Goal: Task Accomplishment & Management: Complete application form

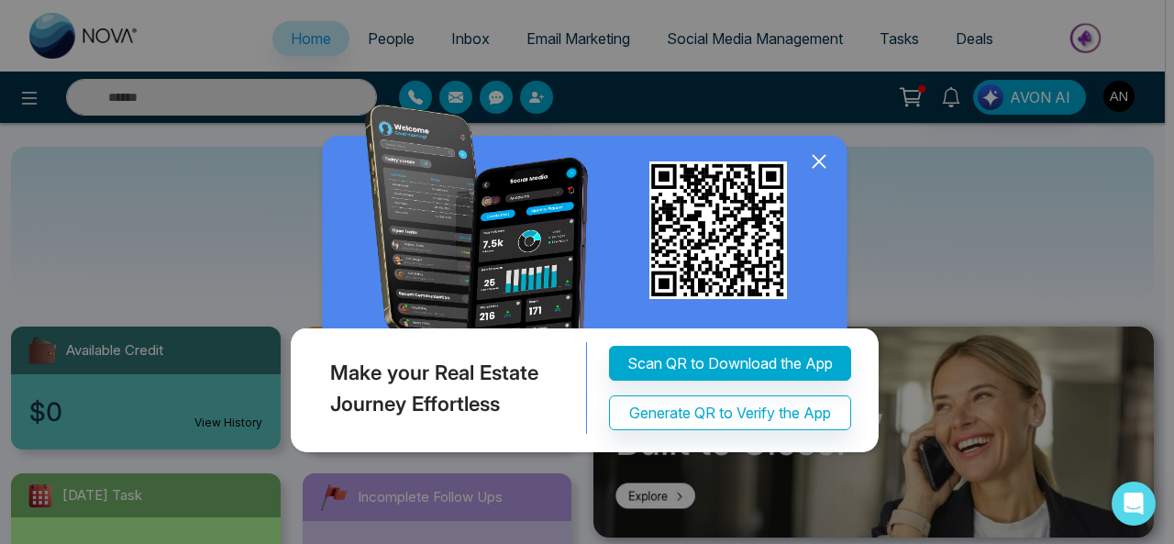
select select "*"
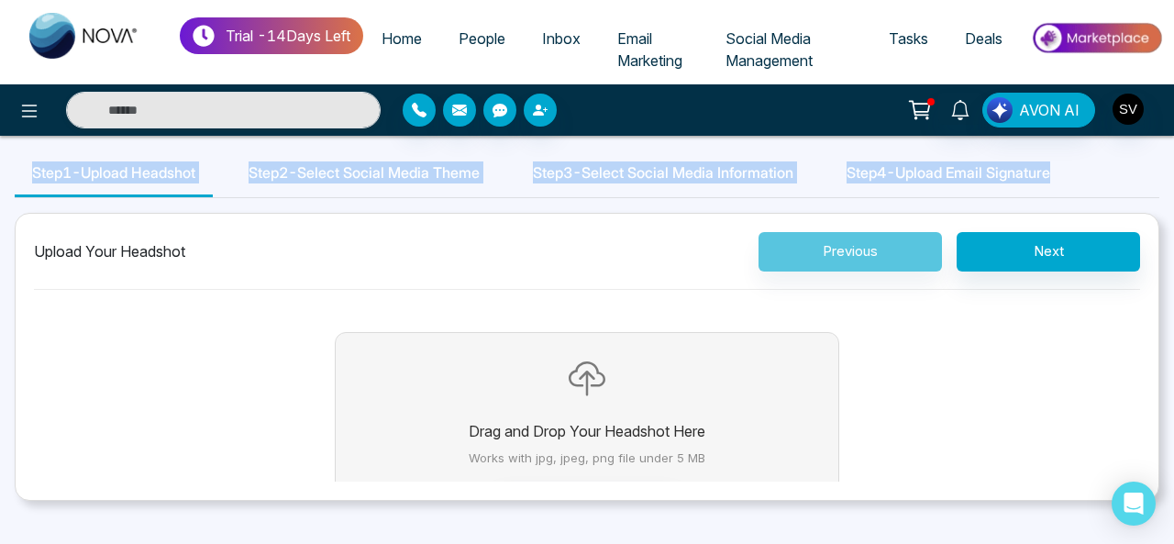
drag, startPoint x: 1173, startPoint y: 108, endPoint x: 1173, endPoint y: 192, distance: 83.5
click at [1173, 192] on div "Trial - 14 Days Left Home People Inbox Email Marketing Social Media Management …" at bounding box center [587, 272] width 1174 height 544
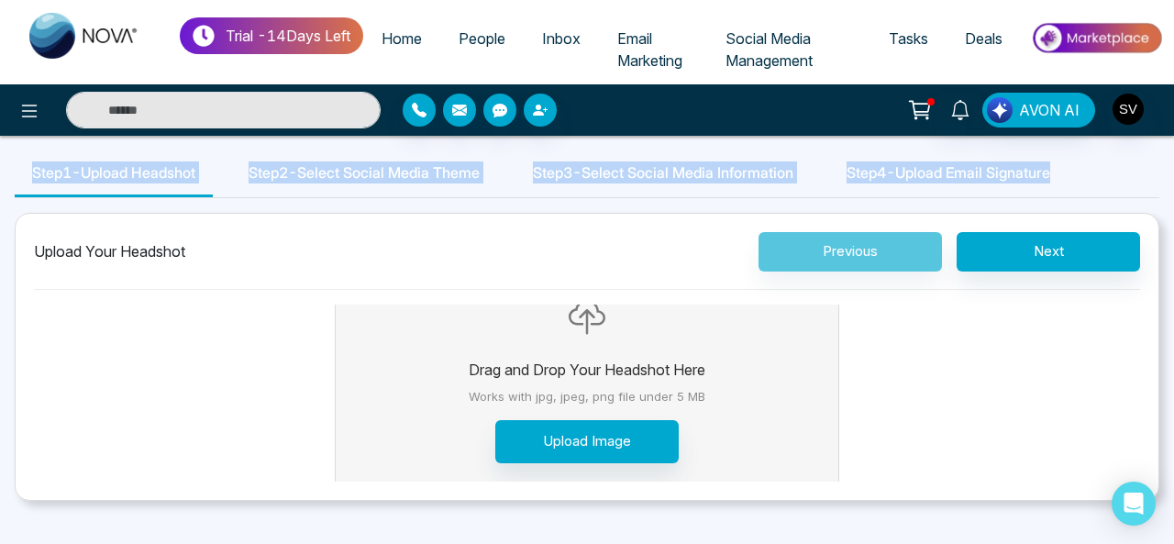
scroll to position [66, 0]
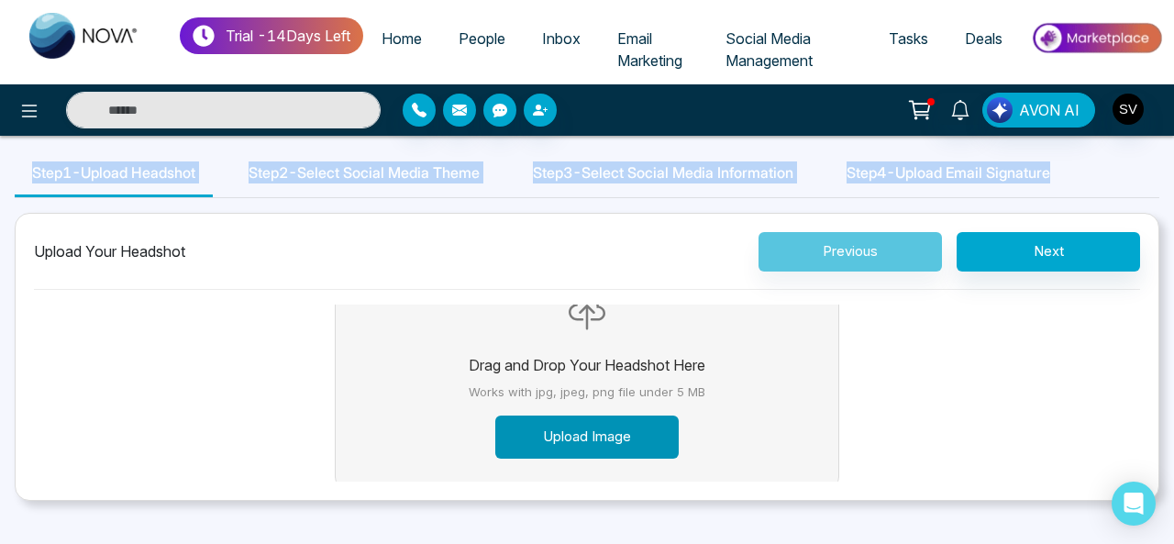
click at [655, 439] on button "Upload Image" at bounding box center [586, 437] width 183 height 43
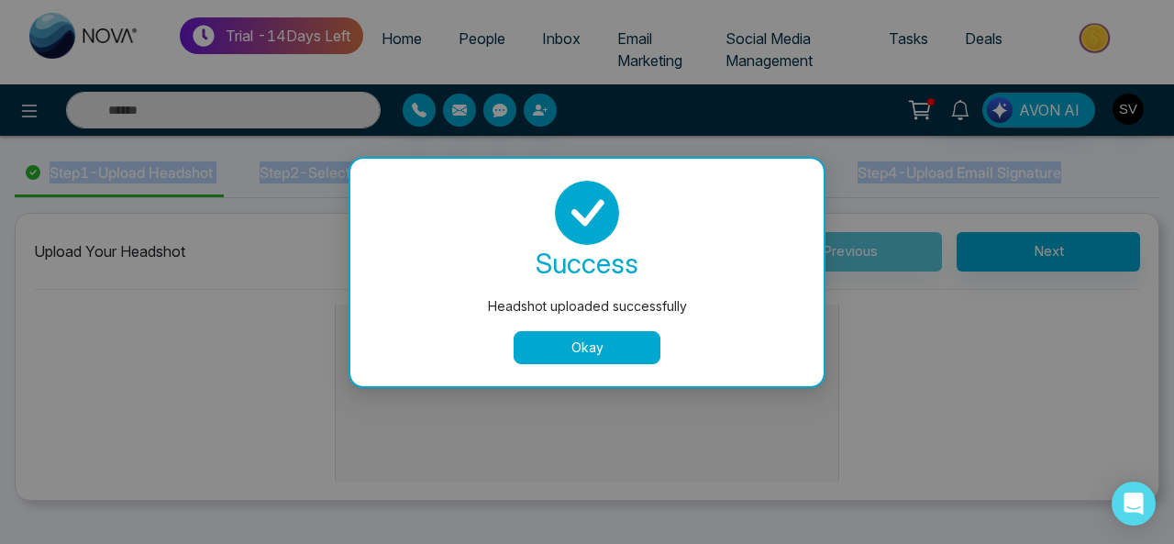
click at [606, 348] on button "Okay" at bounding box center [587, 347] width 147 height 33
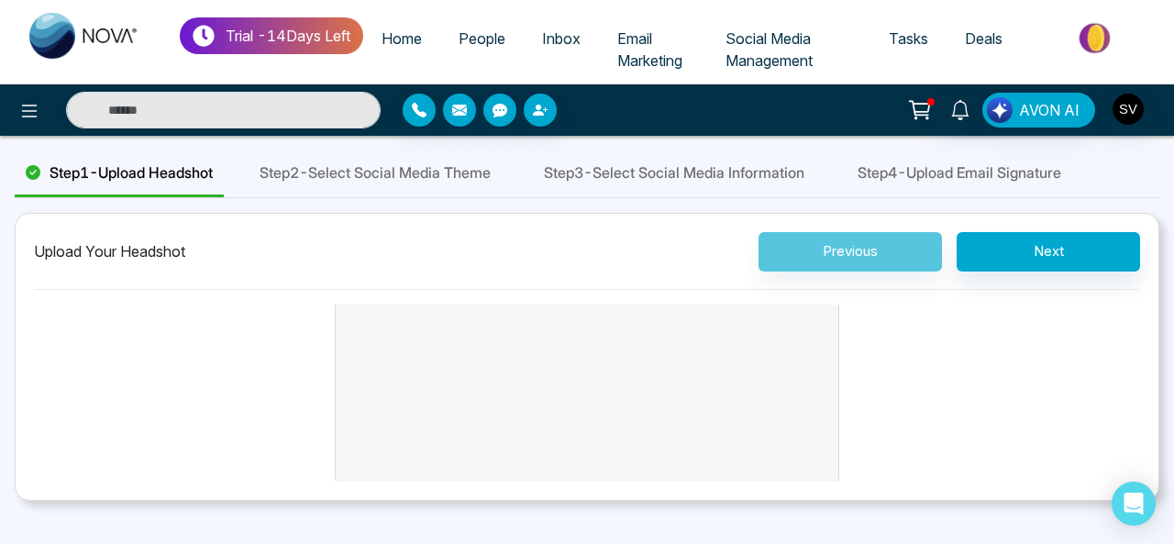
click at [1015, 361] on div "Drag and Drop Your Headshot Here Works with jpg, jpeg, png file under 5 MB Uplo…" at bounding box center [587, 404] width 1107 height 331
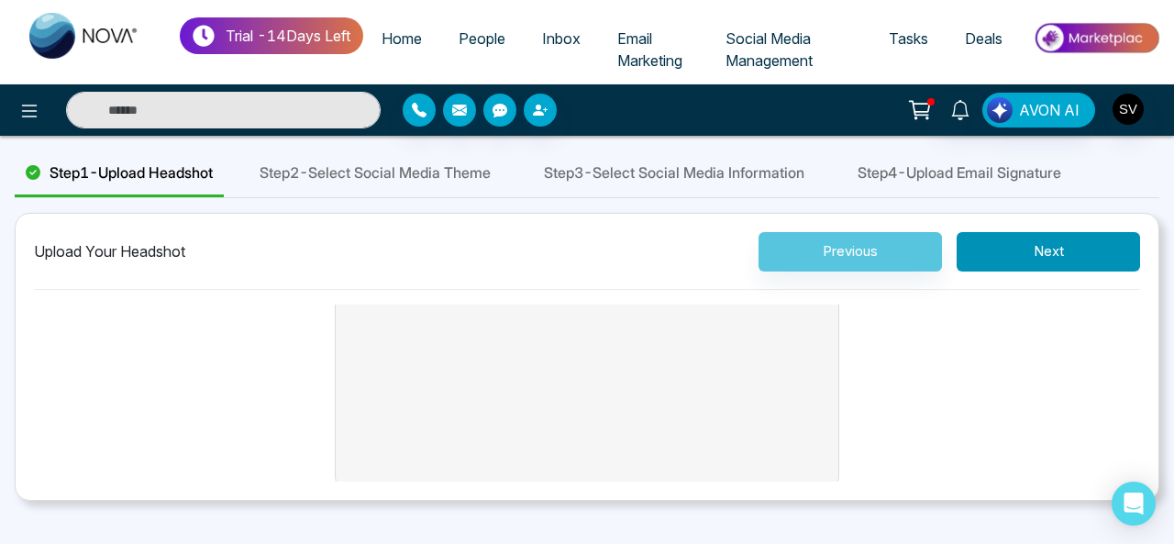
click at [1092, 252] on button "Next" at bounding box center [1048, 251] width 183 height 39
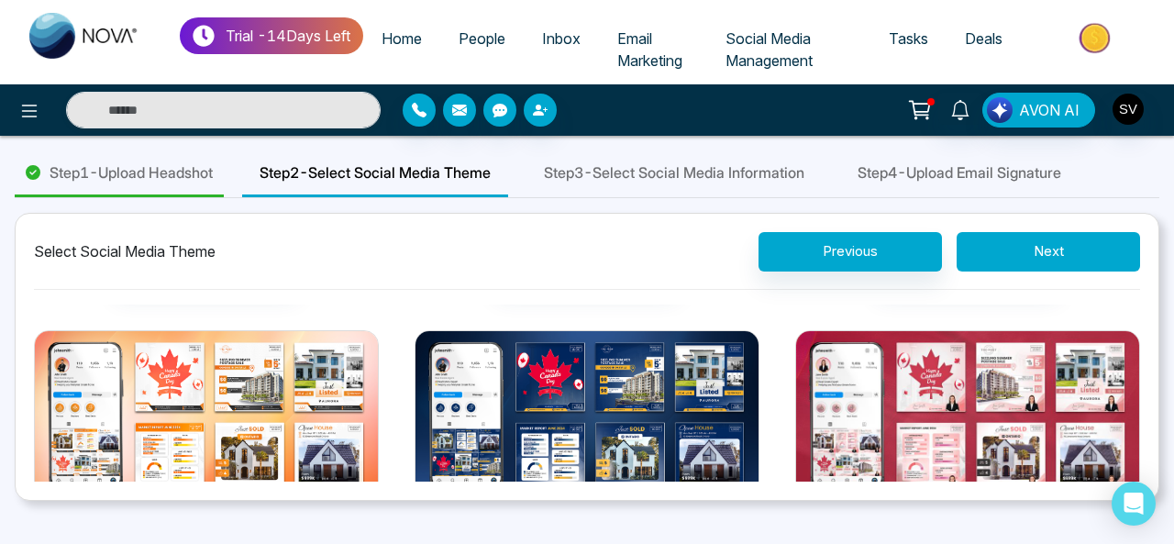
scroll to position [365, 0]
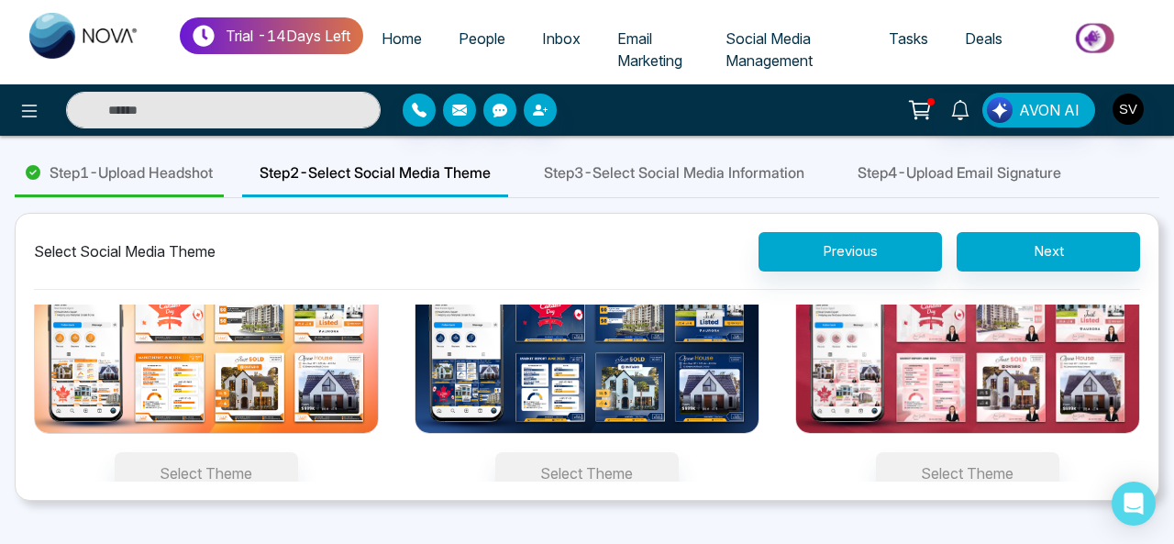
click at [672, 374] on img at bounding box center [587, 347] width 345 height 173
click at [672, 452] on button "Select Theme" at bounding box center [586, 473] width 183 height 42
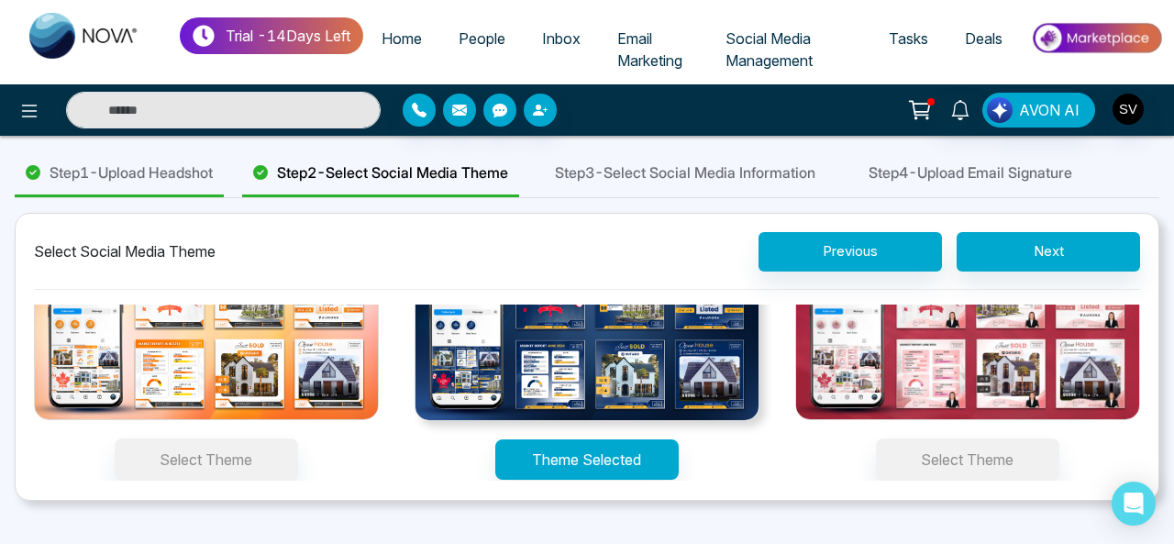
scroll to position [339, 0]
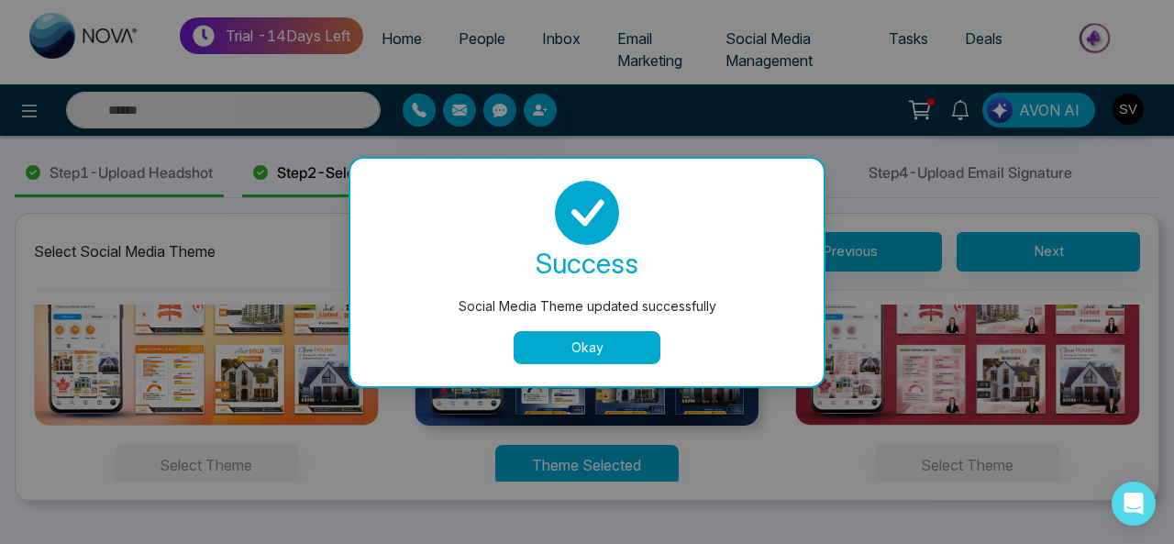
click at [598, 344] on button "Okay" at bounding box center [587, 347] width 147 height 33
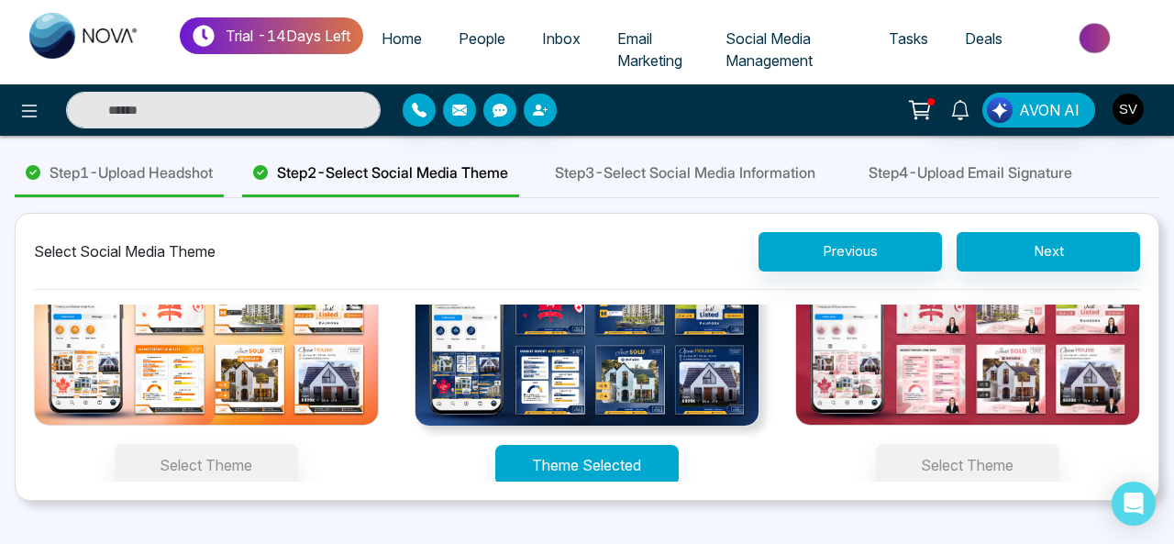
click at [650, 353] on img at bounding box center [587, 339] width 345 height 173
click at [650, 445] on button "Theme Selected" at bounding box center [586, 465] width 183 height 40
click at [706, 392] on img at bounding box center [587, 339] width 345 height 173
click at [679, 445] on button "Theme Selected" at bounding box center [586, 465] width 183 height 40
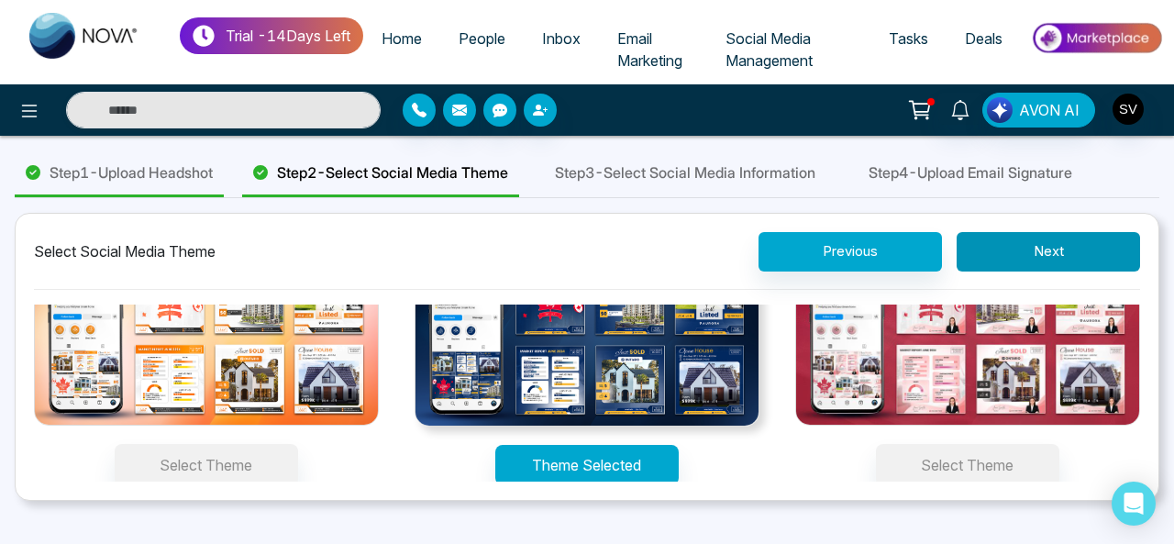
click at [1032, 245] on button "Next" at bounding box center [1048, 251] width 183 height 39
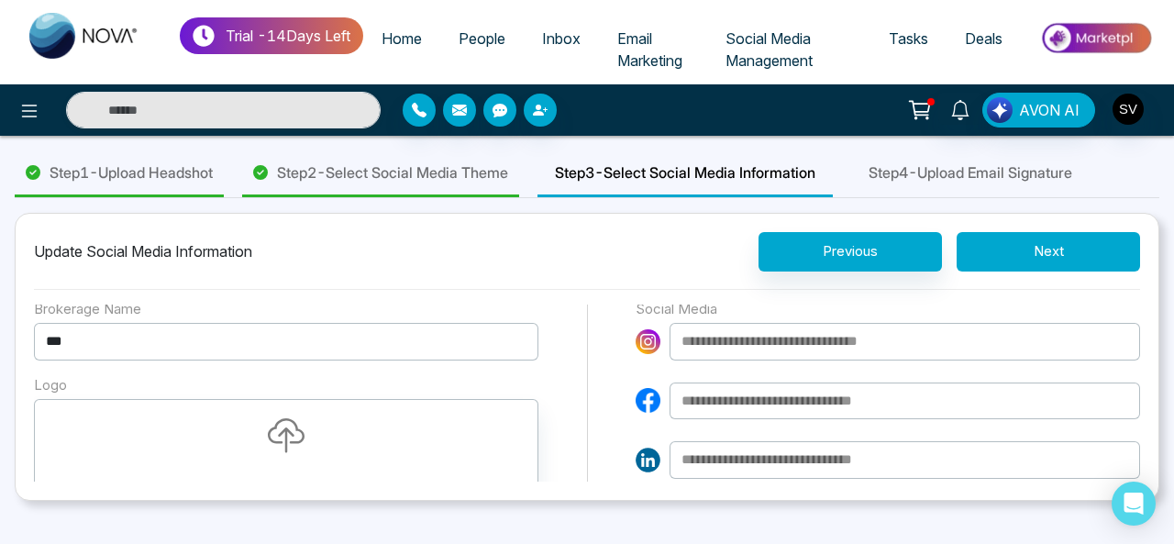
scroll to position [0, 0]
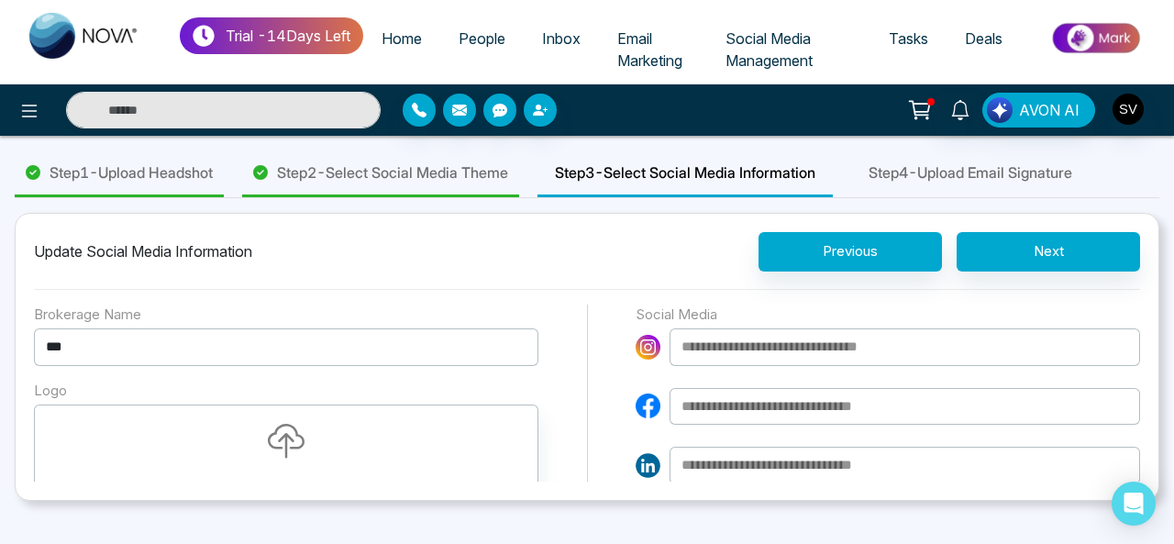
click at [178, 340] on input "***" at bounding box center [286, 347] width 505 height 38
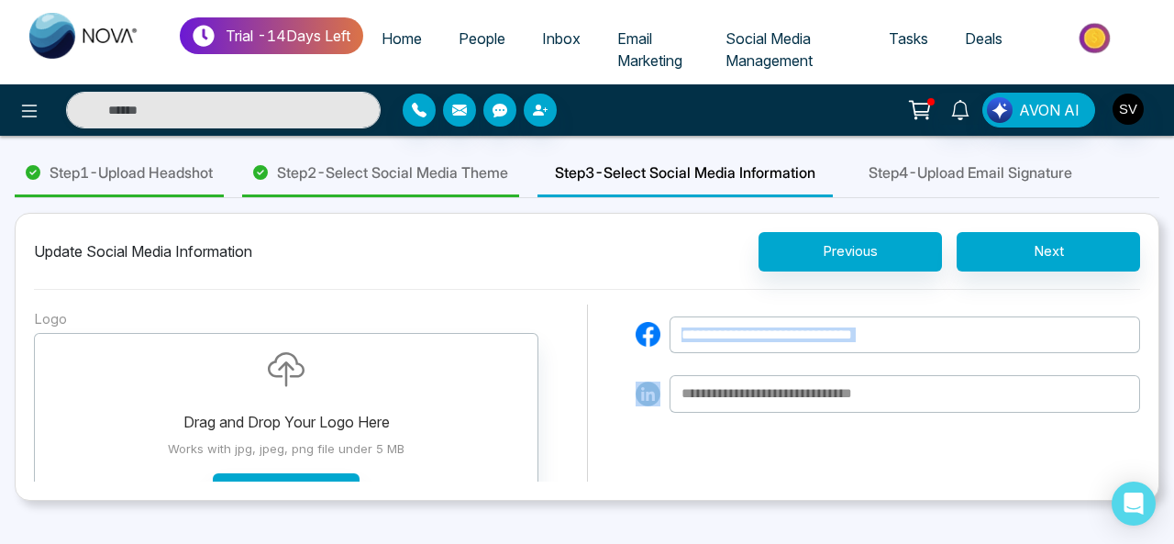
drag, startPoint x: 1128, startPoint y: 359, endPoint x: 472, endPoint y: 454, distance: 662.9
click at [1125, 384] on div at bounding box center [888, 335] width 505 height 156
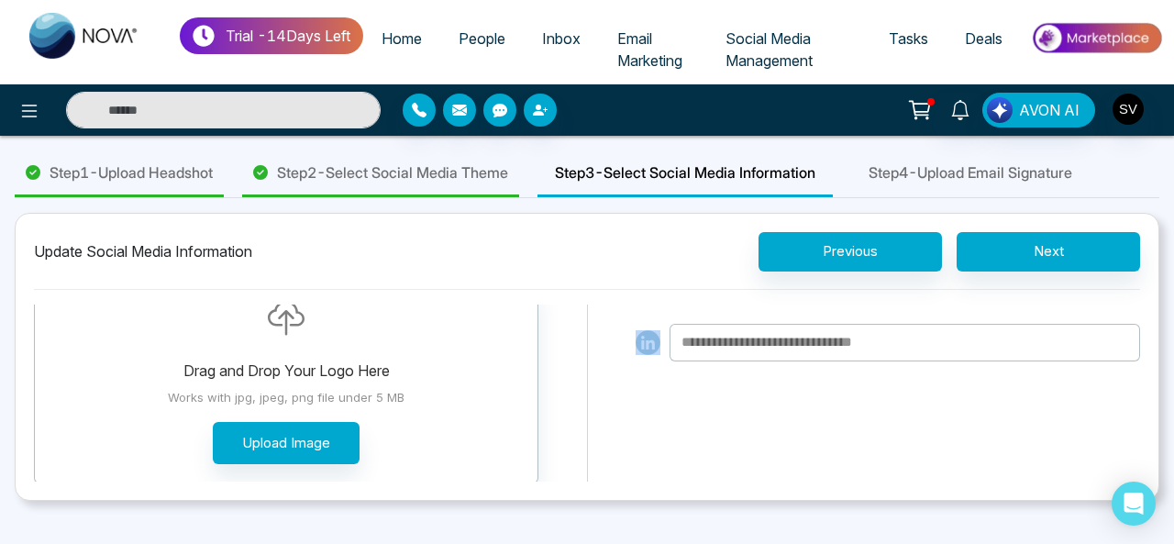
scroll to position [126, 0]
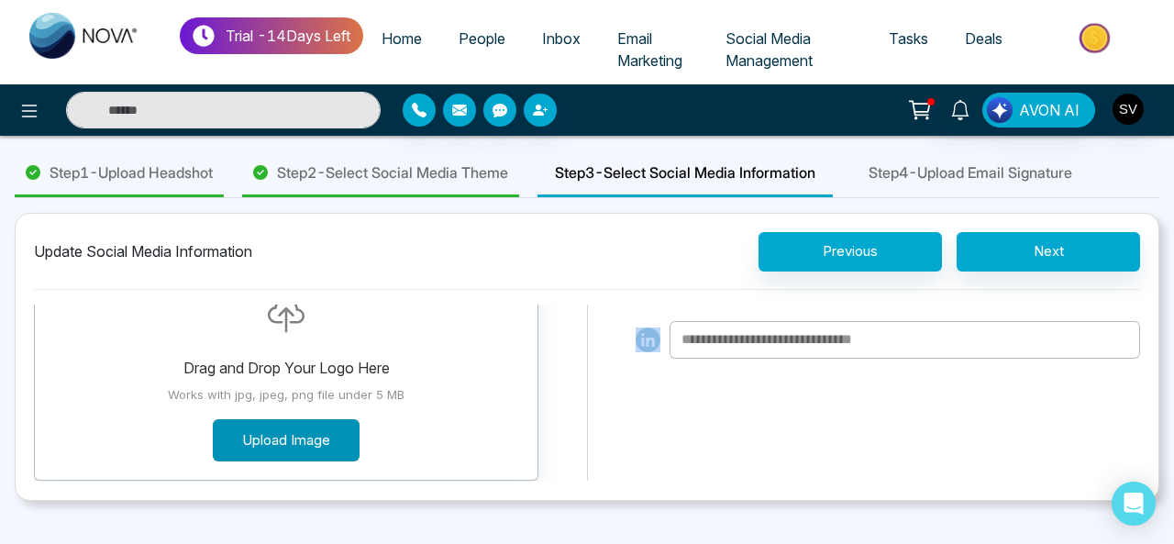
click at [284, 441] on button "Upload Image" at bounding box center [286, 440] width 147 height 43
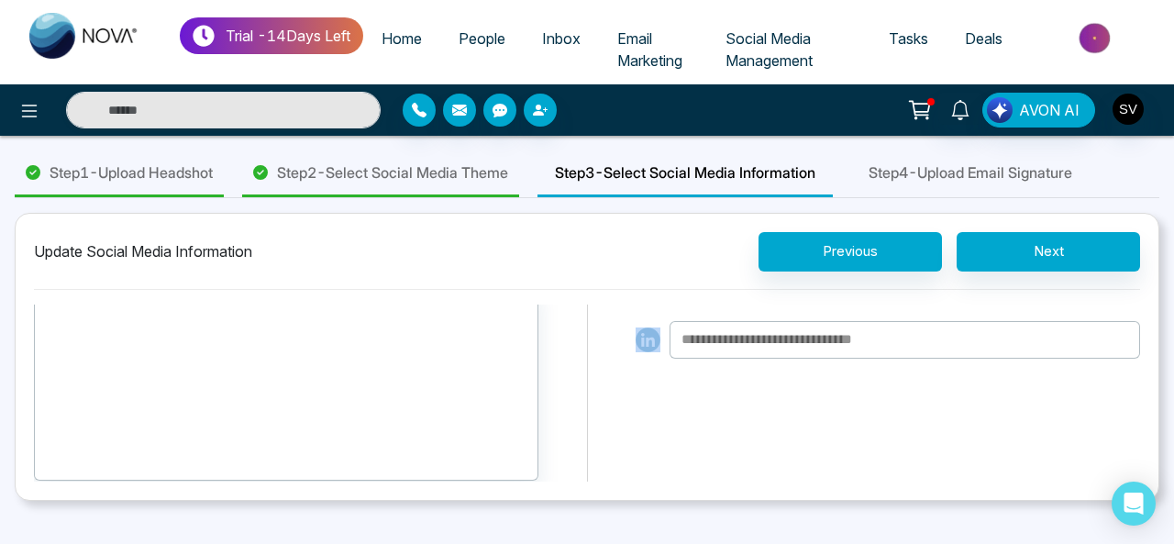
scroll to position [0, 0]
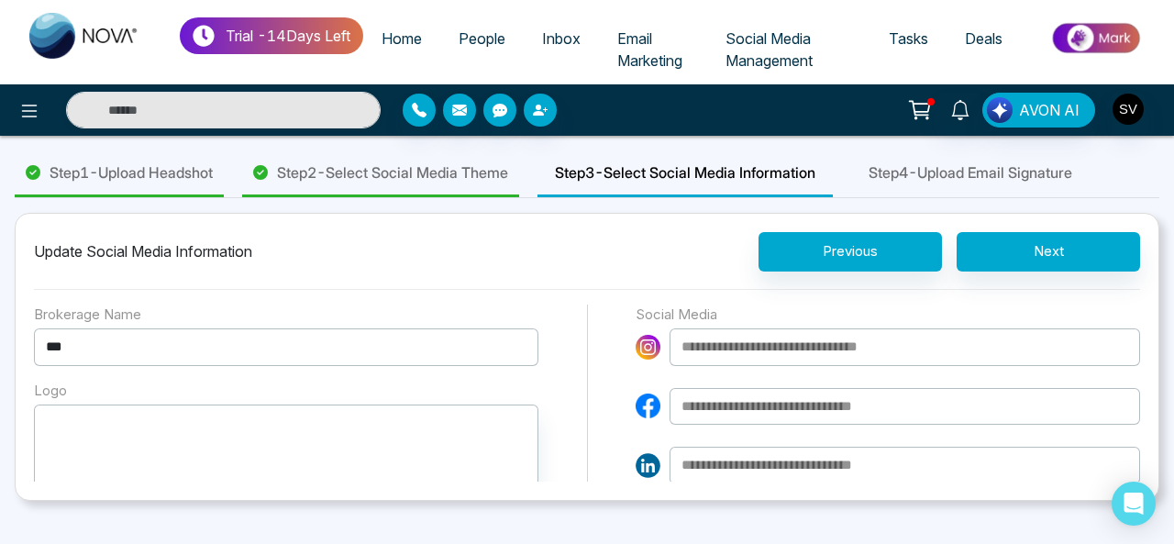
click at [979, 340] on input at bounding box center [905, 347] width 471 height 38
click at [765, 339] on input at bounding box center [905, 347] width 471 height 38
click at [802, 403] on input at bounding box center [905, 407] width 471 height 38
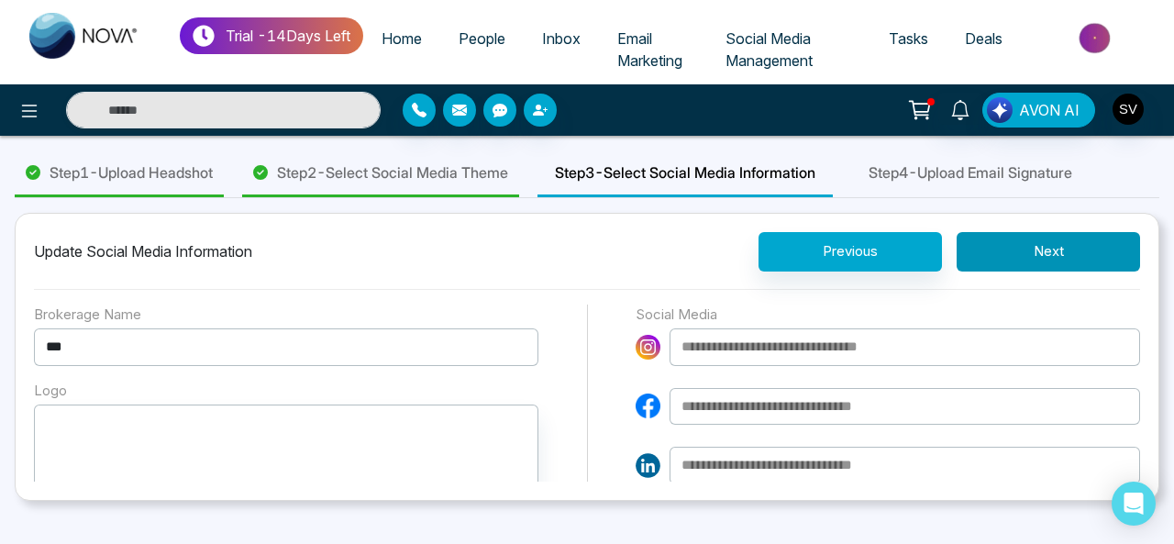
click at [1079, 250] on button "Next" at bounding box center [1048, 251] width 183 height 39
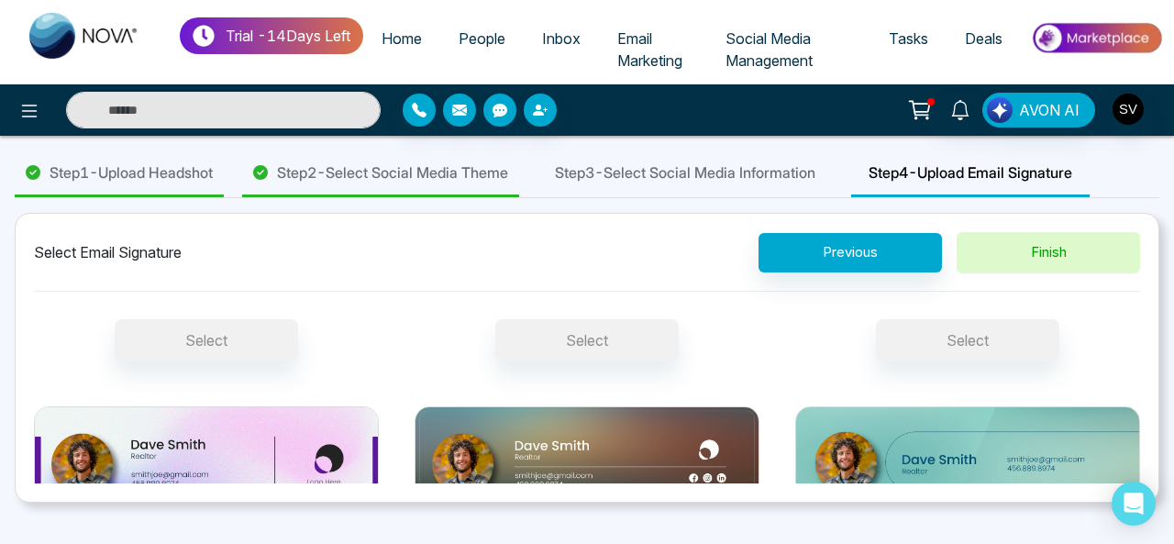
scroll to position [226, 0]
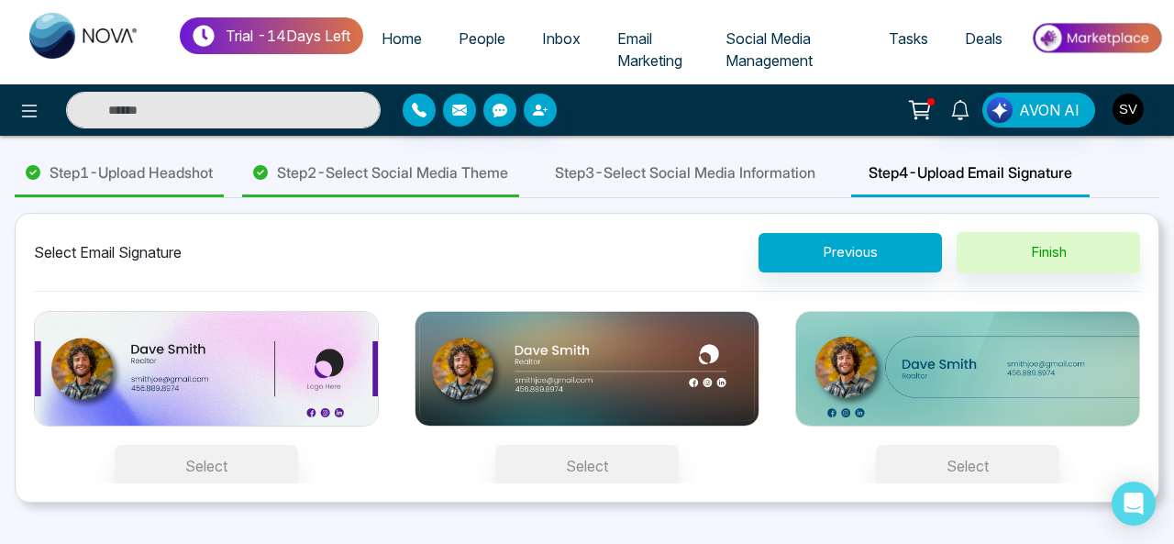
click at [996, 353] on img at bounding box center [967, 369] width 345 height 116
click at [996, 445] on button "Select" at bounding box center [967, 466] width 183 height 42
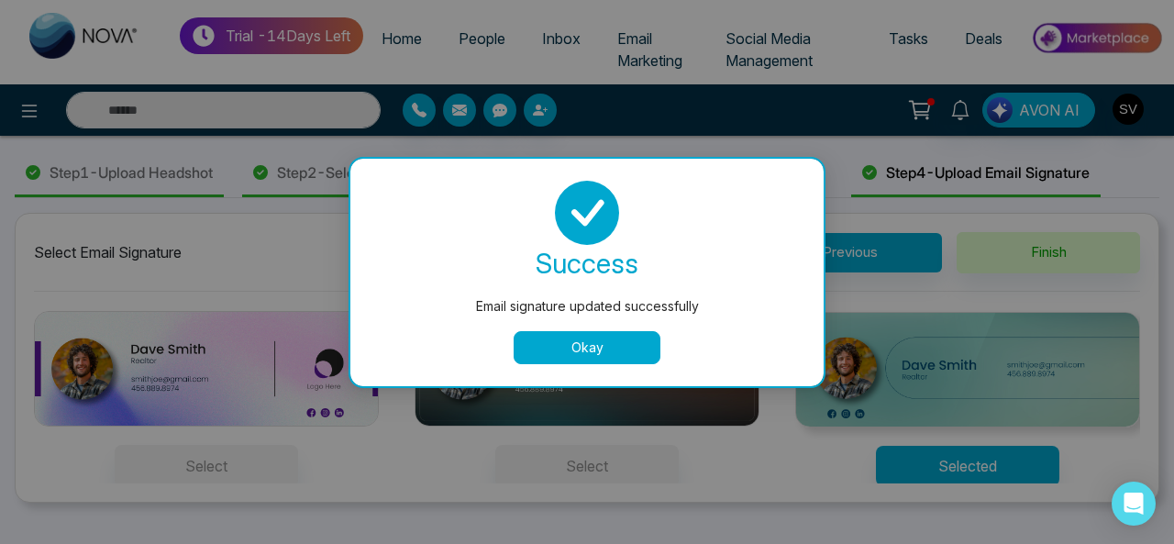
click at [596, 347] on button "Okay" at bounding box center [587, 347] width 147 height 33
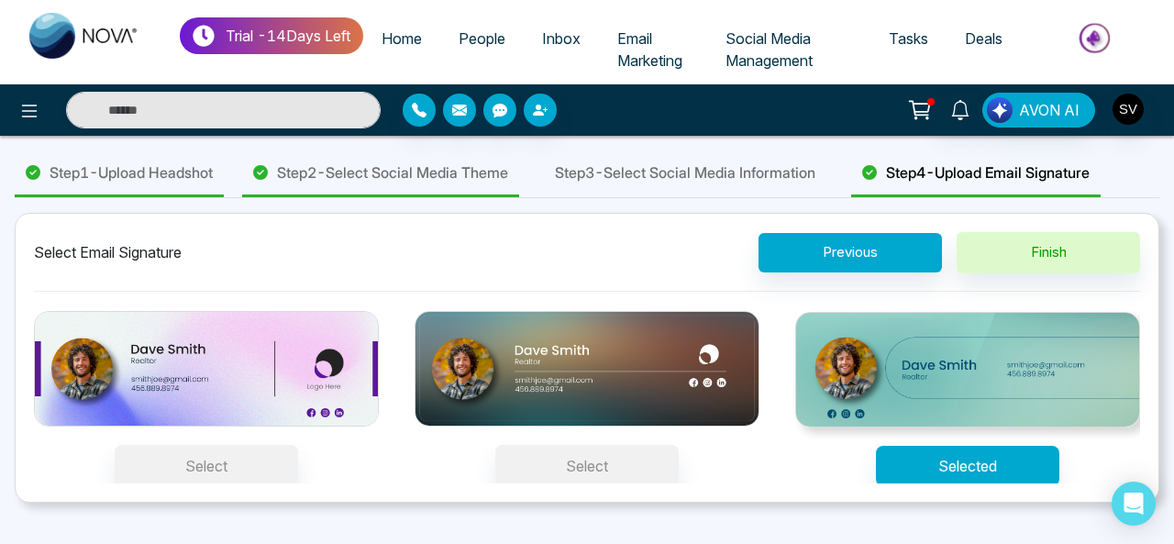
click at [991, 362] on img at bounding box center [967, 370] width 345 height 116
click at [991, 446] on button "Selected" at bounding box center [967, 466] width 183 height 40
click at [982, 461] on button "Selected" at bounding box center [967, 466] width 183 height 40
click at [1011, 458] on button "Selected" at bounding box center [967, 466] width 183 height 40
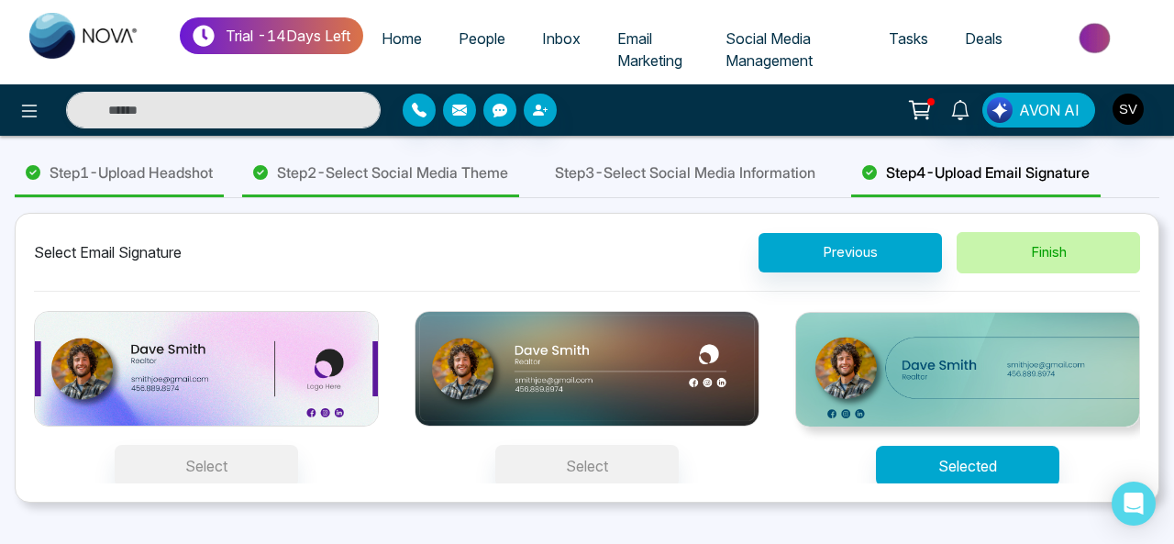
click at [1035, 255] on button "Finish" at bounding box center [1048, 252] width 183 height 41
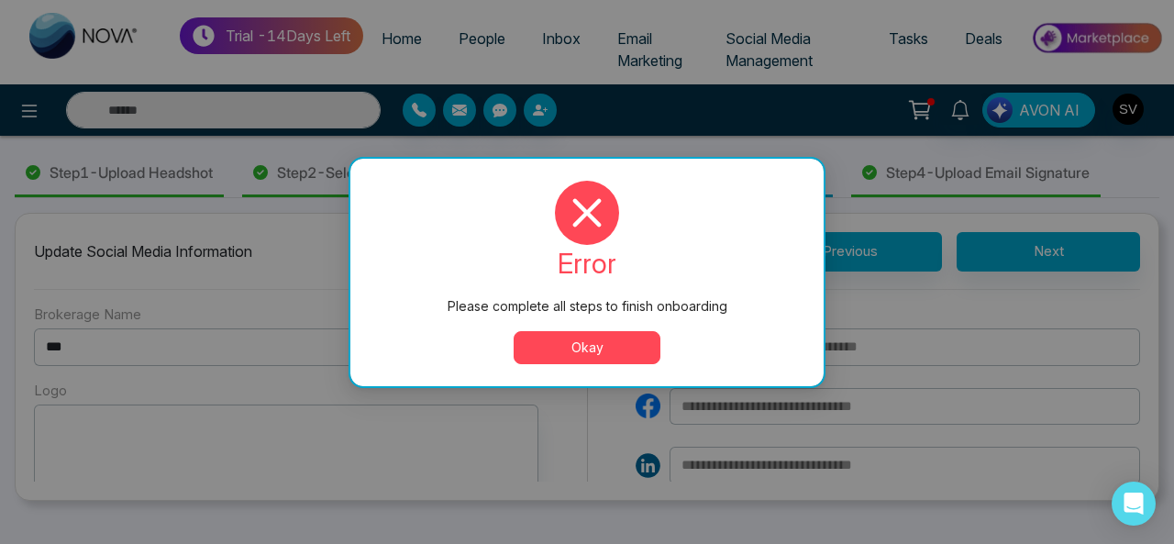
drag, startPoint x: 550, startPoint y: 342, endPoint x: 600, endPoint y: 335, distance: 50.1
click at [551, 343] on button "Okay" at bounding box center [587, 347] width 147 height 33
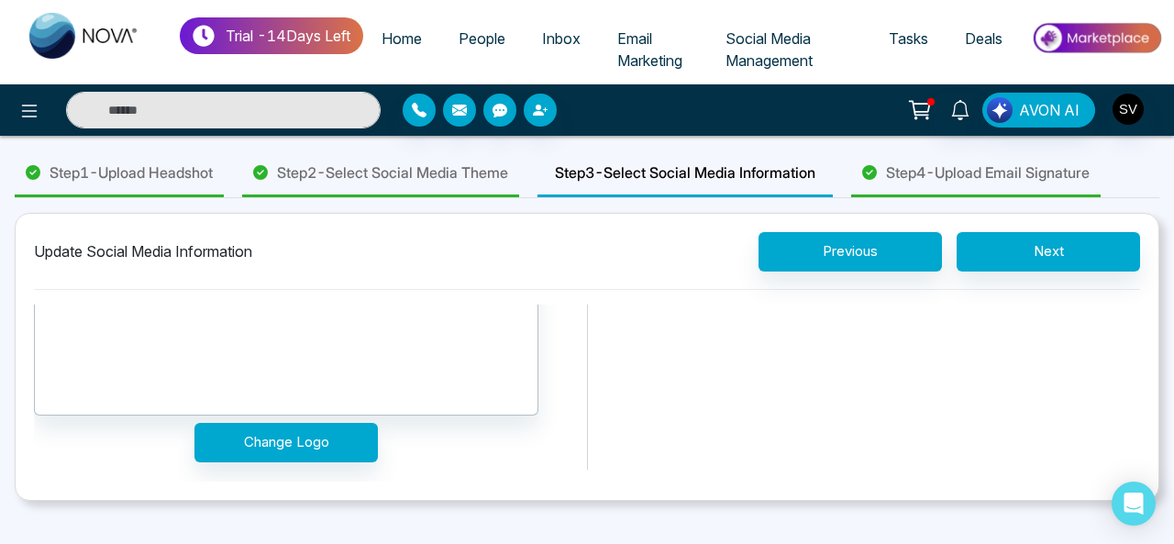
scroll to position [268, 0]
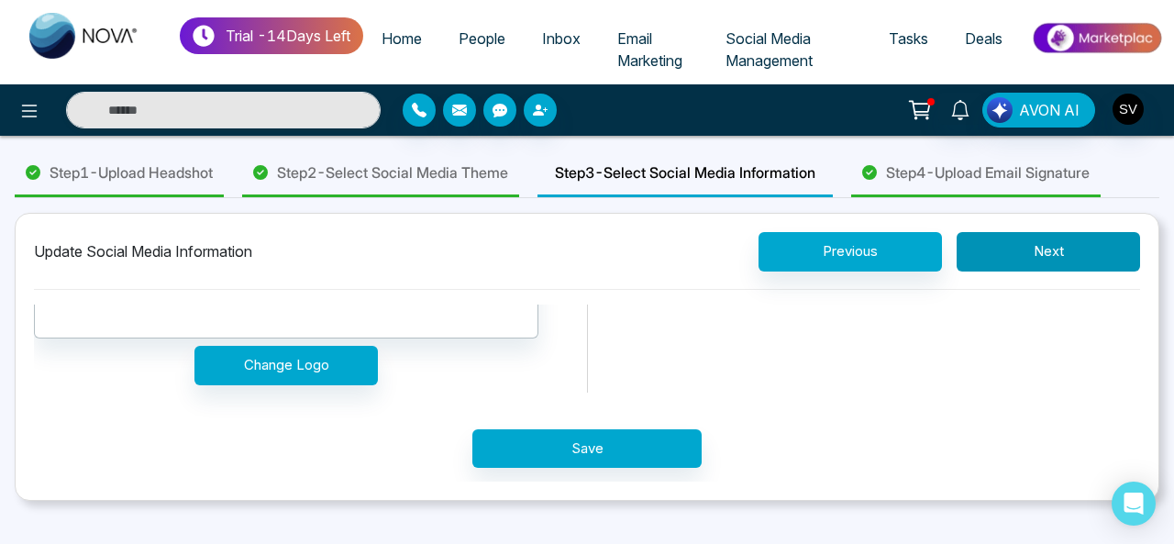
click at [1028, 256] on button "Next" at bounding box center [1048, 251] width 183 height 39
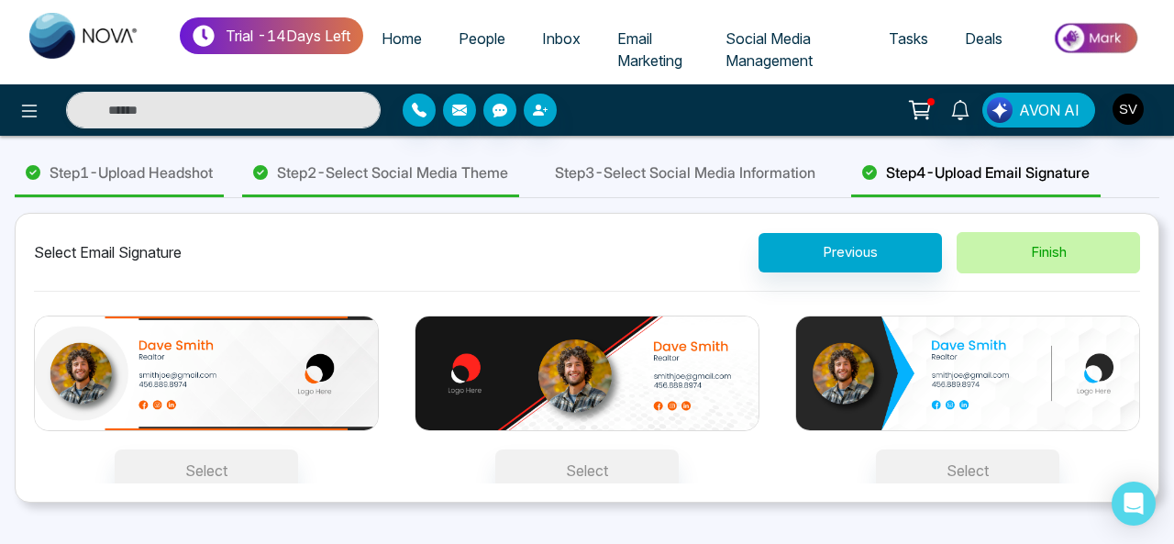
click at [1069, 256] on button "Finish" at bounding box center [1048, 252] width 183 height 41
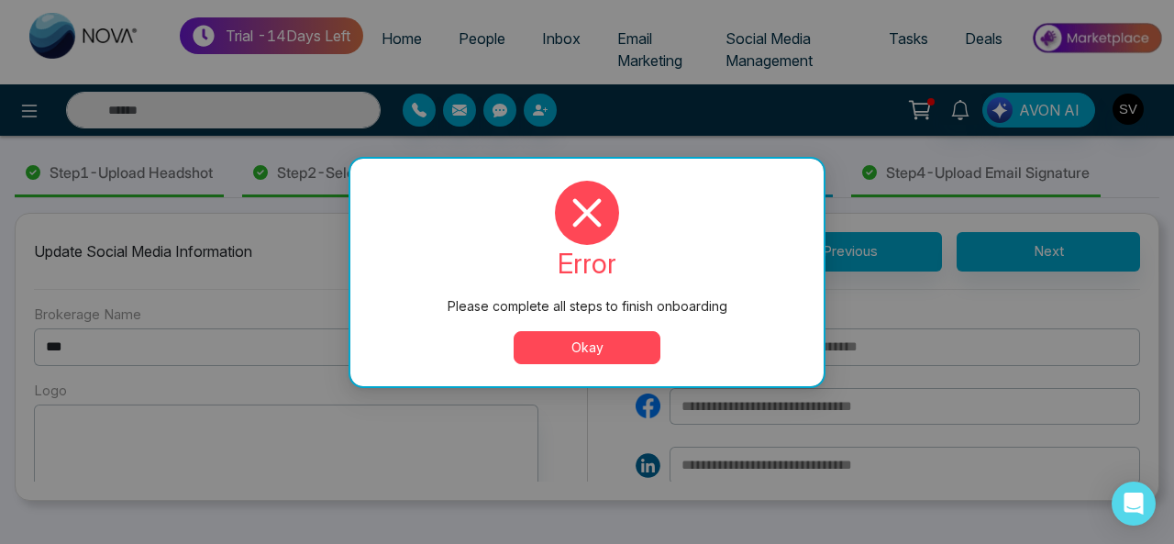
click at [569, 342] on button "Okay" at bounding box center [587, 347] width 147 height 33
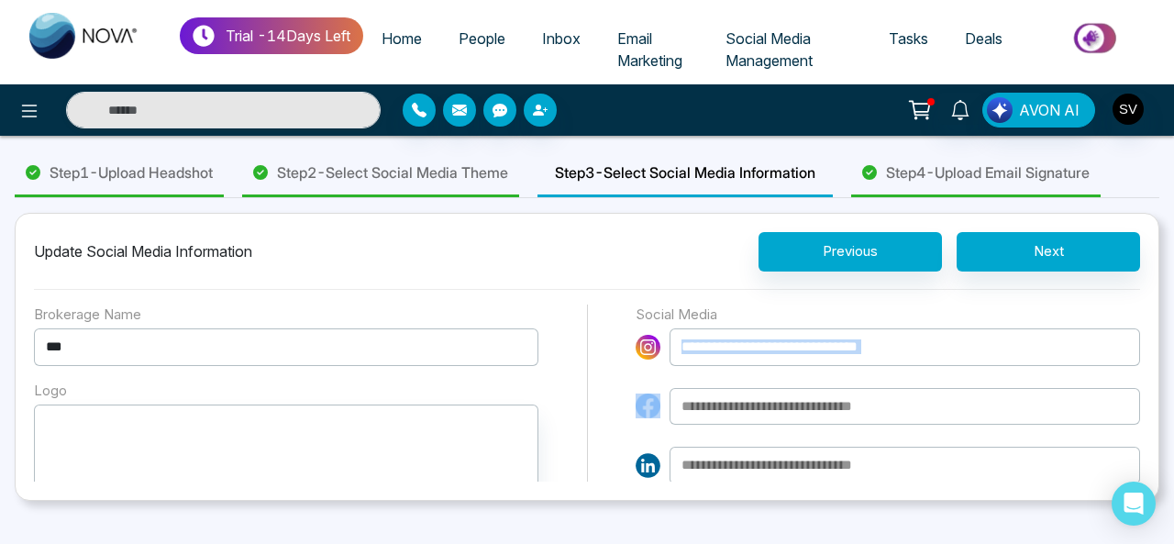
drag, startPoint x: 1140, startPoint y: 324, endPoint x: 1118, endPoint y: 393, distance: 72.2
click at [1118, 393] on div "Update Social Media Information Previous Next Brokerage Name *** Logo Drag and …" at bounding box center [587, 357] width 1145 height 288
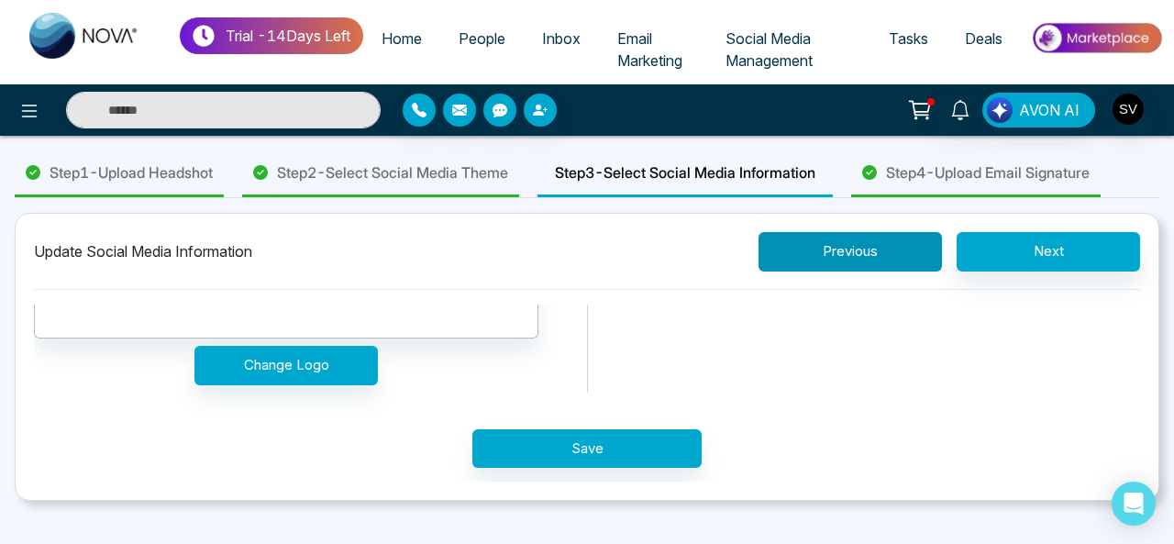
click at [842, 256] on button "Previous" at bounding box center [850, 251] width 183 height 39
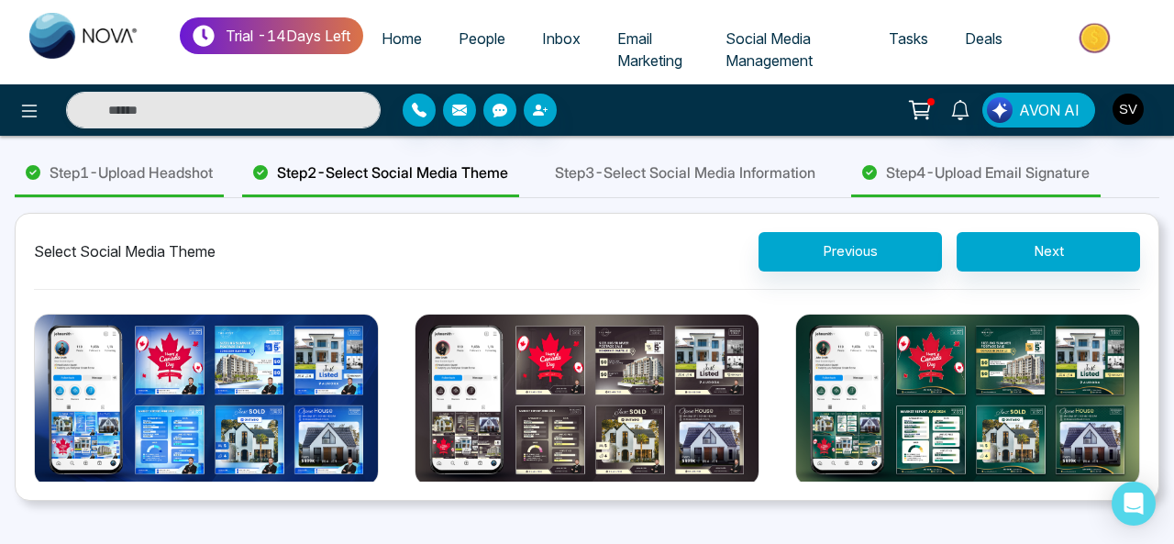
click at [411, 39] on span "Home" at bounding box center [402, 38] width 40 height 18
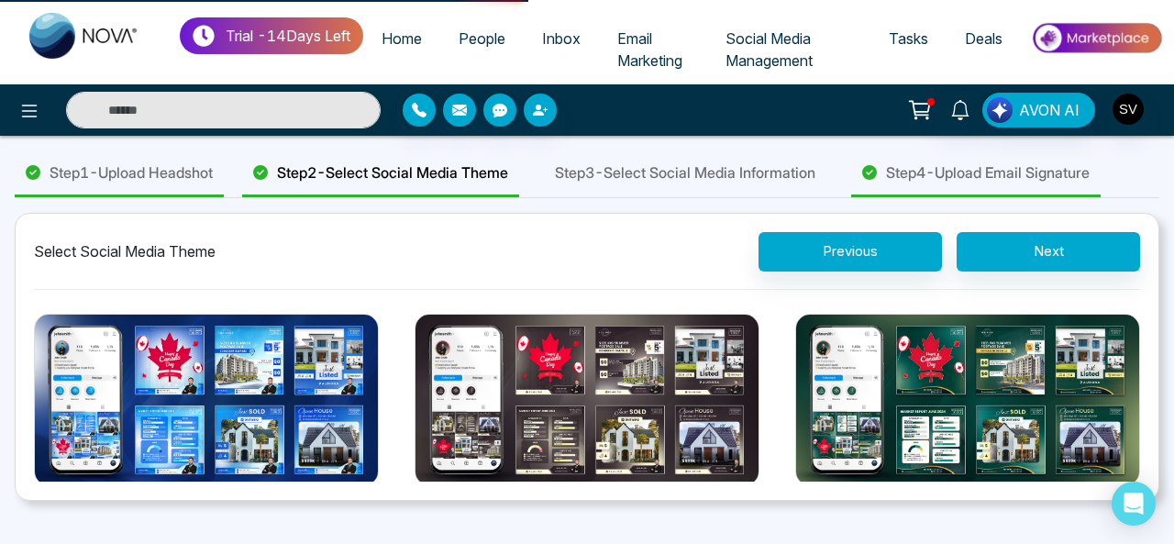
select select "*"
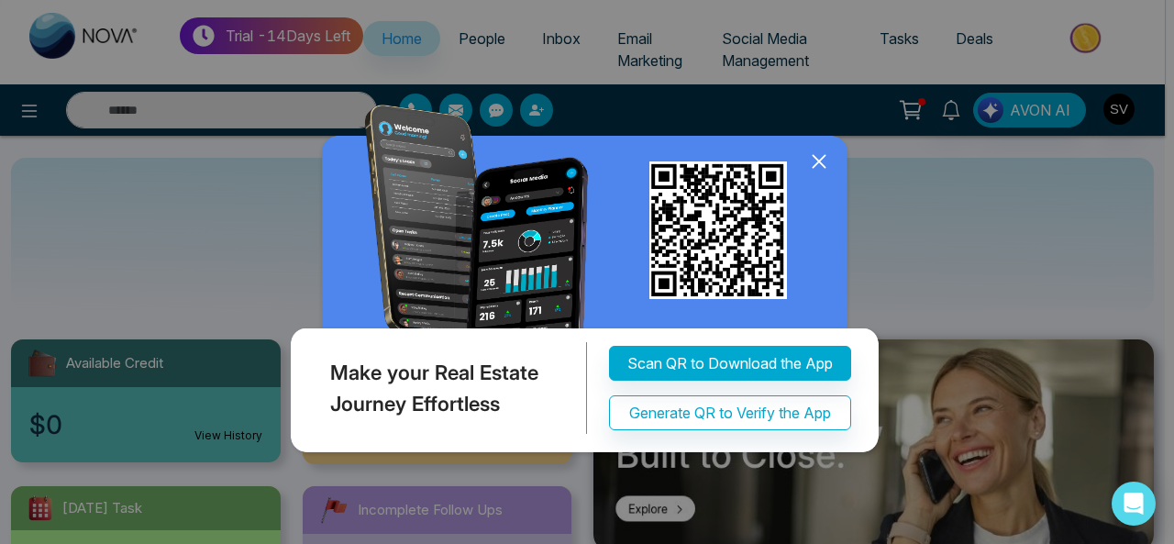
click at [821, 167] on icon at bounding box center [819, 161] width 12 height 12
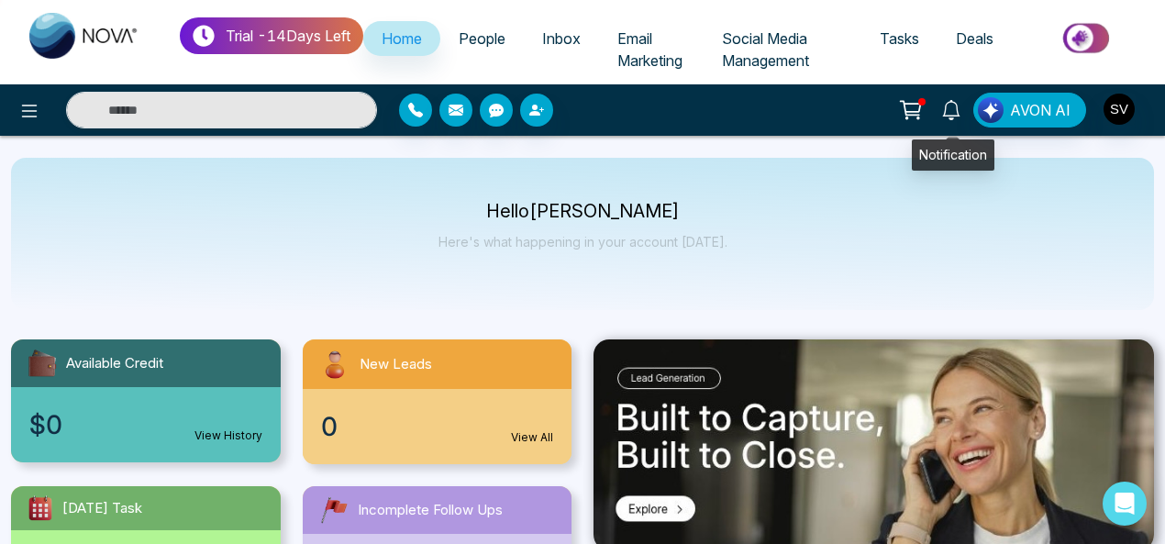
click at [955, 112] on icon at bounding box center [951, 110] width 20 height 20
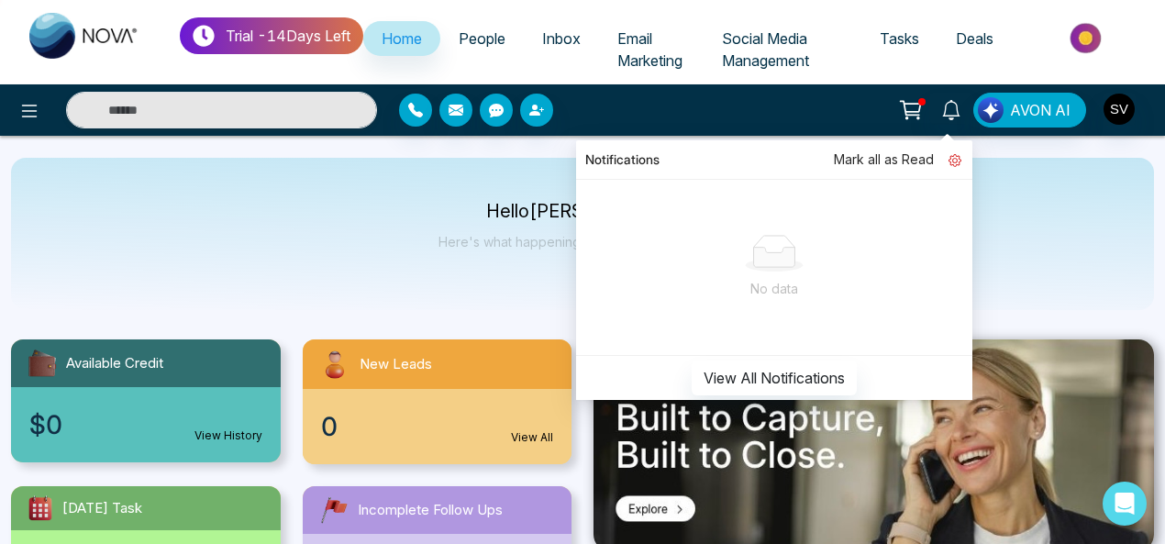
click at [960, 161] on icon at bounding box center [955, 160] width 13 height 13
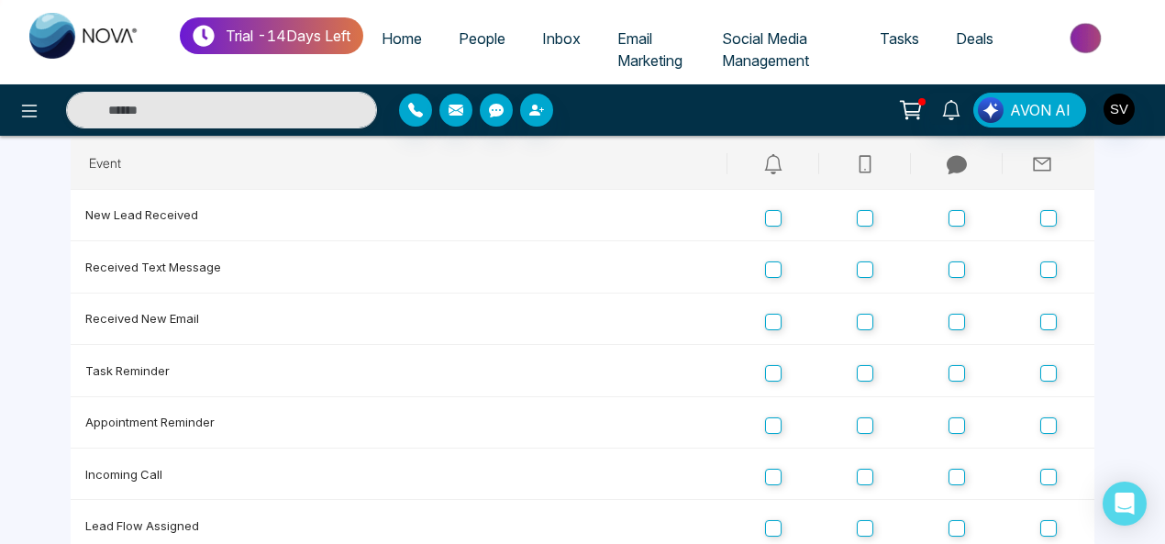
scroll to position [123, 0]
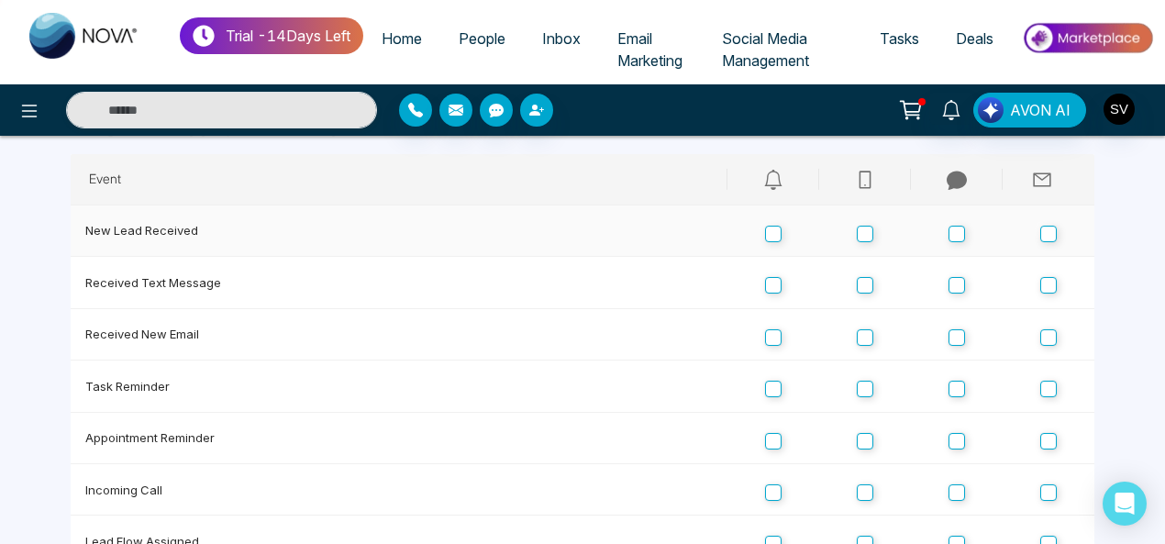
click at [846, 235] on td at bounding box center [865, 231] width 92 height 51
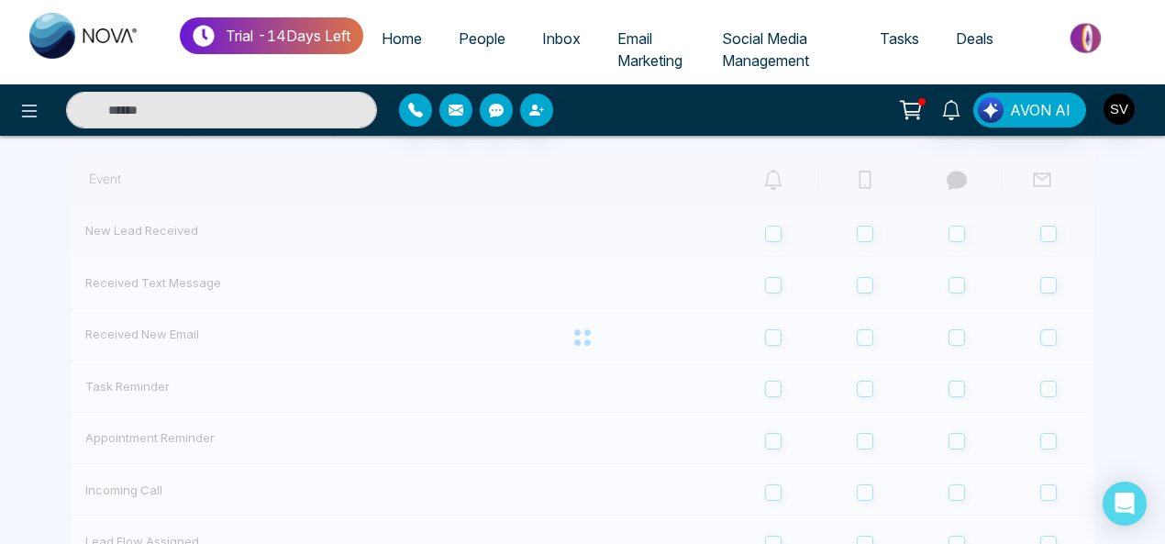
click at [868, 291] on div at bounding box center [583, 337] width 1024 height 367
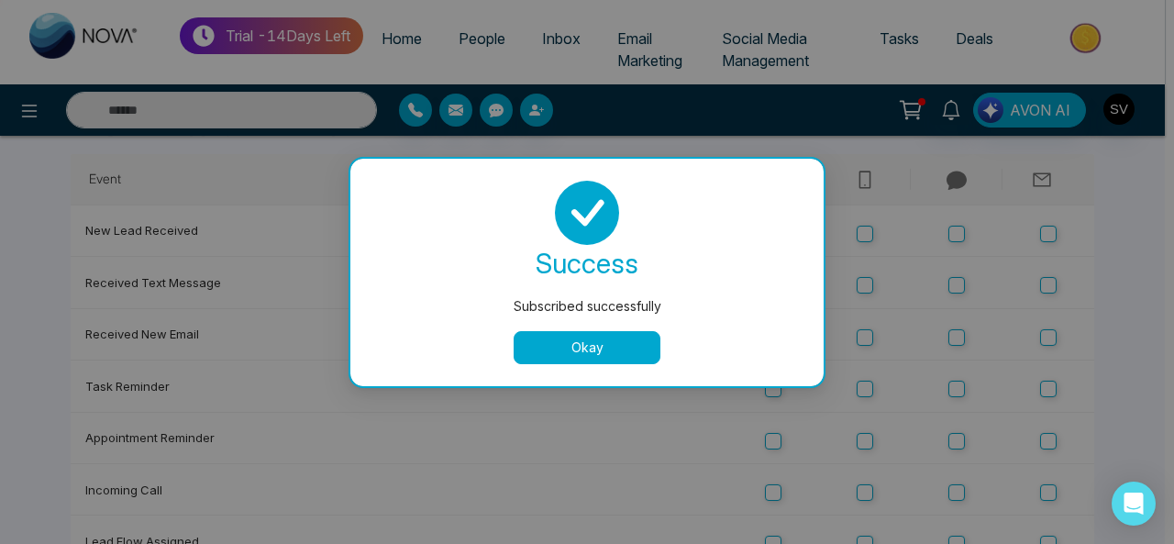
click at [613, 344] on button "Okay" at bounding box center [587, 347] width 147 height 33
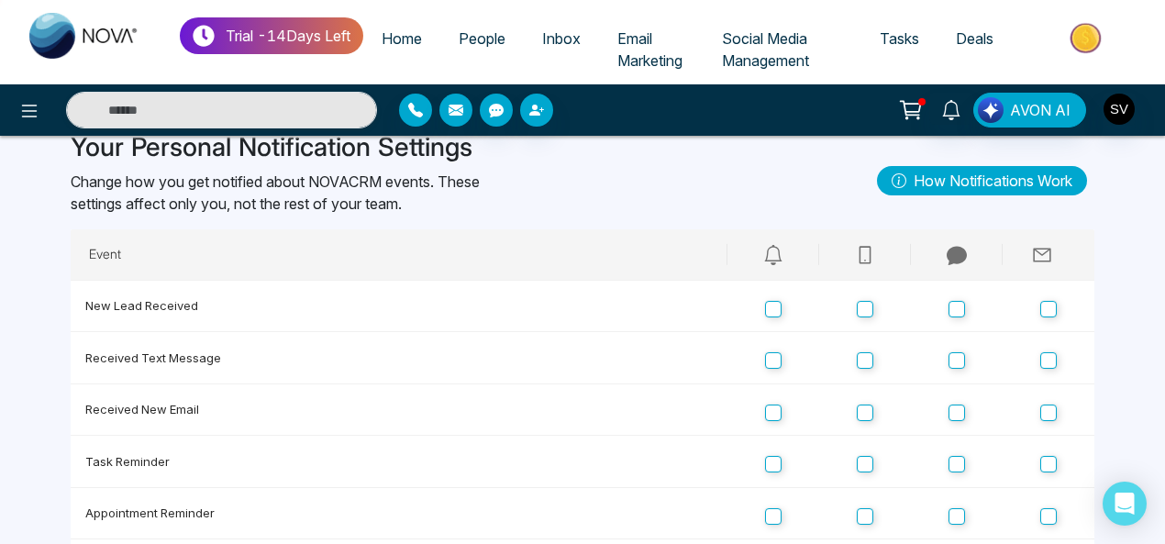
scroll to position [0, 0]
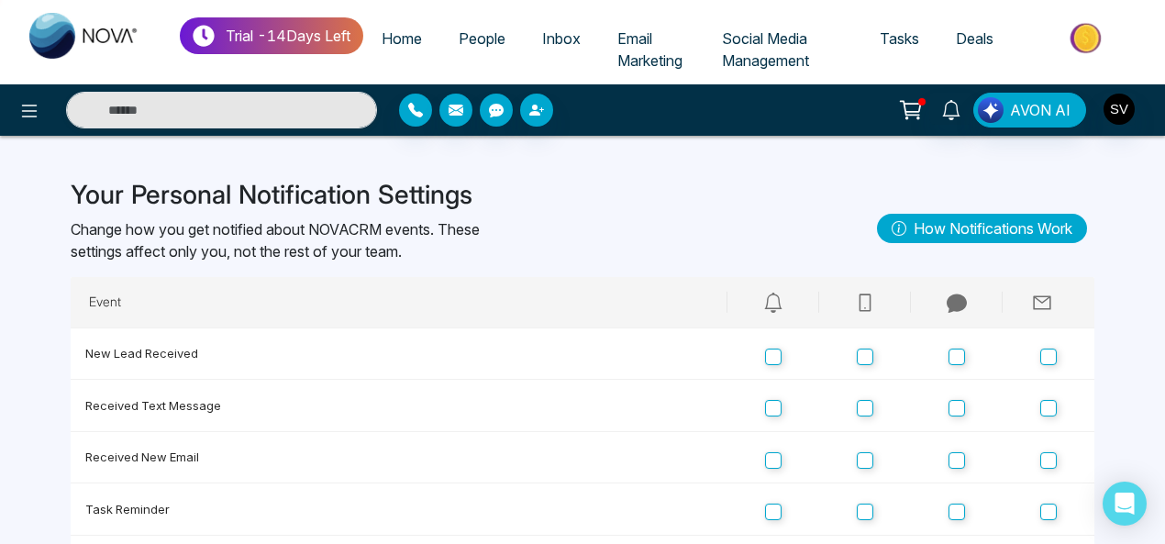
click at [550, 212] on div "Your Personal Notification Settings Change how you get notified about NOVACRM e…" at bounding box center [583, 228] width 1024 height 97
click at [791, 51] on span "Social Media Management" at bounding box center [765, 49] width 87 height 40
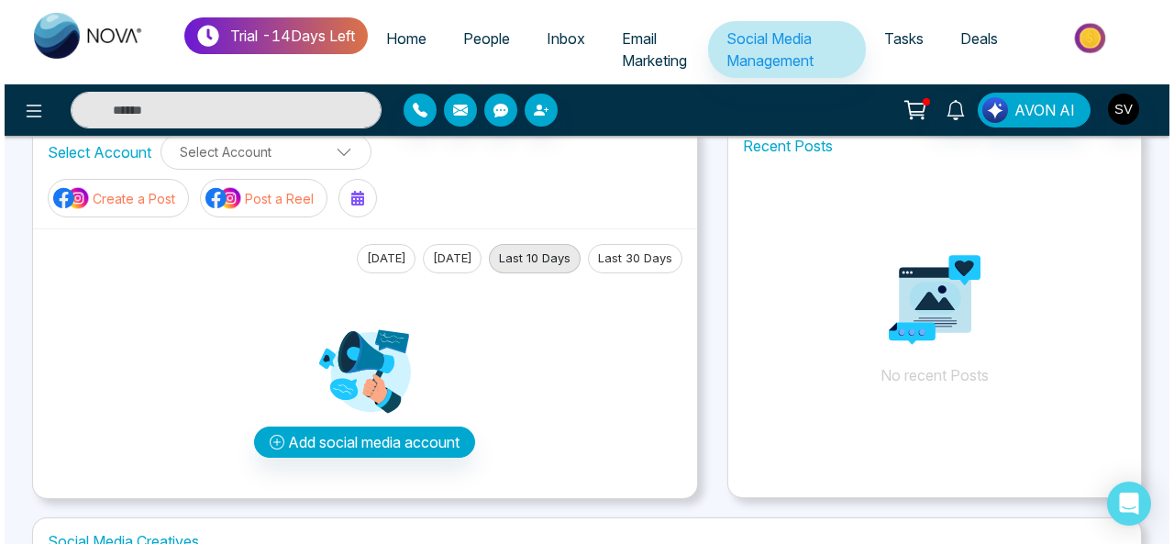
scroll to position [20, 0]
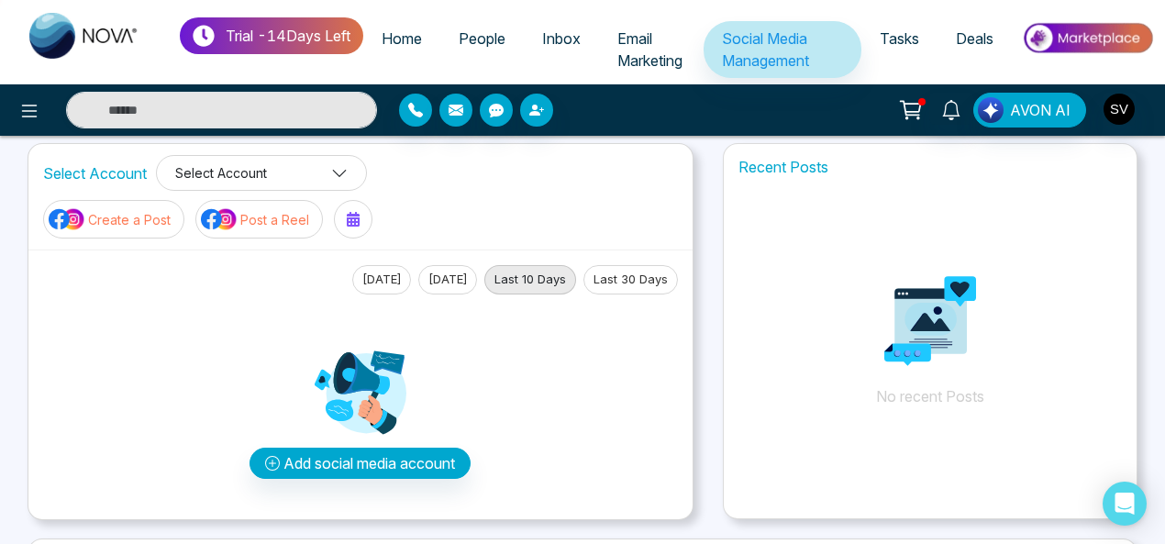
click at [255, 179] on button "Select Account" at bounding box center [261, 173] width 211 height 36
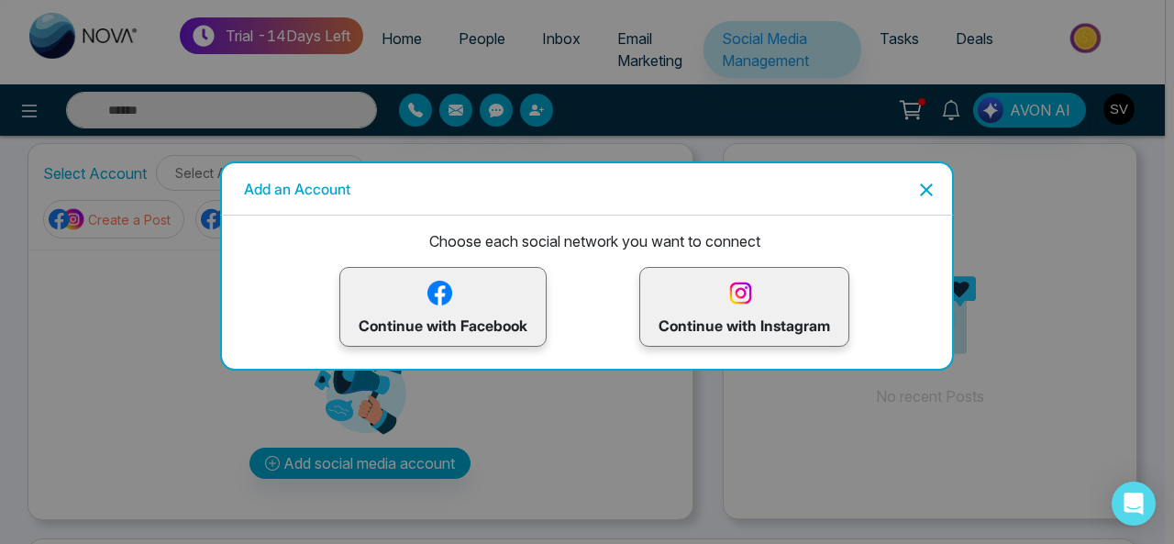
click at [439, 316] on p "Continue with Facebook" at bounding box center [443, 307] width 169 height 60
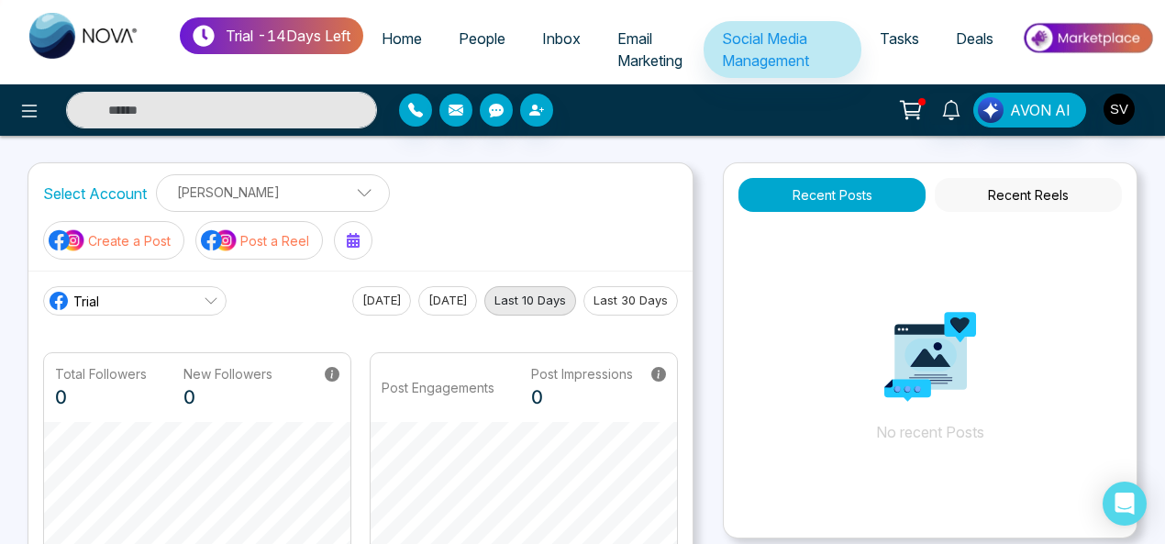
scroll to position [10, 0]
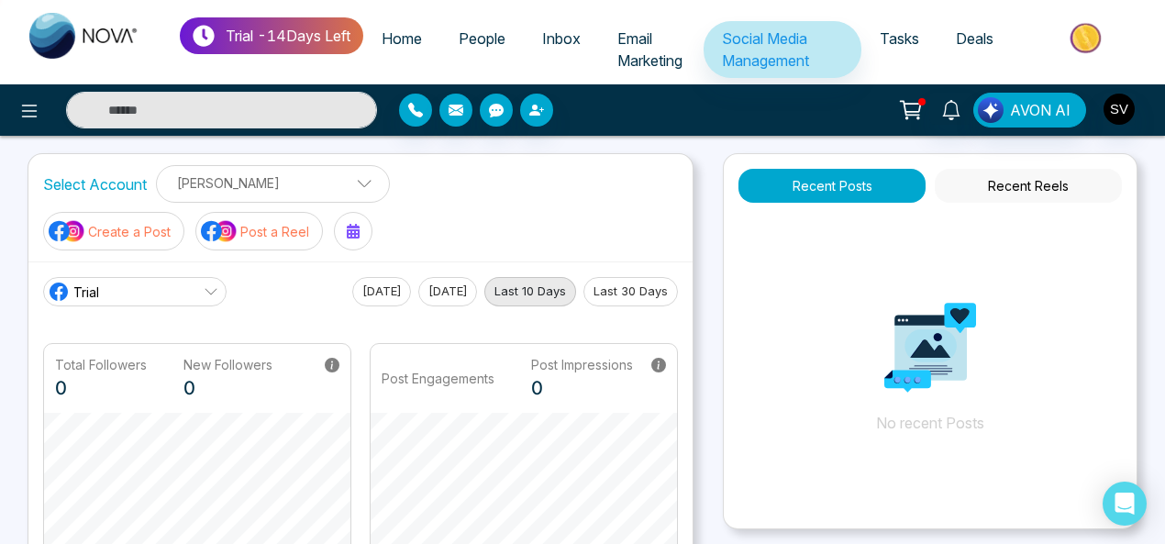
click at [148, 285] on link "Trial" at bounding box center [134, 291] width 183 height 29
click at [212, 285] on icon at bounding box center [211, 291] width 15 height 15
click at [213, 286] on icon at bounding box center [211, 291] width 15 height 15
click at [478, 213] on div "Select Account [PERSON_NAME] [PERSON_NAME] Add Social Accounts Create a Post Po…" at bounding box center [360, 207] width 664 height 107
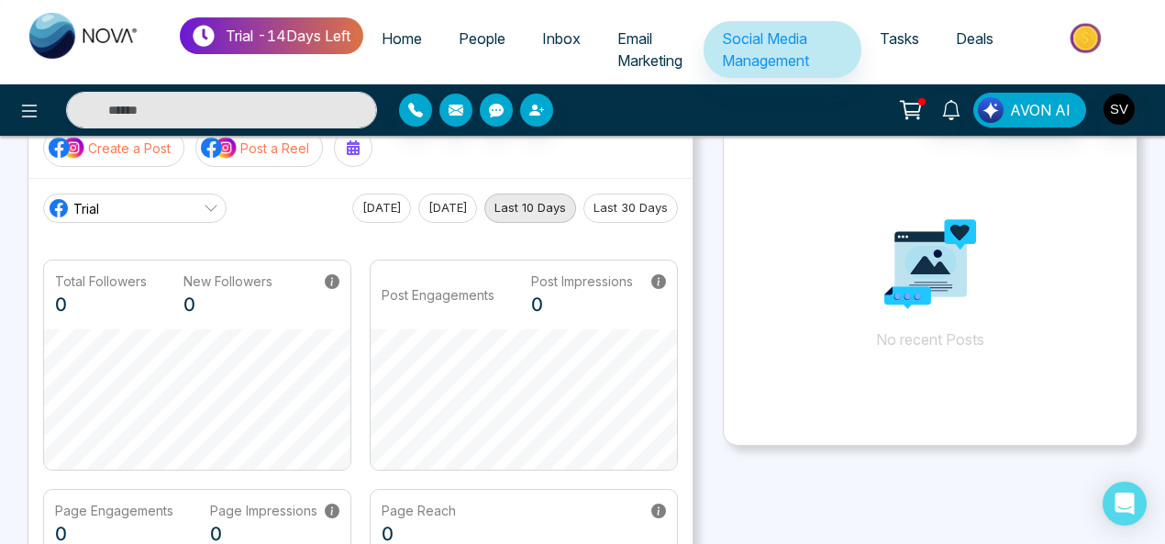
scroll to position [35, 0]
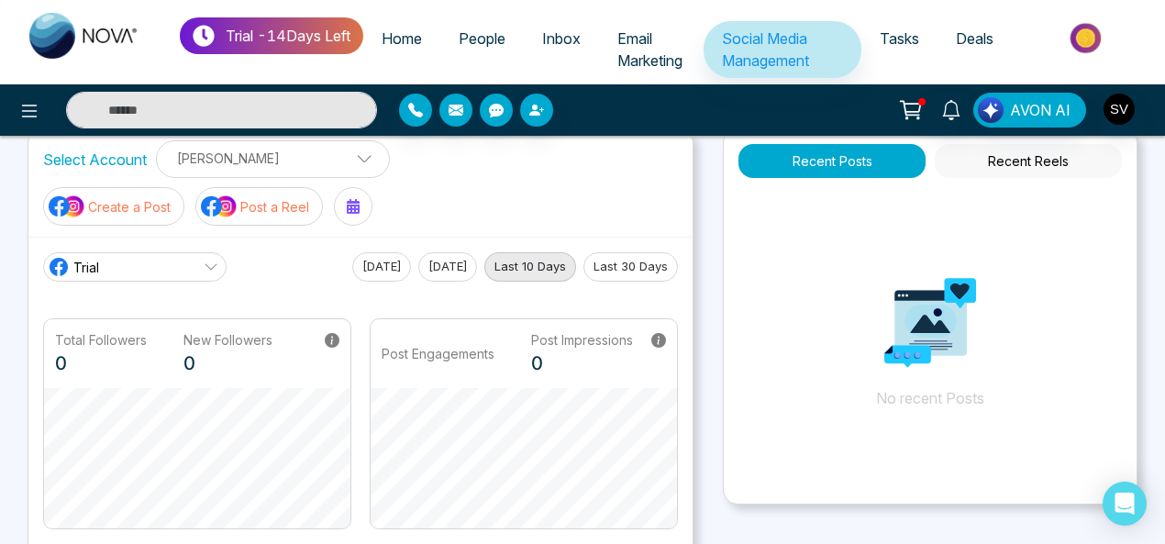
click at [407, 39] on span "Home" at bounding box center [402, 38] width 40 height 18
select select "*"
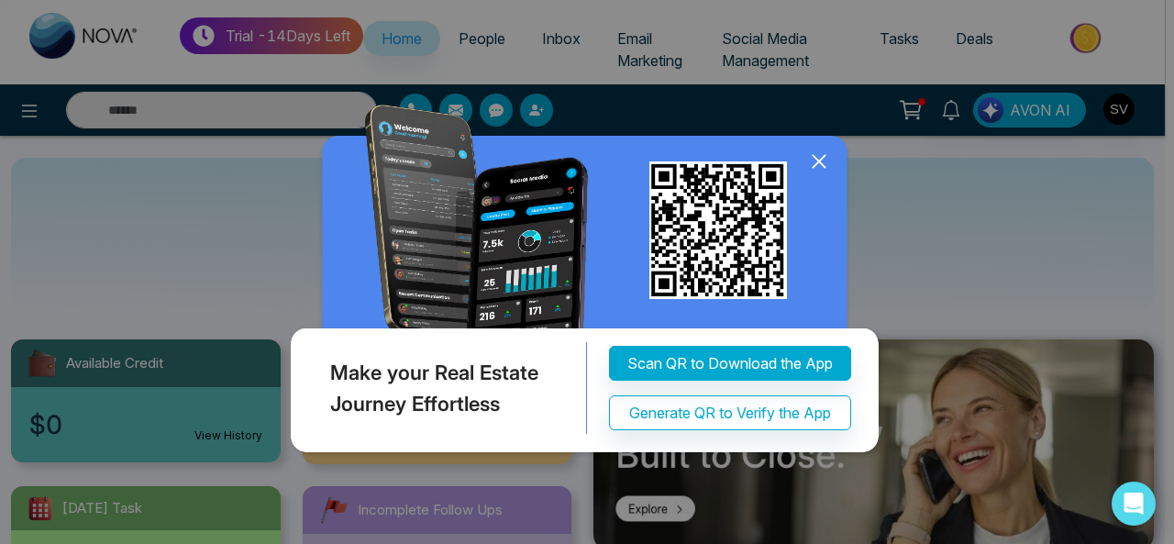
click at [822, 155] on icon at bounding box center [820, 162] width 28 height 28
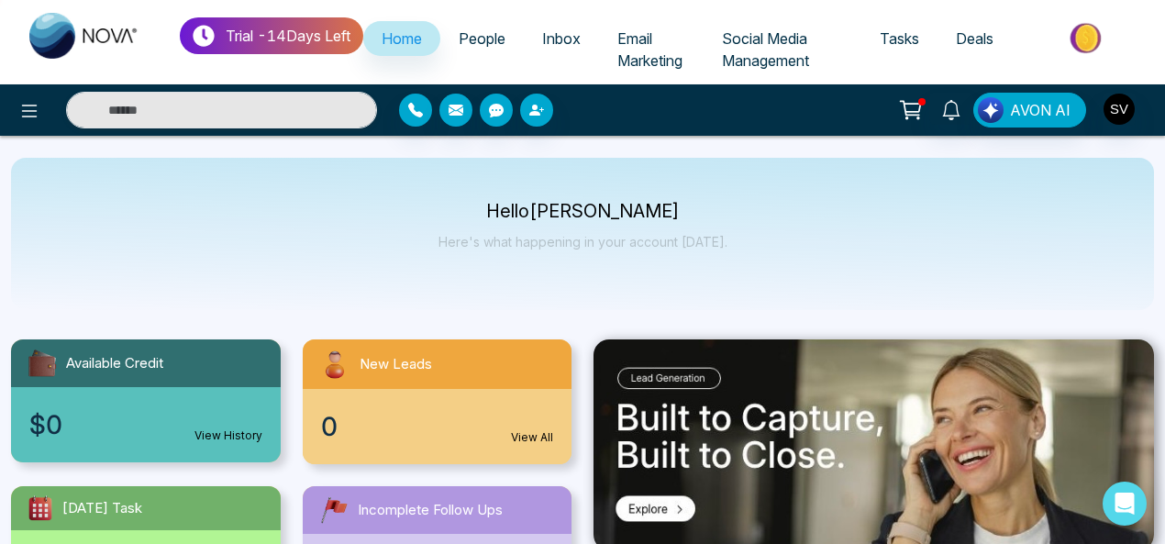
click at [345, 190] on div "Hello [PERSON_NAME] Here's what happening in your account [DATE]." at bounding box center [582, 234] width 1143 height 152
drag, startPoint x: 639, startPoint y: 233, endPoint x: 613, endPoint y: 233, distance: 25.7
click at [630, 233] on div "Hello [PERSON_NAME] Here's what happening in your account [DATE]." at bounding box center [583, 234] width 289 height 61
click at [33, 111] on icon at bounding box center [30, 111] width 16 height 13
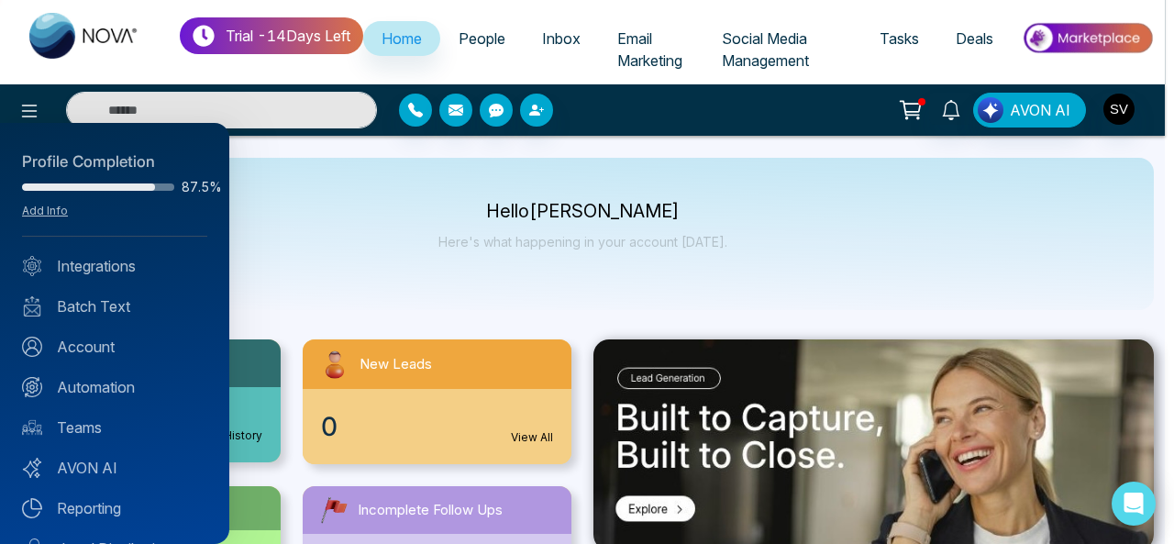
click at [367, 261] on div at bounding box center [587, 272] width 1174 height 544
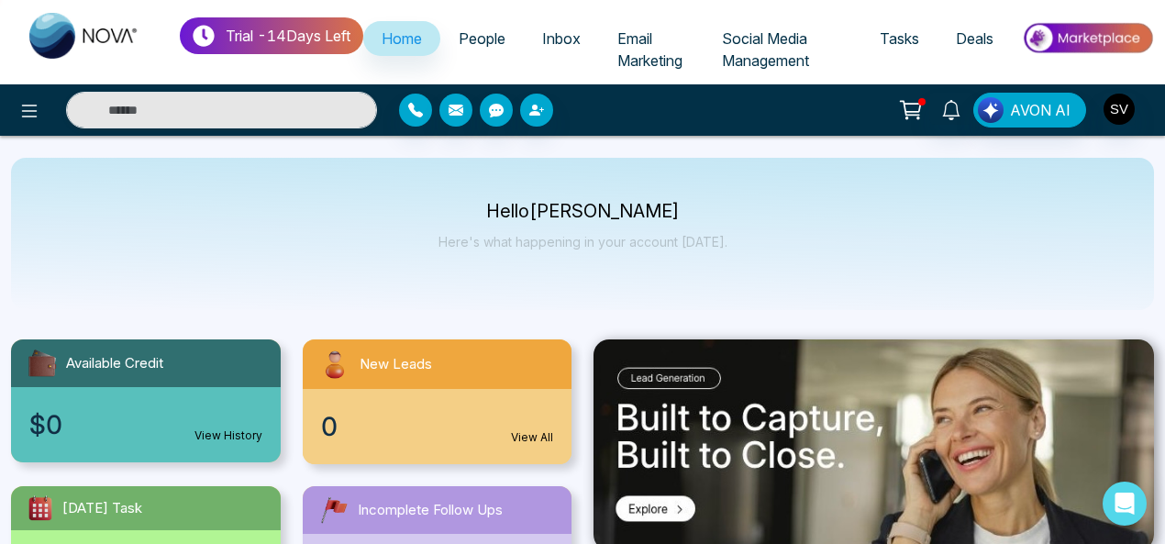
click at [409, 36] on span "Home" at bounding box center [402, 38] width 40 height 18
click at [207, 112] on input "text" at bounding box center [221, 110] width 311 height 37
click at [402, 111] on button "button" at bounding box center [415, 110] width 33 height 33
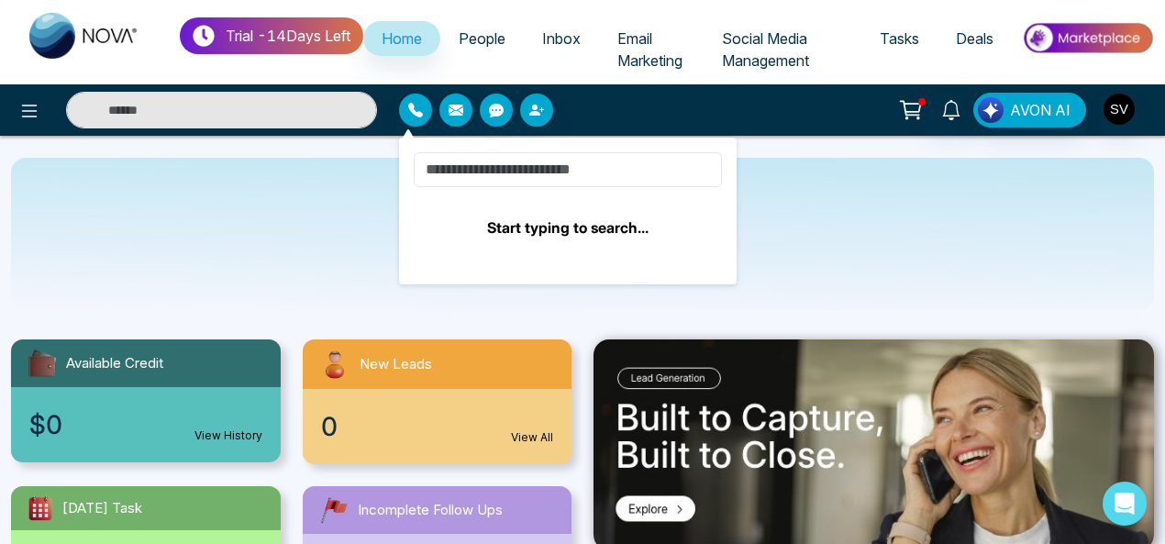
click at [551, 161] on input at bounding box center [568, 169] width 308 height 35
type input "**********"
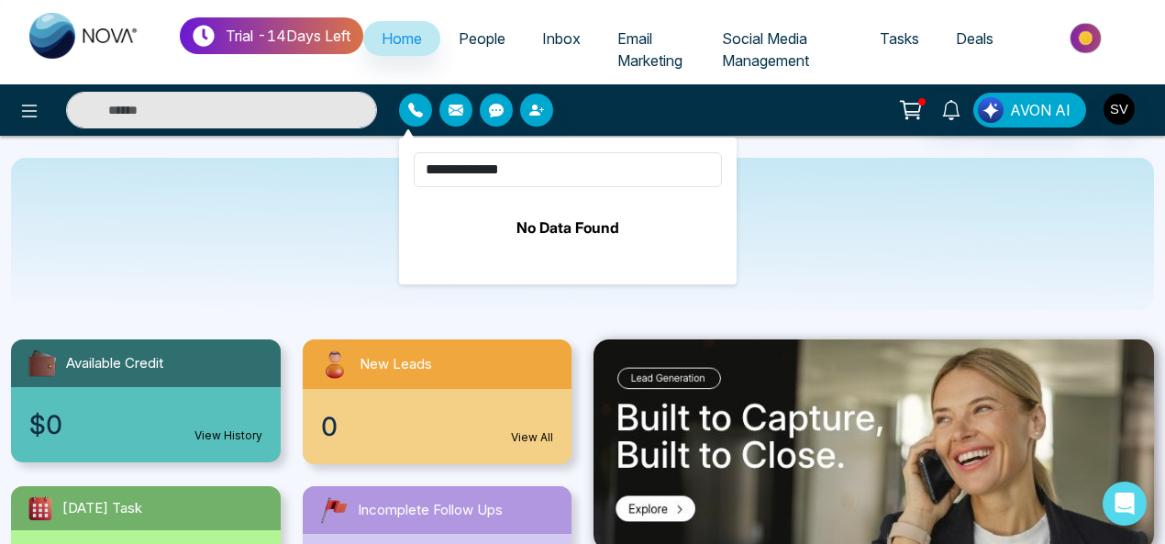
click at [947, 229] on div "Hello [PERSON_NAME] Here's what happening in your account [DATE]." at bounding box center [582, 234] width 1143 height 152
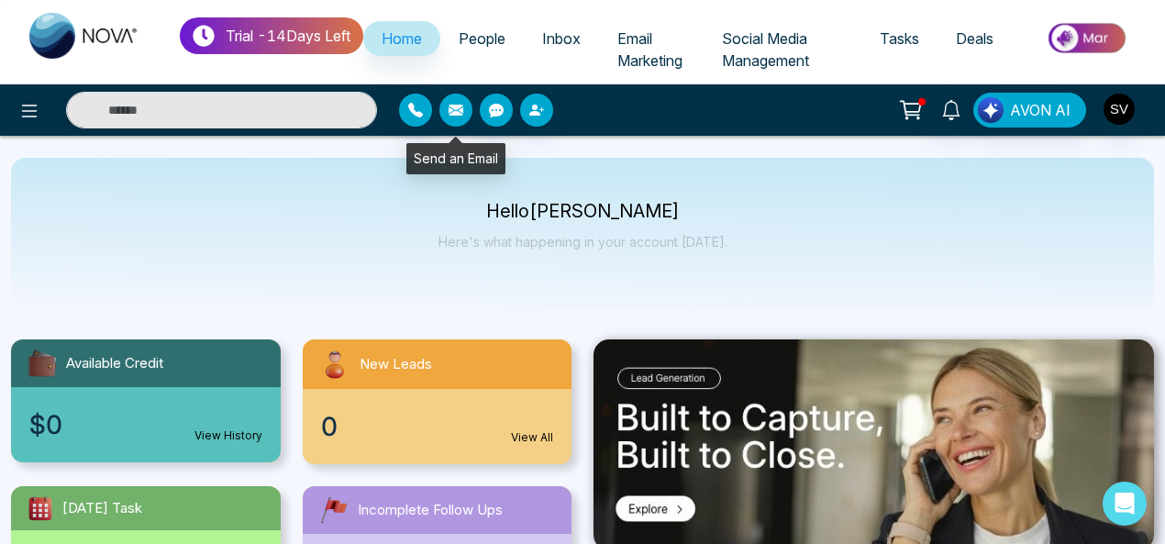
click at [461, 102] on button "button" at bounding box center [455, 110] width 33 height 33
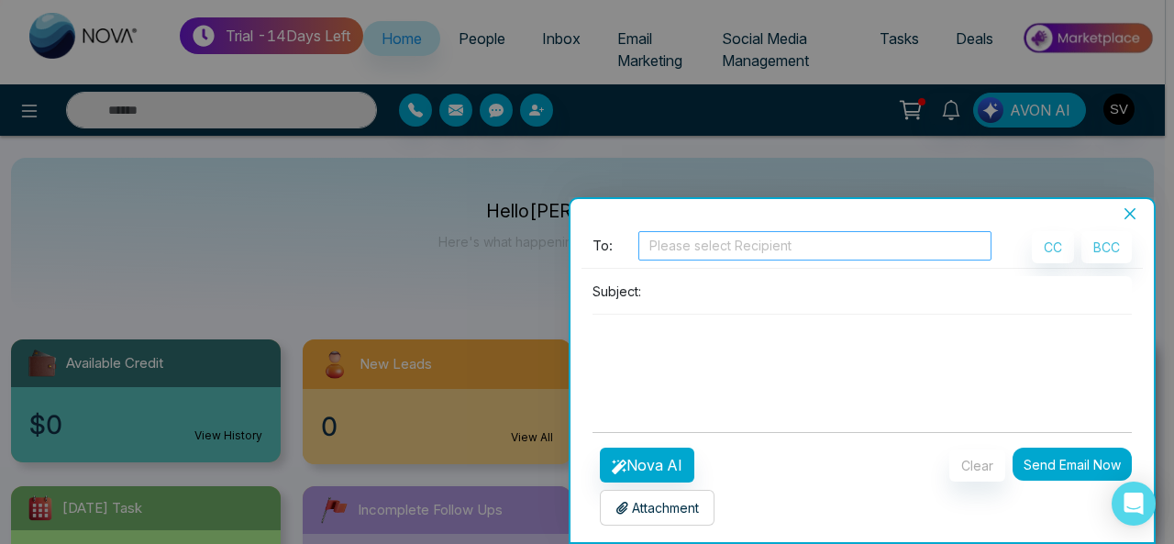
click at [728, 252] on div at bounding box center [815, 246] width 344 height 22
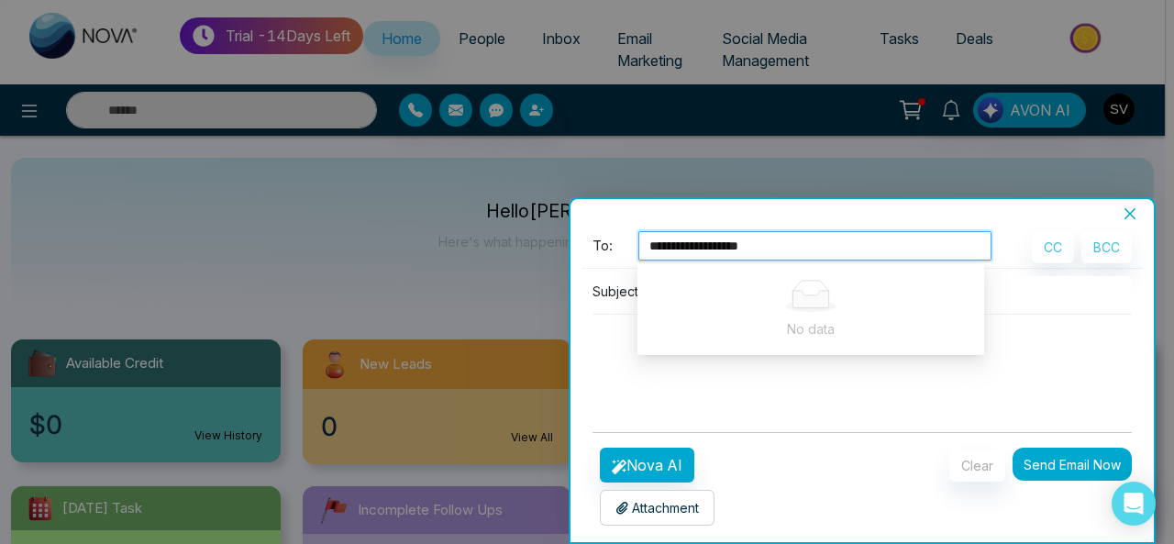
type input "**********"
click at [635, 337] on textarea at bounding box center [862, 359] width 539 height 88
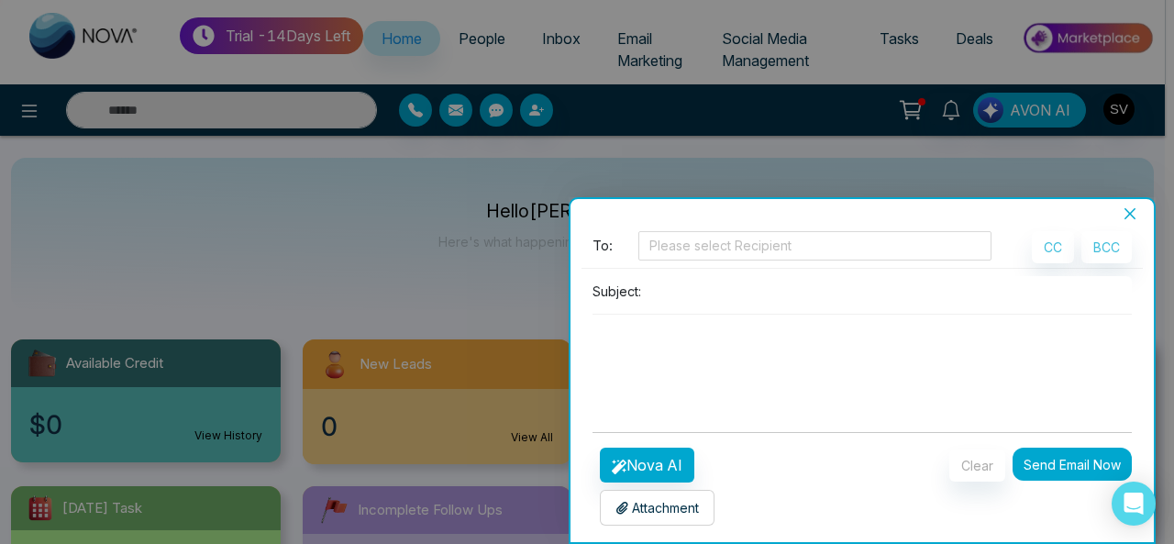
click at [675, 289] on input at bounding box center [891, 291] width 484 height 30
type input "****"
drag, startPoint x: 623, startPoint y: 337, endPoint x: 1173, endPoint y: 296, distance: 552.0
click at [650, 340] on textarea at bounding box center [862, 359] width 539 height 88
click at [647, 473] on button "Nova AI" at bounding box center [647, 465] width 95 height 35
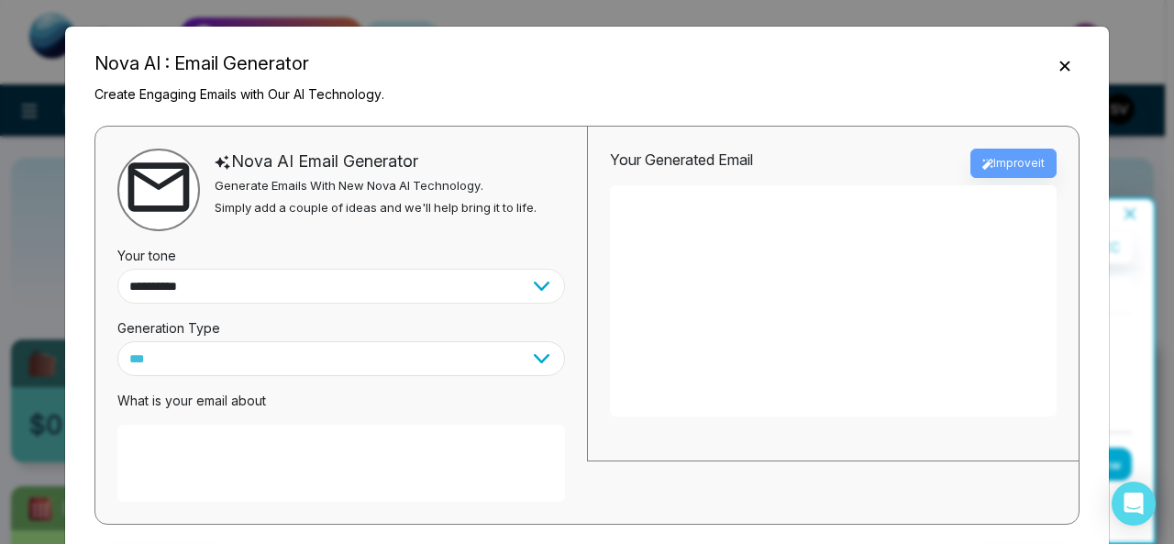
click at [219, 283] on select "**********" at bounding box center [341, 286] width 448 height 35
select select "**********"
click at [117, 269] on select "**********" at bounding box center [341, 286] width 448 height 35
click at [217, 366] on select "*** ***** ******* ******* ********" at bounding box center [341, 358] width 448 height 35
select select "*******"
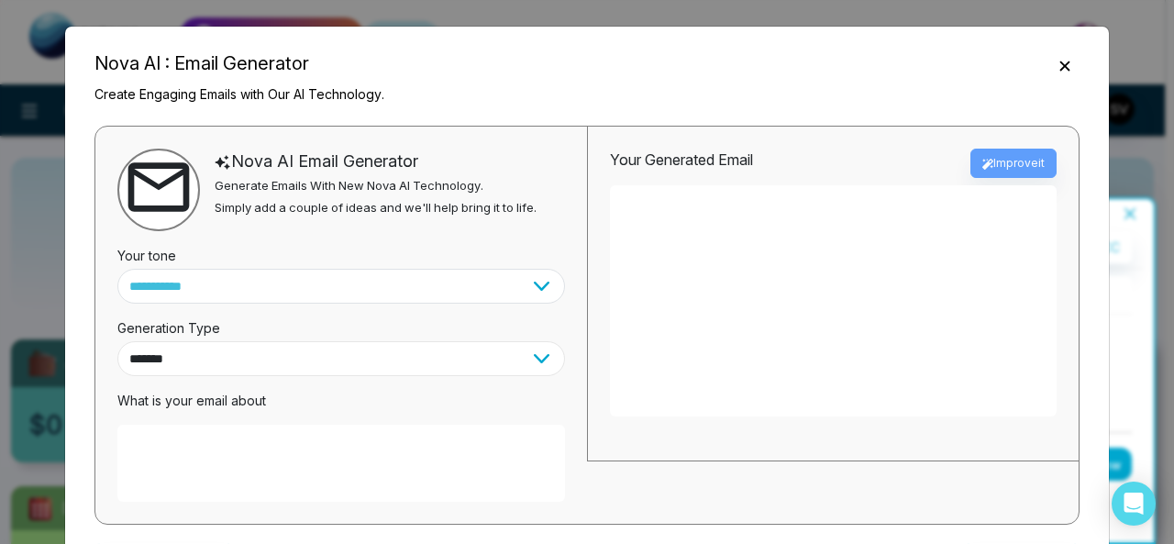
click at [117, 341] on select "*** ***** ******* ******* ********" at bounding box center [341, 358] width 448 height 35
click at [1018, 164] on div "Your Generated Email Improve it" at bounding box center [833, 163] width 447 height 29
click at [1062, 67] on icon "Close" at bounding box center [1065, 66] width 10 height 10
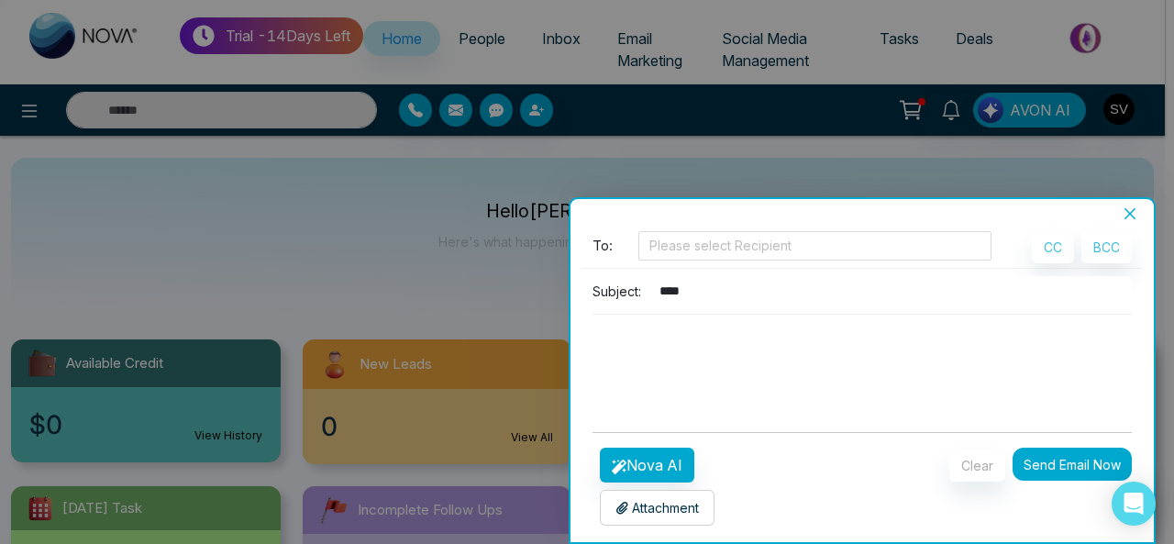
click at [639, 513] on p "Attachment" at bounding box center [657, 507] width 83 height 19
click at [1061, 463] on button "Send Email Now" at bounding box center [1072, 464] width 119 height 33
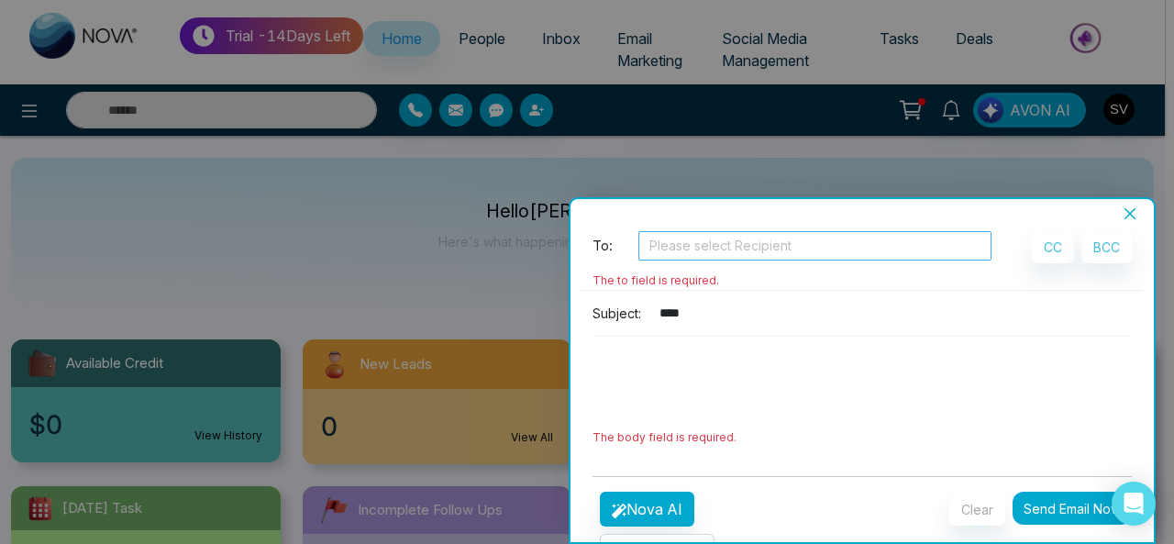
click at [700, 239] on div at bounding box center [815, 246] width 344 height 22
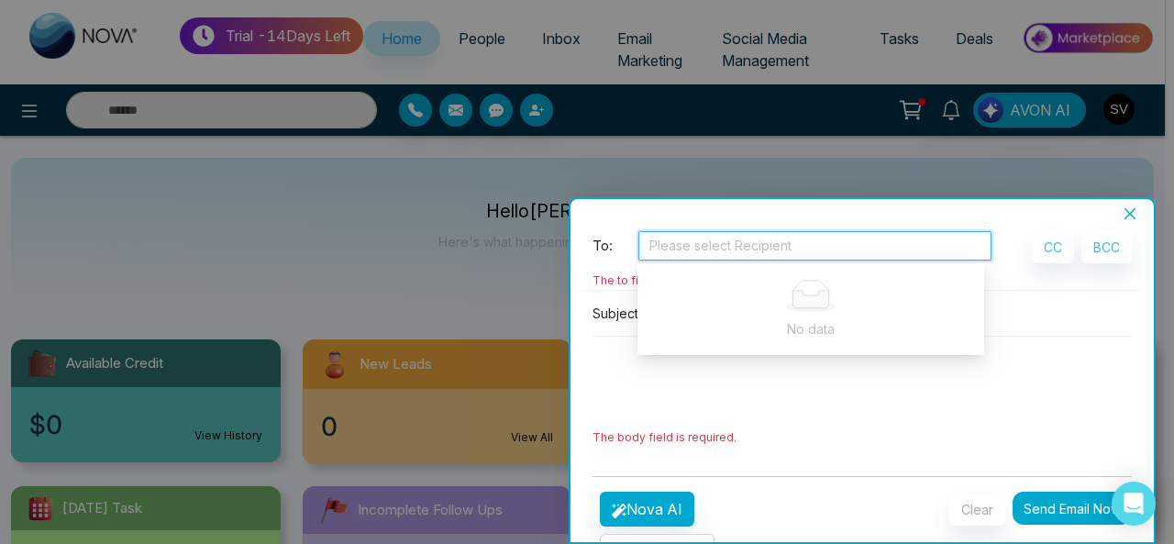
type input "*"
type input "**********"
drag, startPoint x: 770, startPoint y: 399, endPoint x: 762, endPoint y: 389, distance: 12.5
click at [770, 400] on textarea at bounding box center [862, 381] width 539 height 88
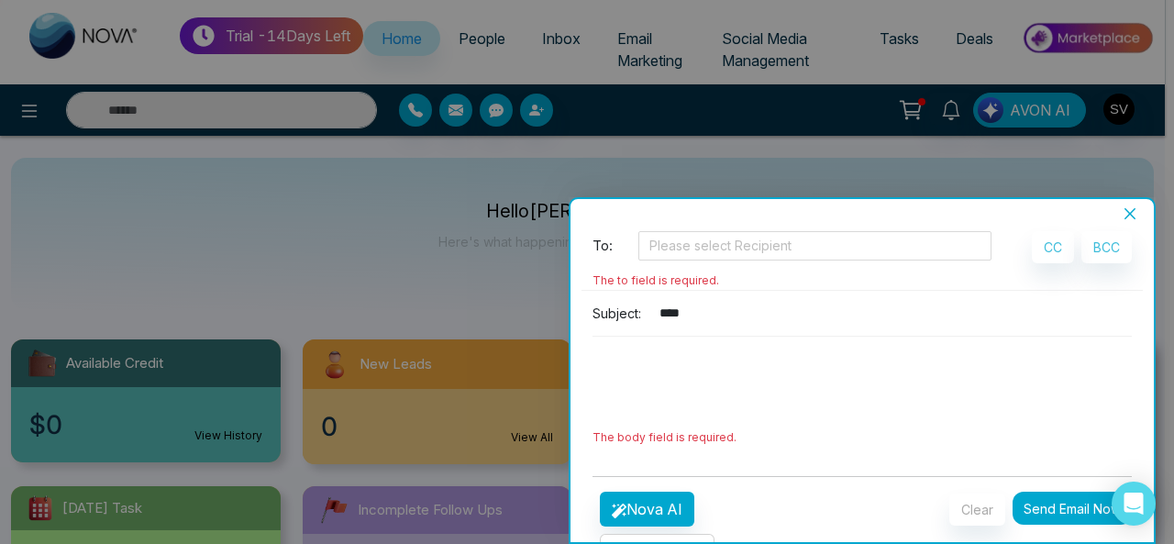
drag, startPoint x: 1063, startPoint y: 506, endPoint x: 1136, endPoint y: 388, distance: 138.8
click at [1065, 506] on button "Send Email Now" at bounding box center [1072, 508] width 119 height 33
click at [1134, 216] on icon "close" at bounding box center [1130, 213] width 15 height 15
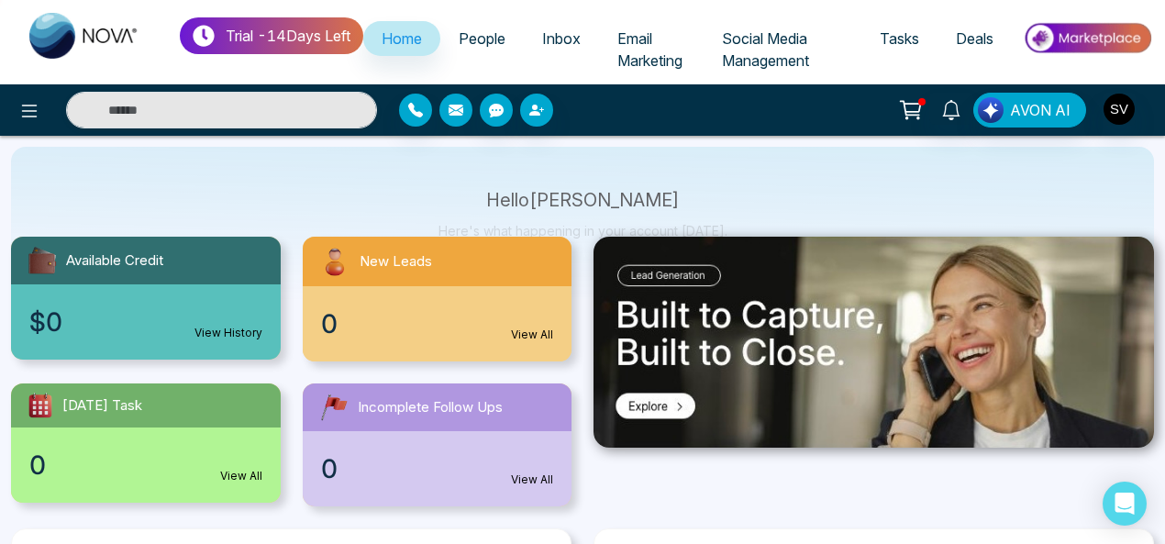
scroll to position [123, 0]
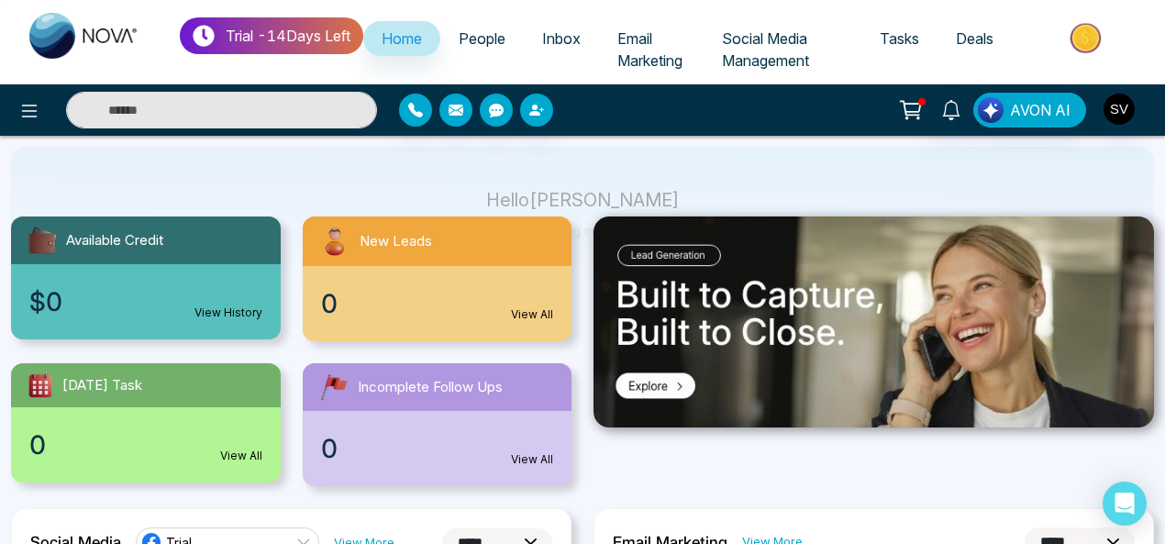
click at [539, 309] on link "View All" at bounding box center [532, 314] width 42 height 17
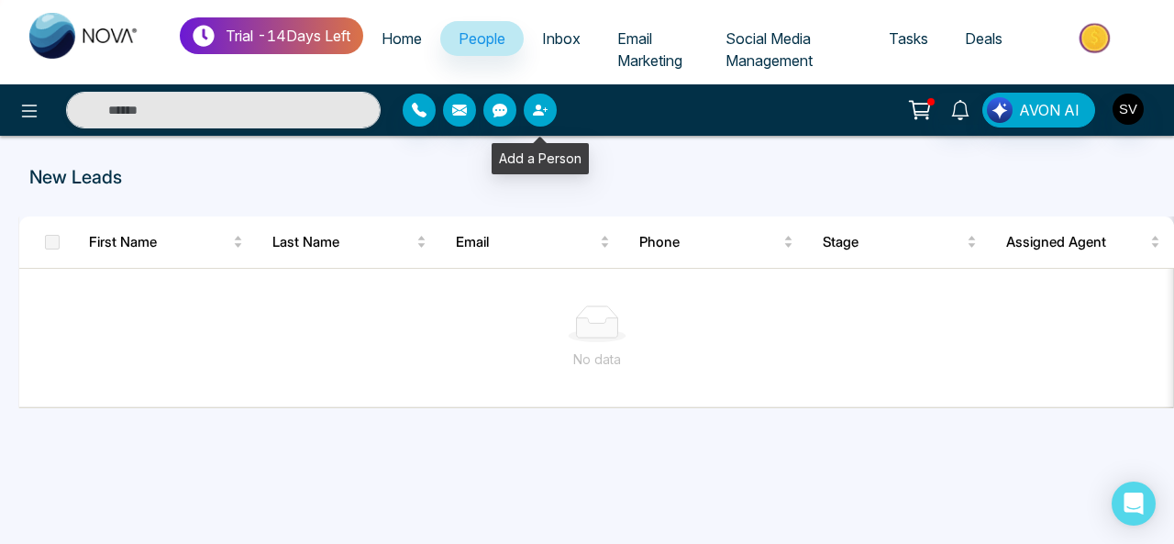
click at [545, 109] on icon "button" at bounding box center [545, 109] width 5 height 5
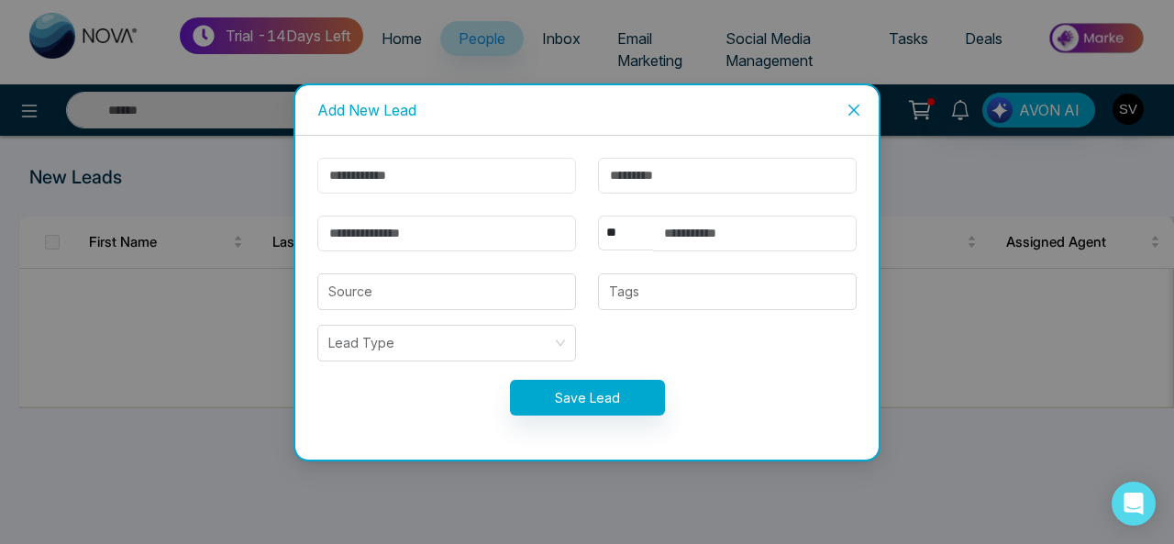
click at [418, 181] on input "text" at bounding box center [446, 176] width 259 height 36
type input "*****"
click at [729, 181] on input "text" at bounding box center [727, 176] width 259 height 36
type input "*"
click at [465, 239] on input "email" at bounding box center [446, 234] width 259 height 36
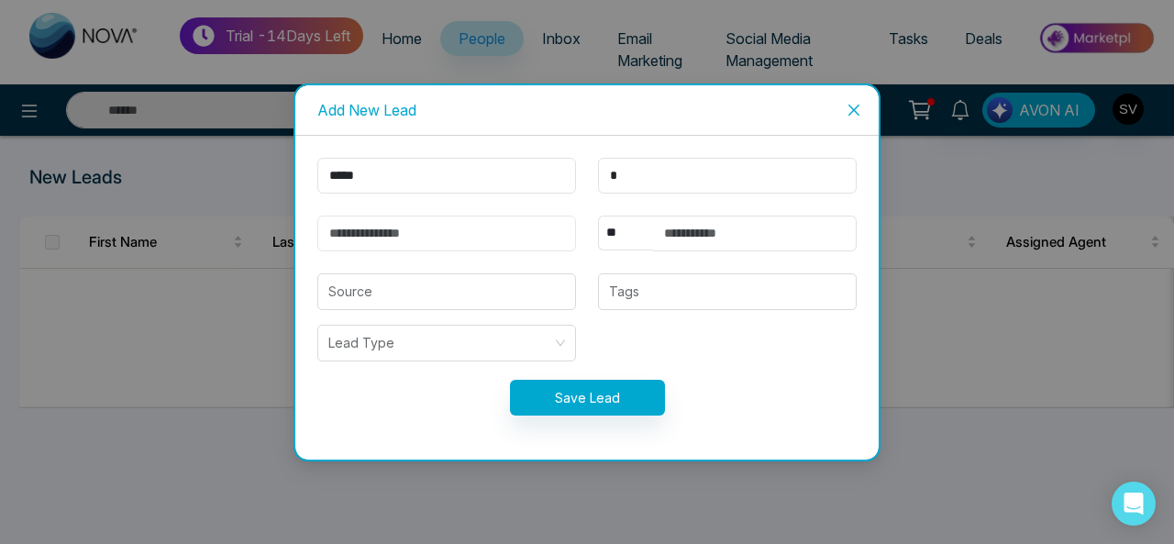
type input "**********"
select select "***"
type input "**********"
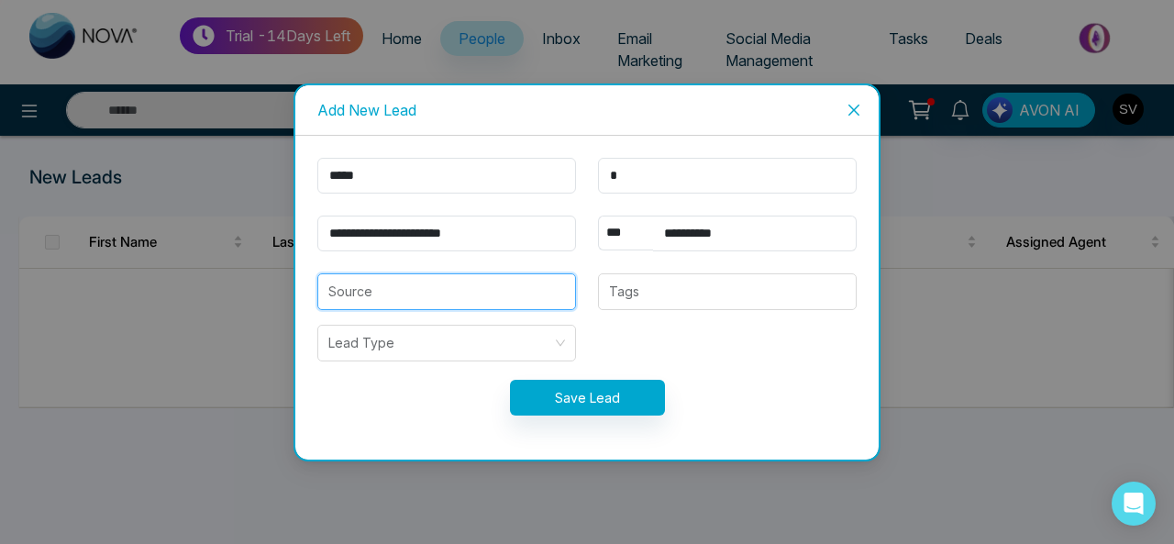
click at [424, 285] on input "search" at bounding box center [446, 291] width 237 height 35
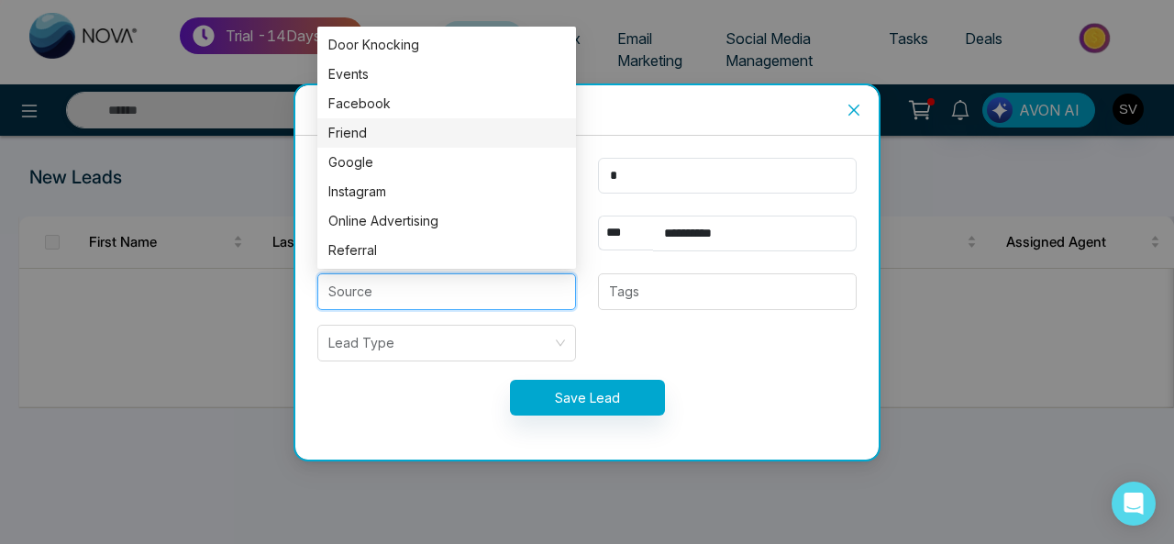
click at [369, 134] on div "Friend" at bounding box center [446, 133] width 237 height 20
type input "******"
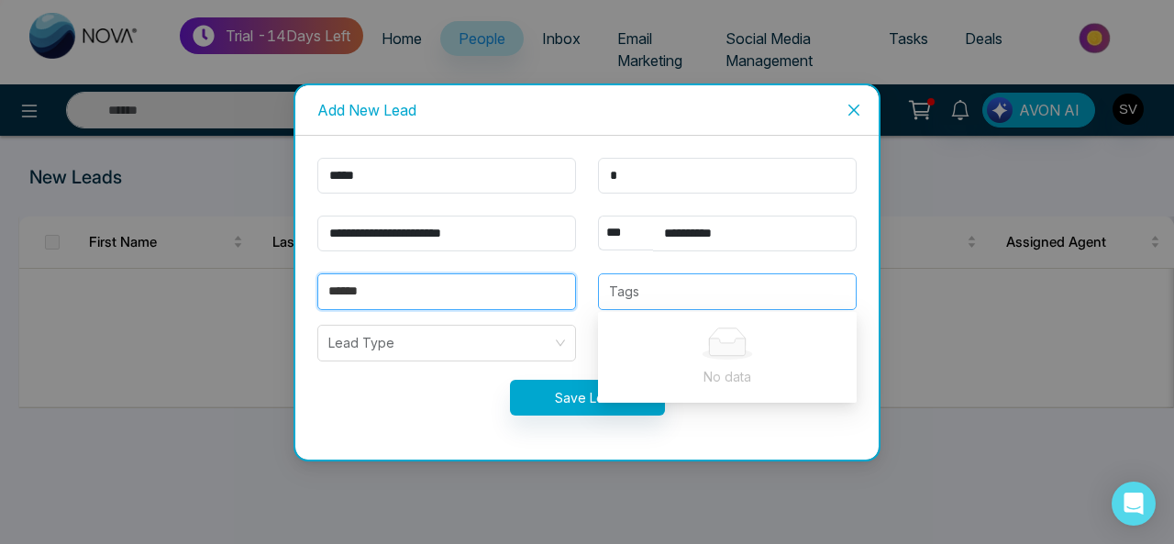
click at [646, 298] on div at bounding box center [728, 292] width 248 height 22
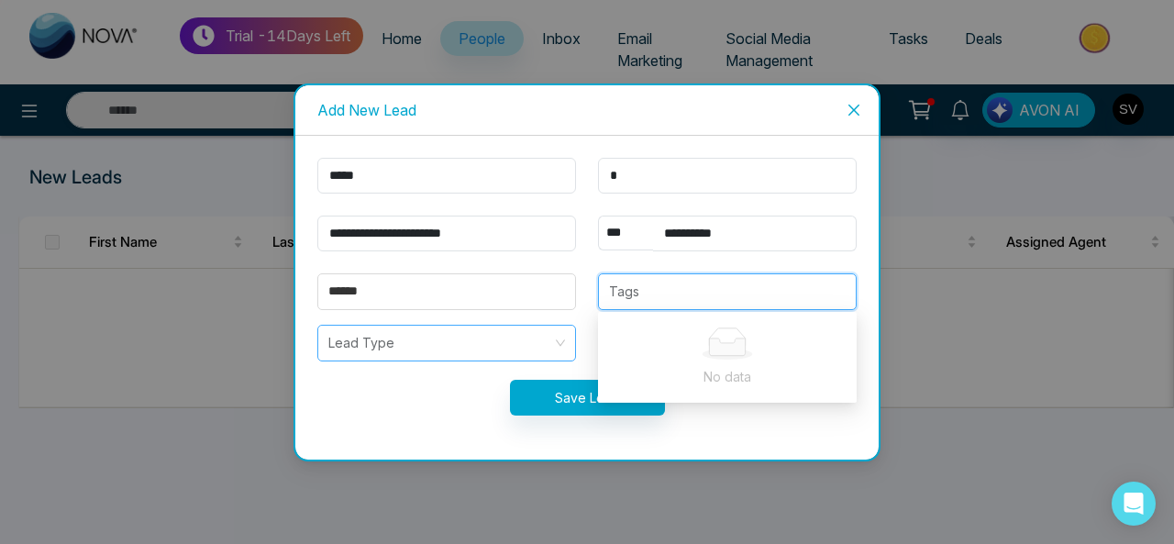
click at [377, 345] on input "search" at bounding box center [440, 343] width 224 height 35
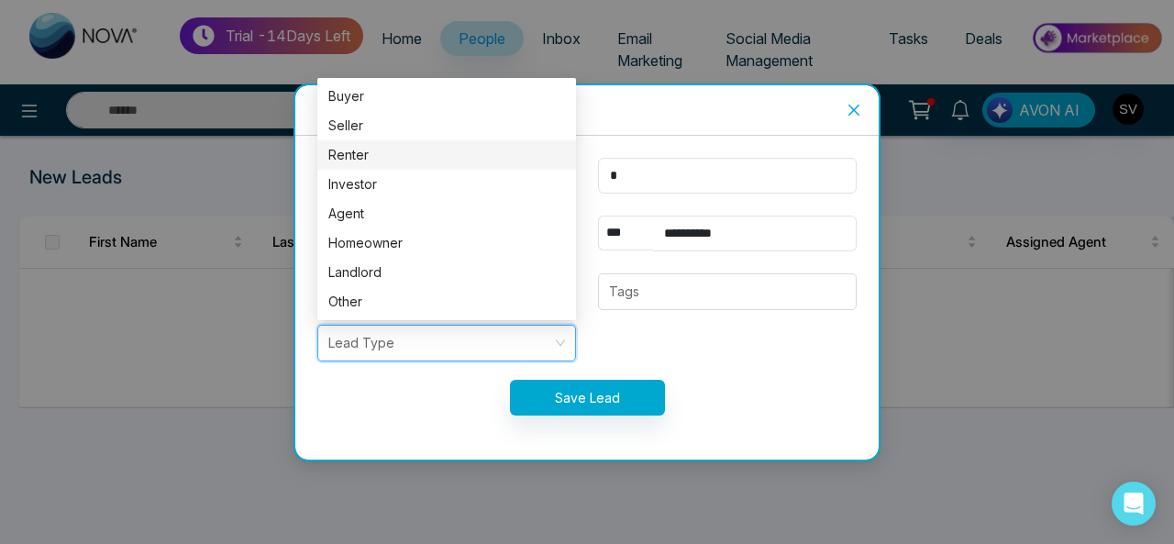
click at [354, 156] on div "Renter" at bounding box center [446, 155] width 237 height 20
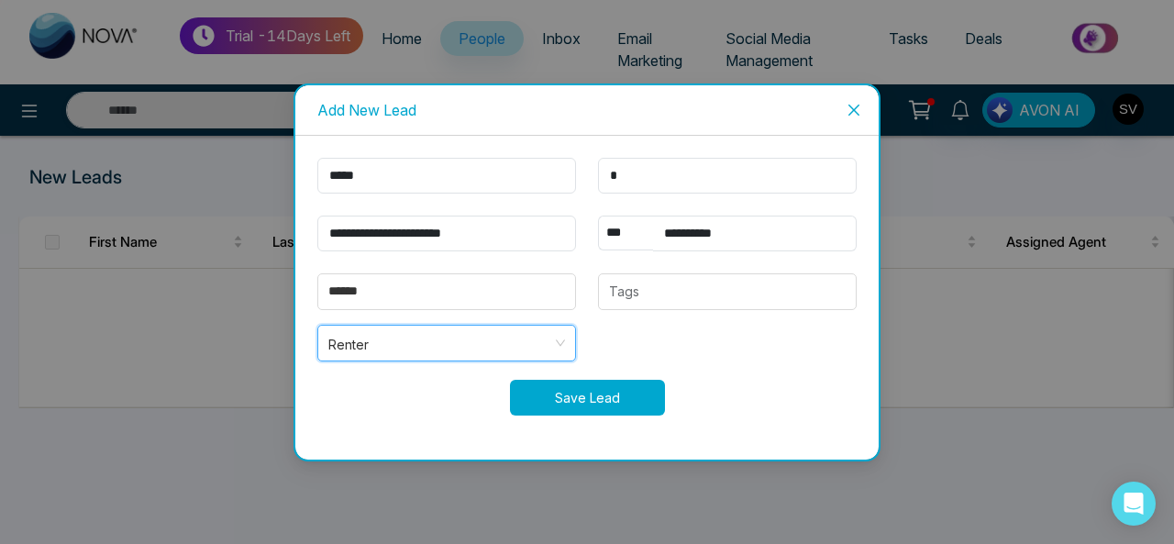
click at [584, 395] on button "Save Lead" at bounding box center [587, 398] width 155 height 36
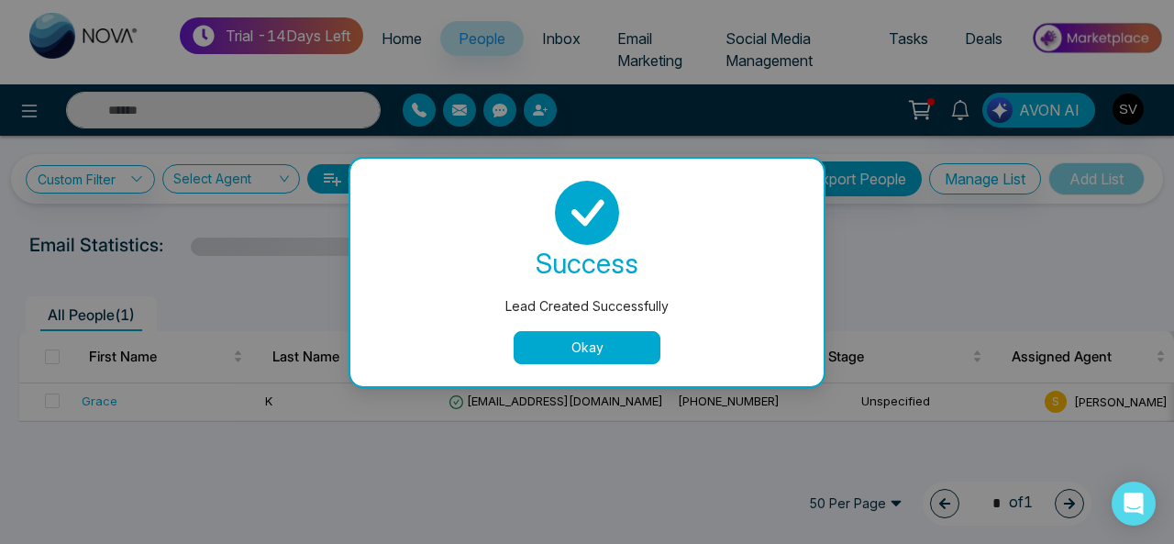
click at [637, 350] on button "Okay" at bounding box center [587, 347] width 147 height 33
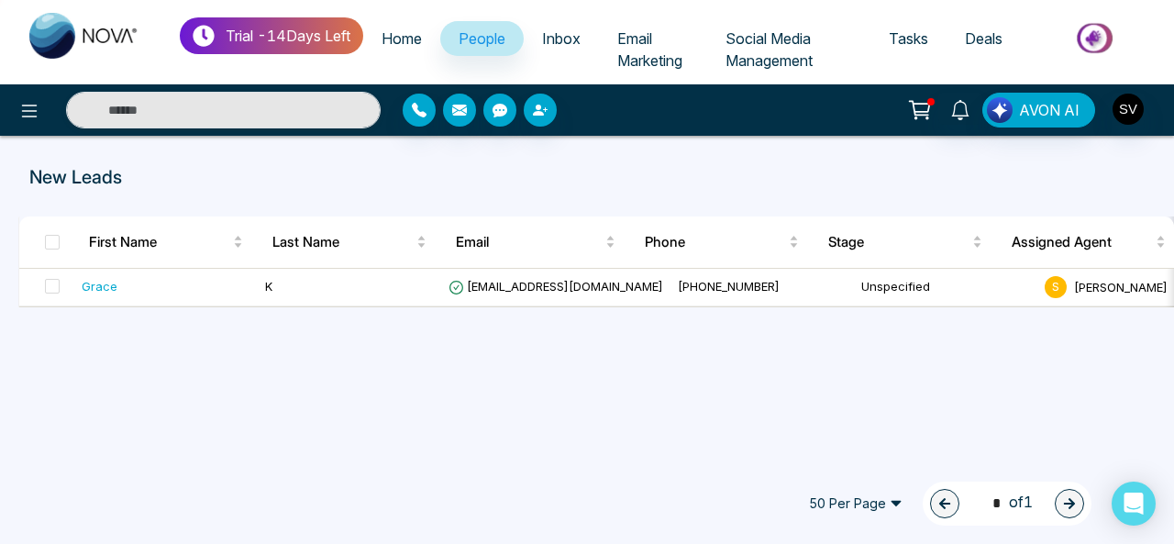
click at [409, 31] on span "Home" at bounding box center [402, 38] width 40 height 18
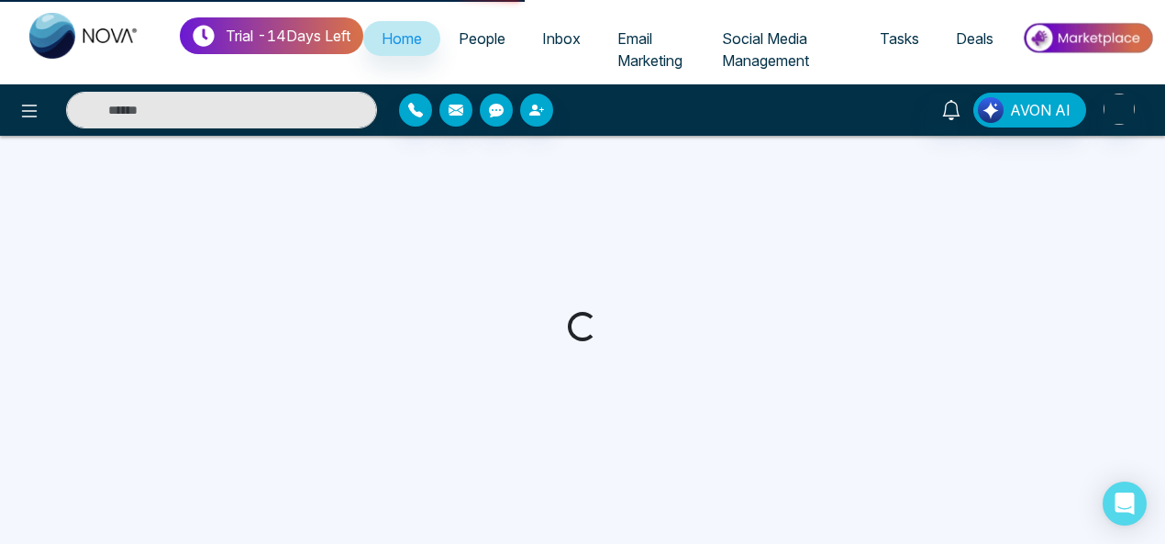
select select "*"
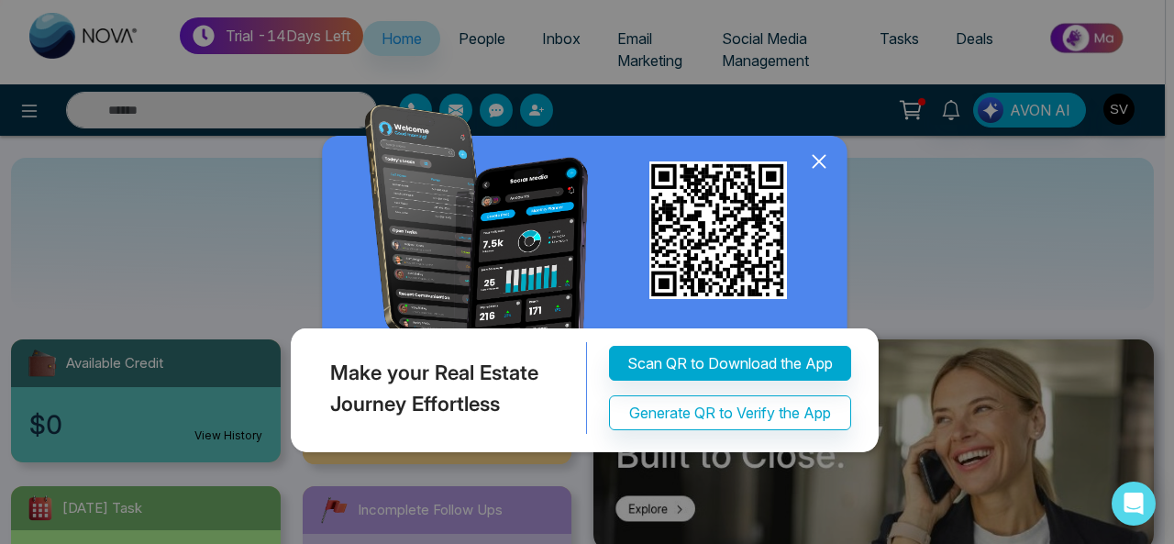
click at [826, 175] on icon at bounding box center [820, 162] width 28 height 28
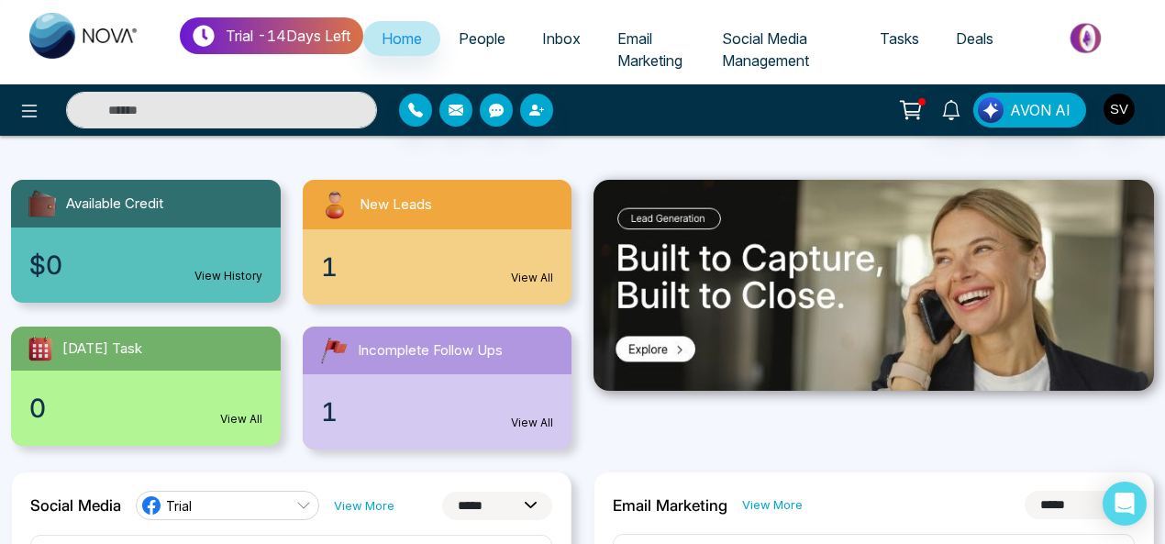
scroll to position [206, 0]
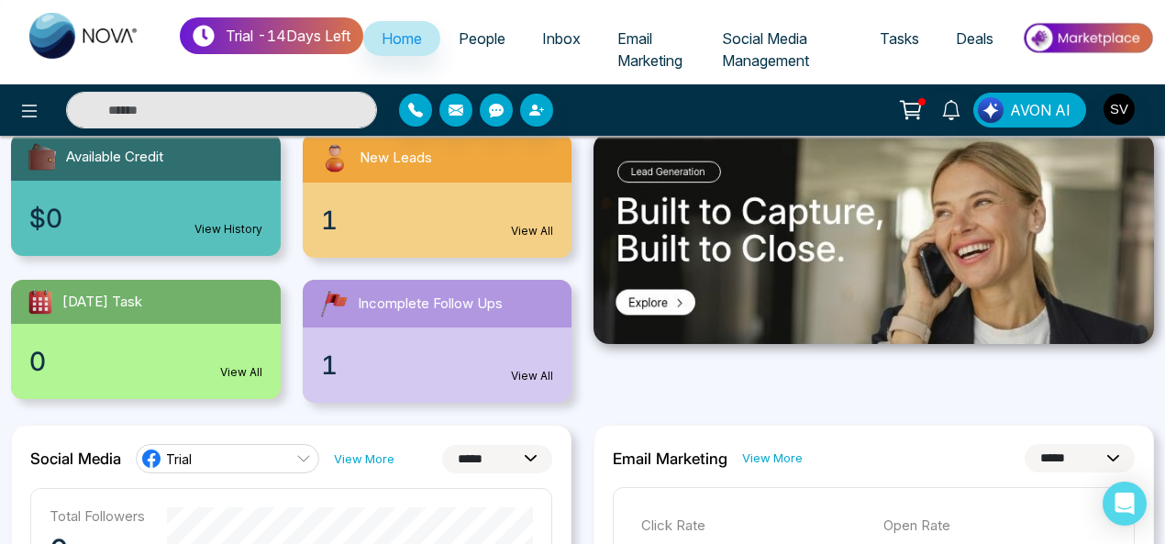
click at [196, 351] on div "0 View All" at bounding box center [146, 361] width 270 height 75
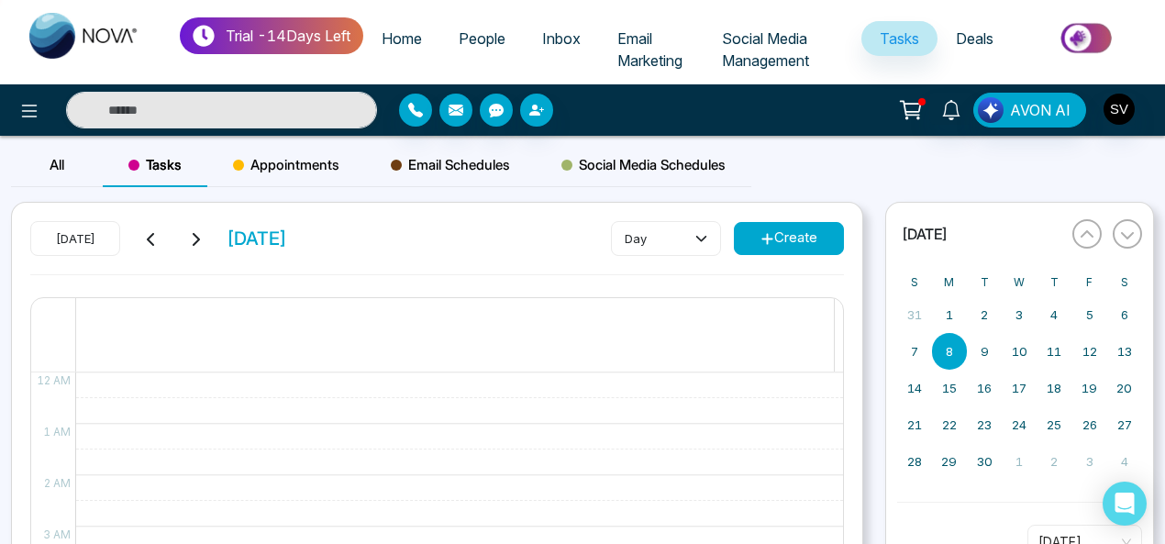
click at [778, 233] on button "Create" at bounding box center [789, 238] width 110 height 33
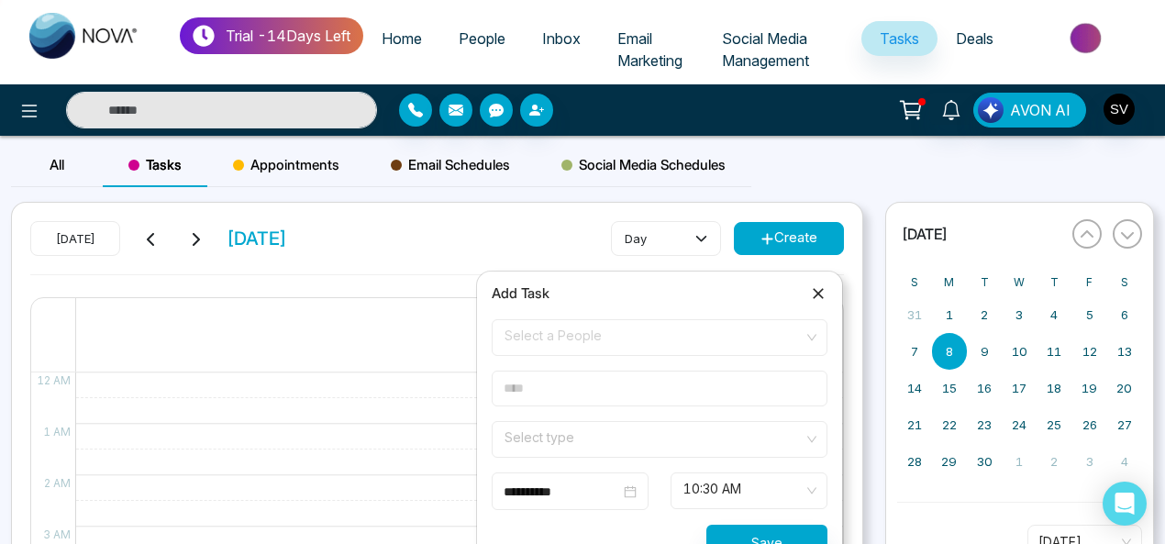
click at [617, 337] on span "Select a People" at bounding box center [660, 337] width 310 height 31
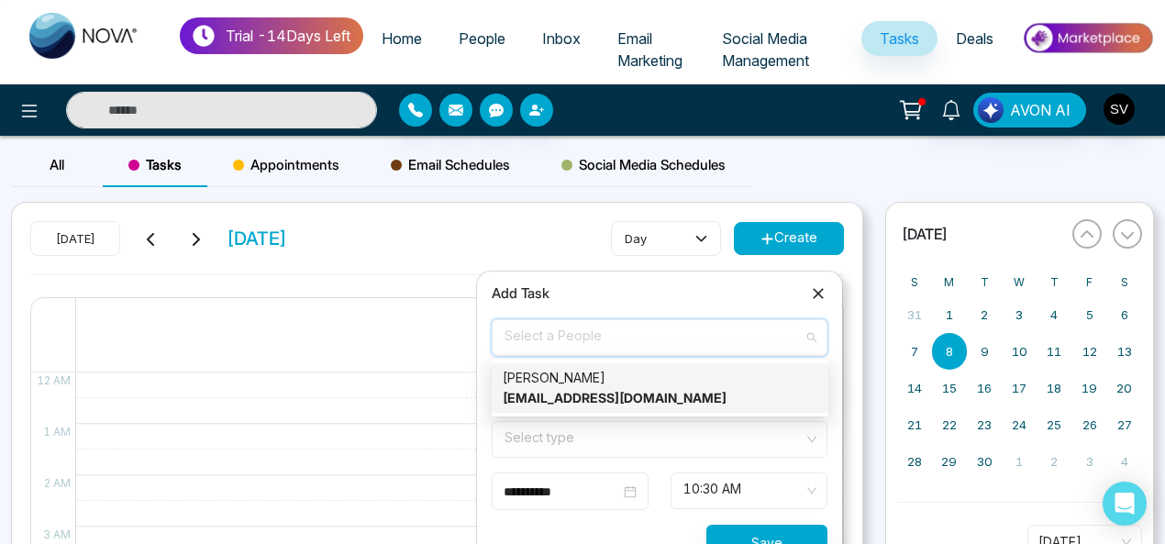
click at [557, 395] on strong "[EMAIL_ADDRESS][DOMAIN_NAME]" at bounding box center [615, 398] width 224 height 16
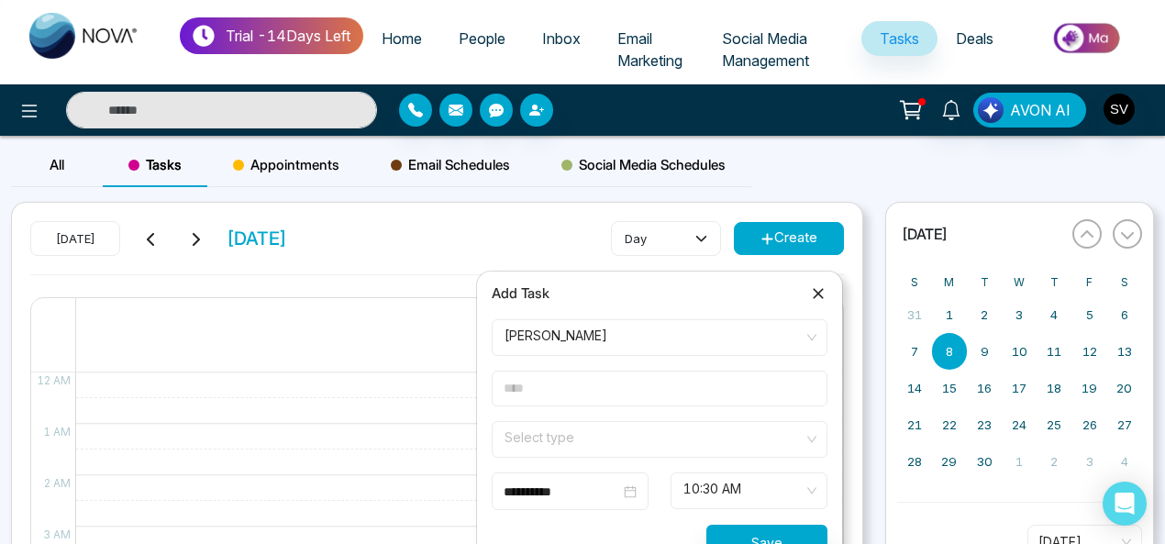
click at [582, 386] on input "text" at bounding box center [660, 389] width 336 height 36
click at [544, 449] on span at bounding box center [653, 439] width 301 height 35
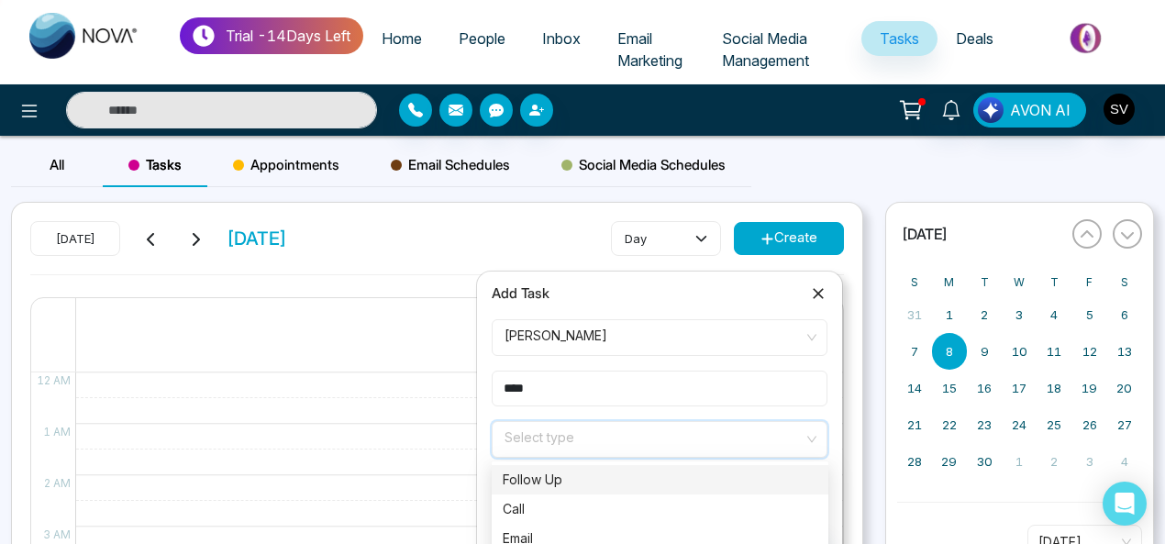
click at [580, 387] on input "****" at bounding box center [660, 389] width 336 height 36
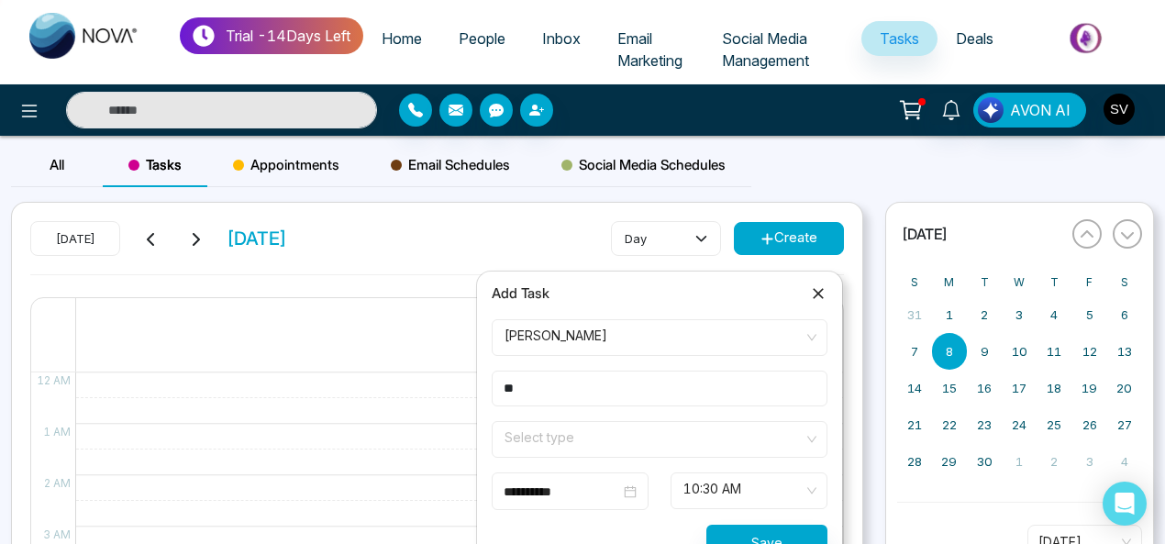
type input "*"
click at [580, 386] on input "text" at bounding box center [660, 389] width 336 height 36
type input "******"
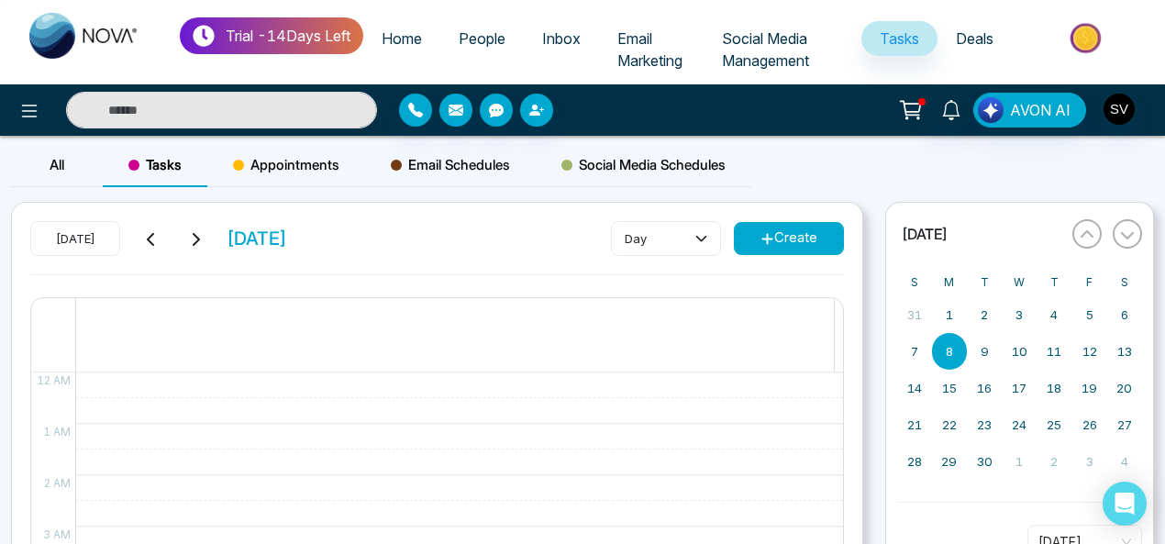
click at [823, 239] on button "Create" at bounding box center [789, 238] width 110 height 33
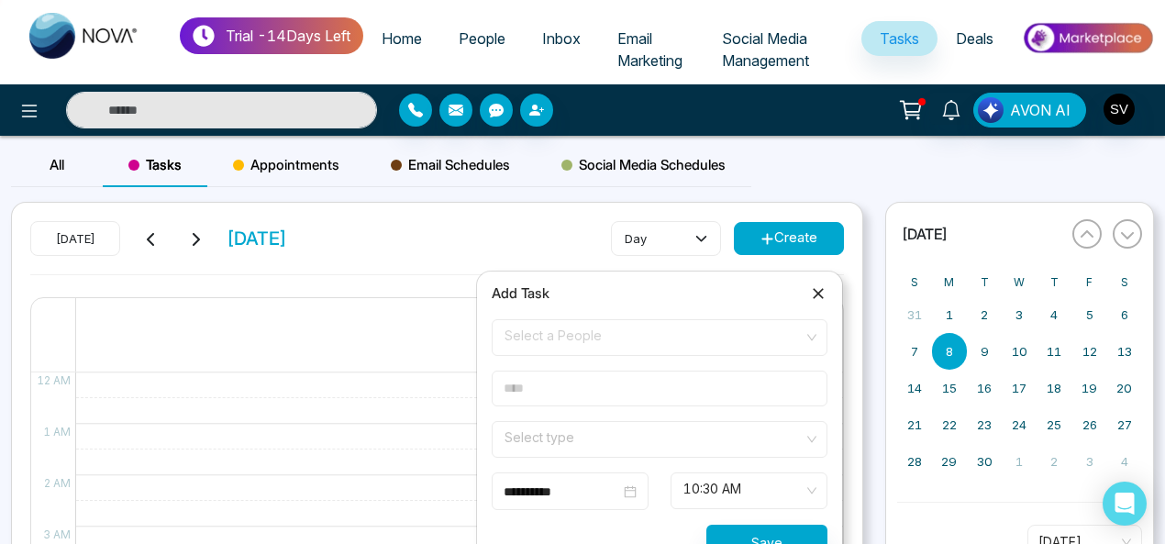
click at [578, 328] on span "Select a People" at bounding box center [660, 337] width 310 height 31
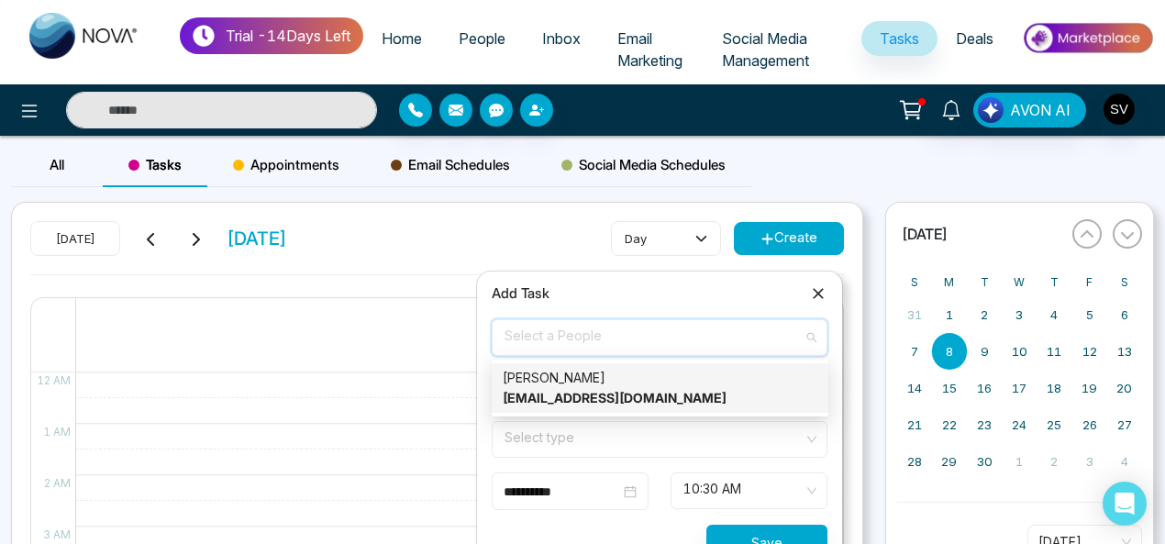
click at [562, 384] on div "[PERSON_NAME] [EMAIL_ADDRESS][DOMAIN_NAME]" at bounding box center [660, 388] width 315 height 40
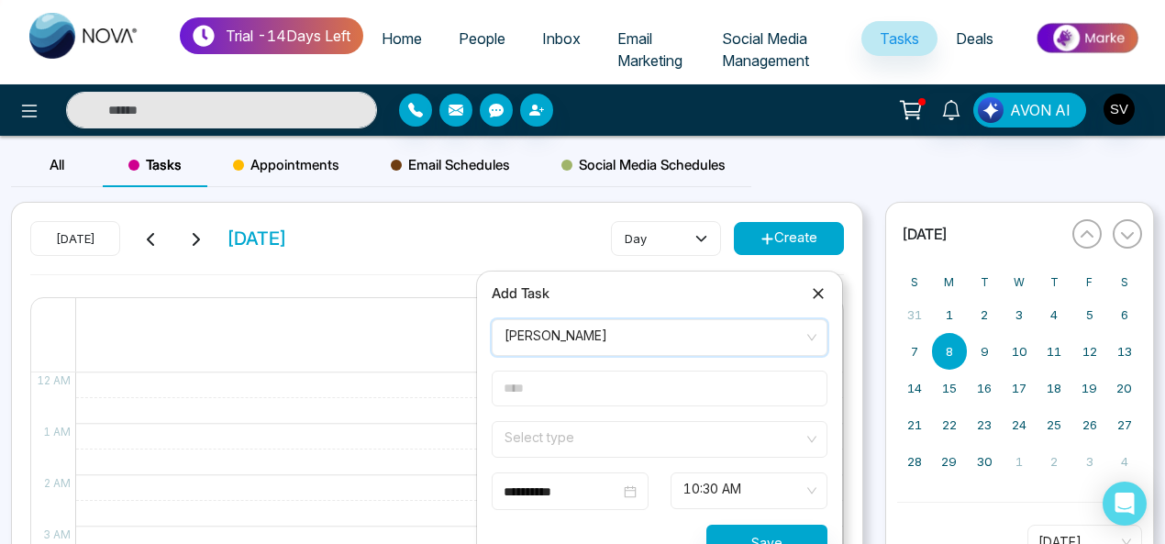
click at [550, 399] on input "text" at bounding box center [660, 389] width 336 height 36
type input "****"
click at [562, 440] on input "search" at bounding box center [653, 436] width 301 height 28
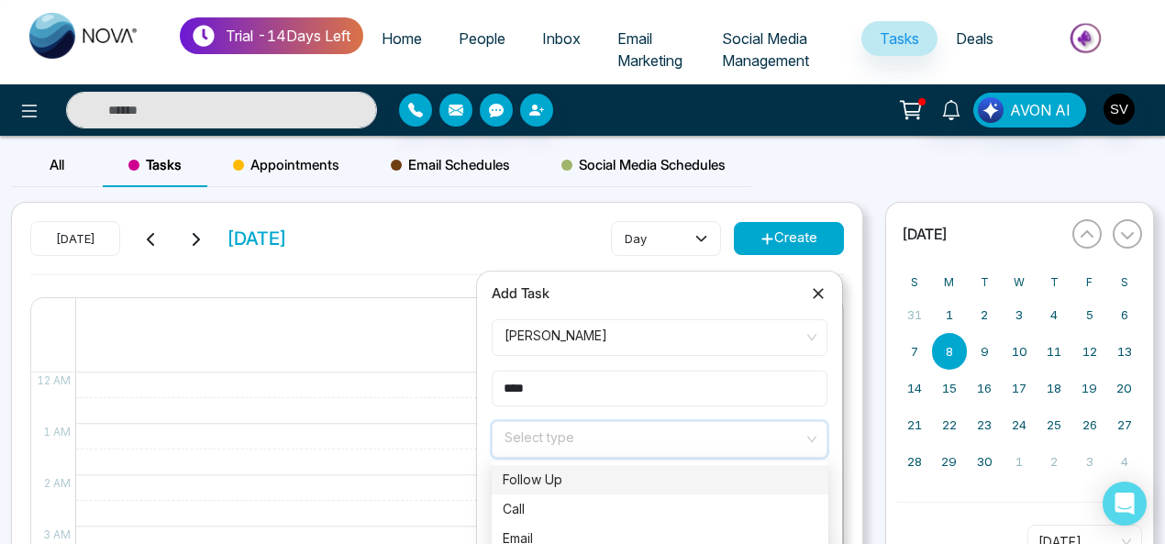
click at [523, 478] on div "Follow Up" at bounding box center [660, 480] width 315 height 20
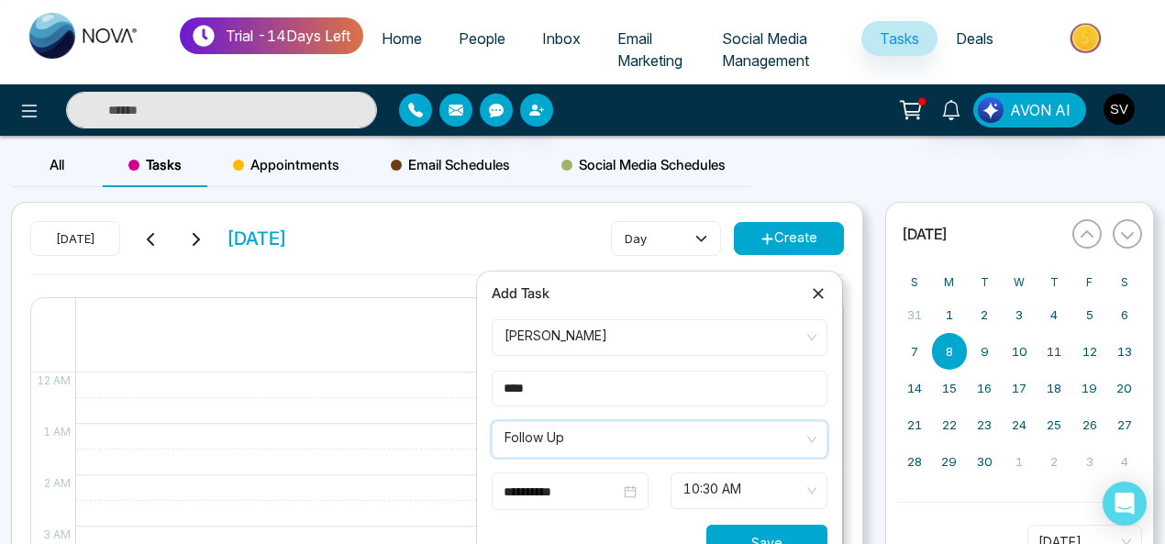
click at [784, 532] on button "Save" at bounding box center [766, 543] width 121 height 36
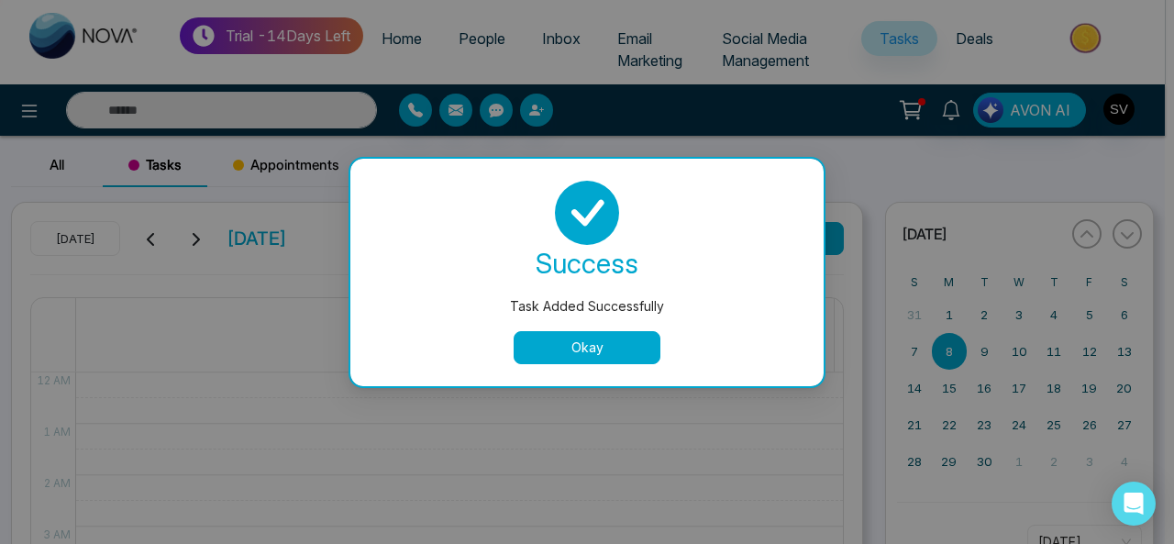
click at [642, 339] on button "Okay" at bounding box center [587, 347] width 147 height 33
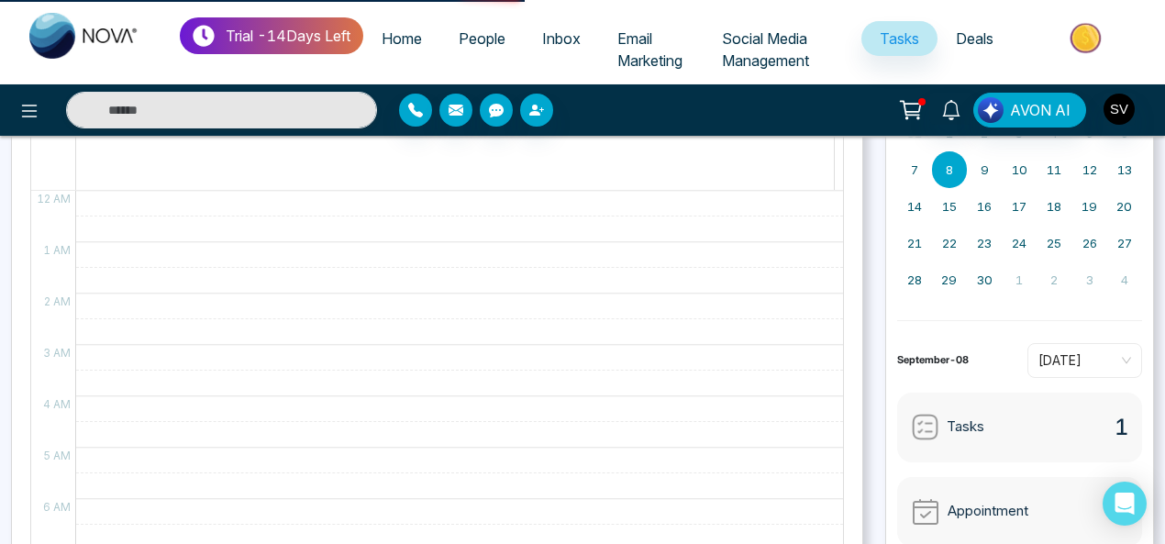
scroll to position [206, 0]
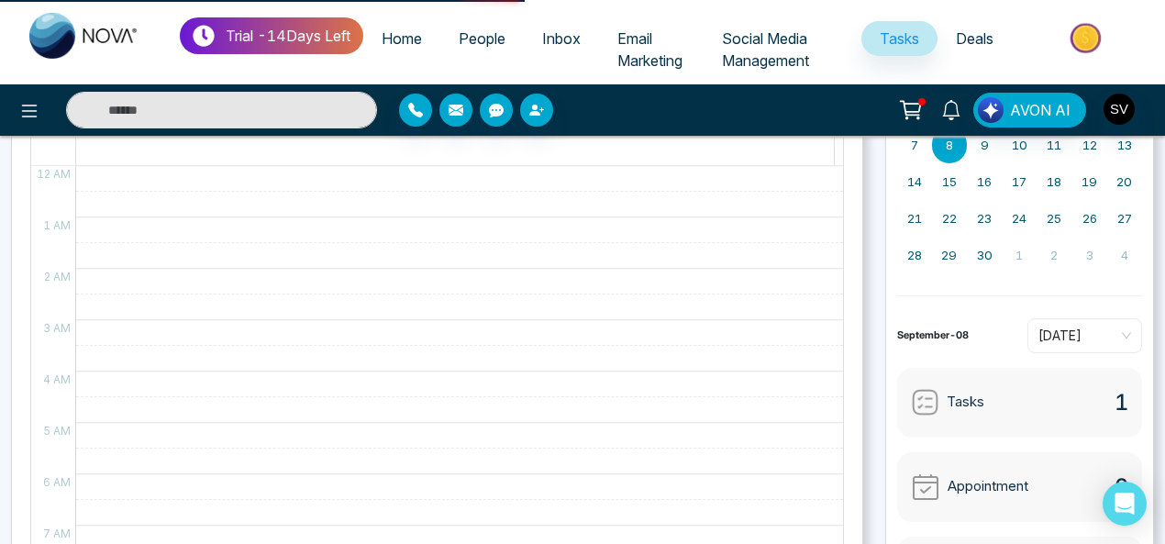
select select "*"
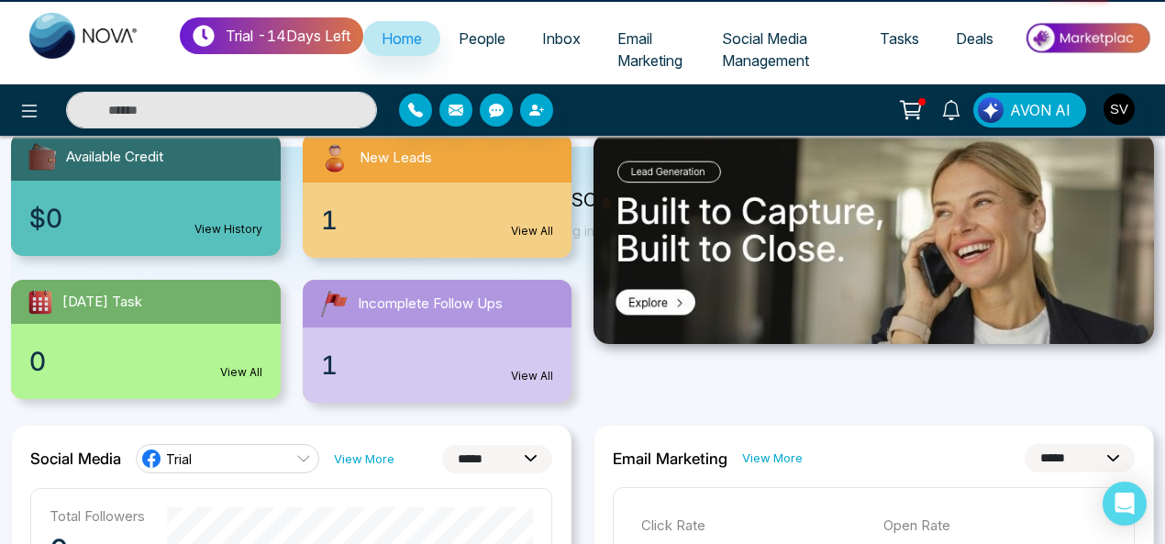
scroll to position [0, 0]
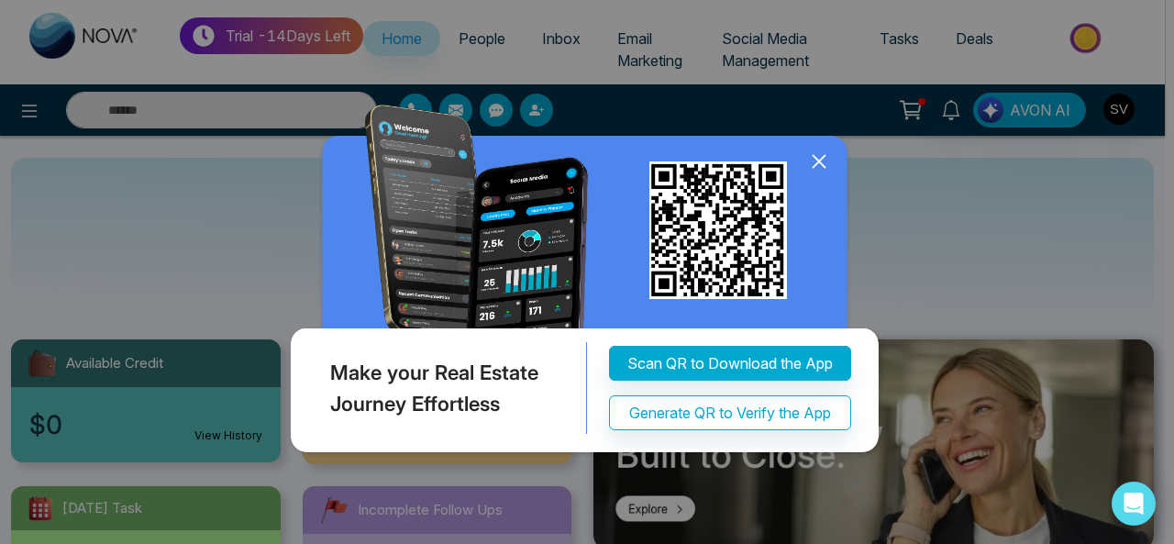
click at [1171, 137] on div "Make your Real Estate Journey Effortless Scan QR to Download the App Generate Q…" at bounding box center [587, 272] width 1174 height 544
click at [825, 163] on icon at bounding box center [820, 162] width 28 height 28
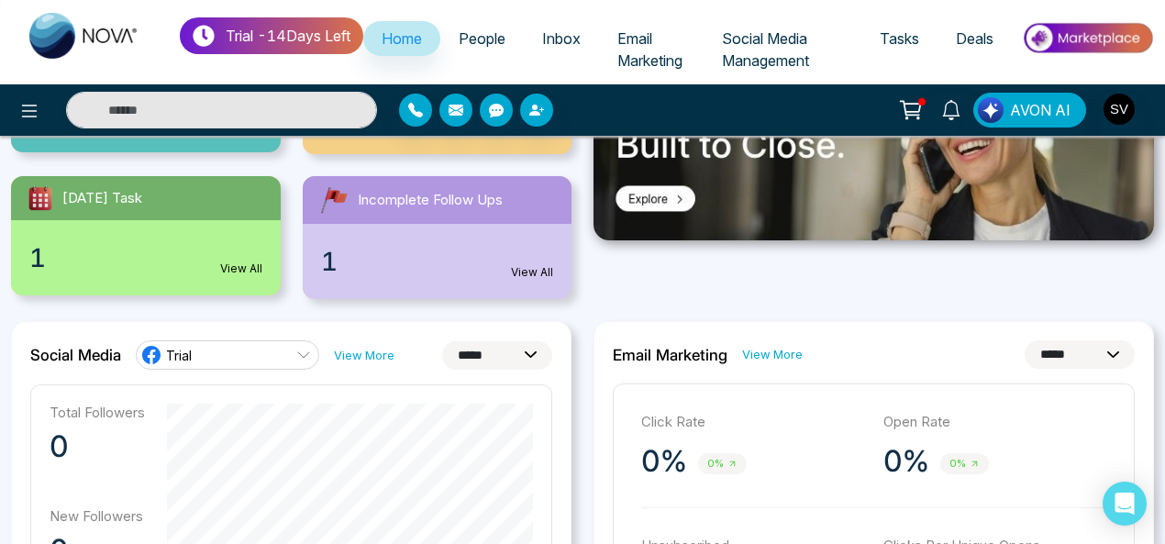
scroll to position [307, 0]
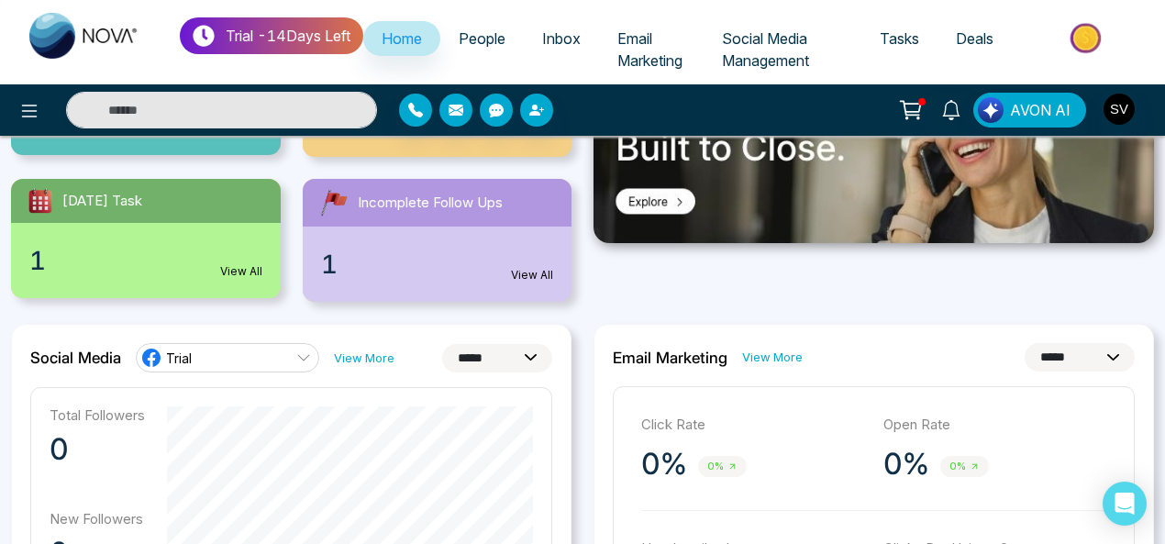
click at [490, 259] on div "1 View All" at bounding box center [438, 264] width 270 height 75
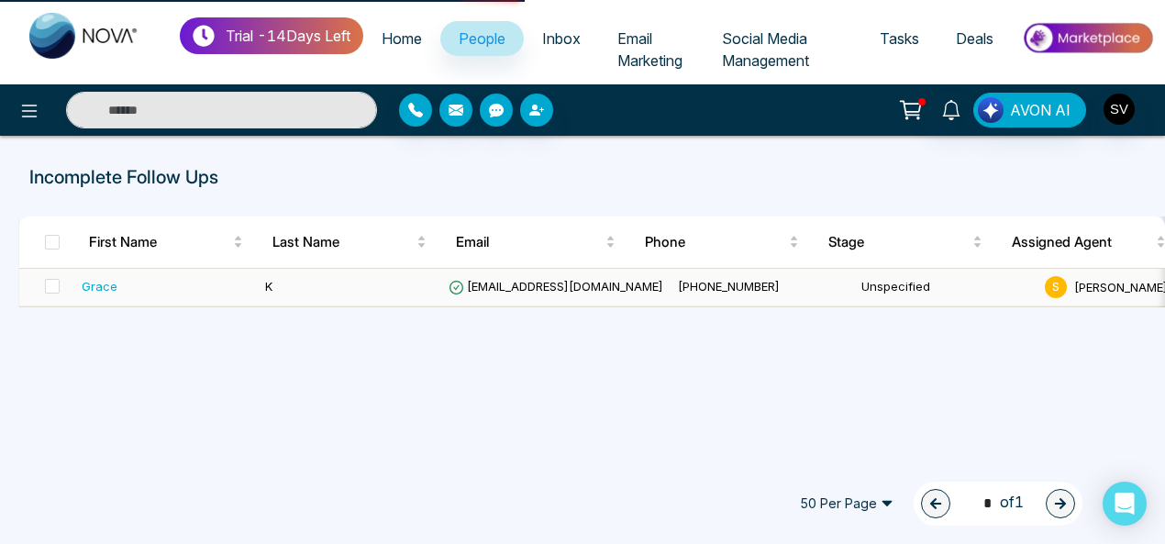
select select "*"
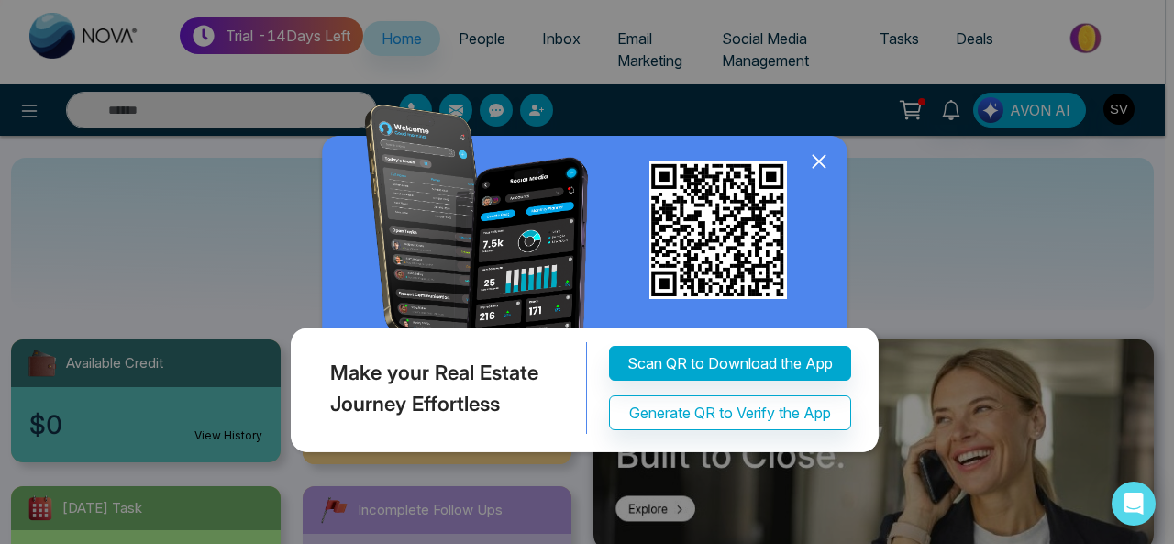
click at [818, 160] on icon at bounding box center [820, 162] width 28 height 28
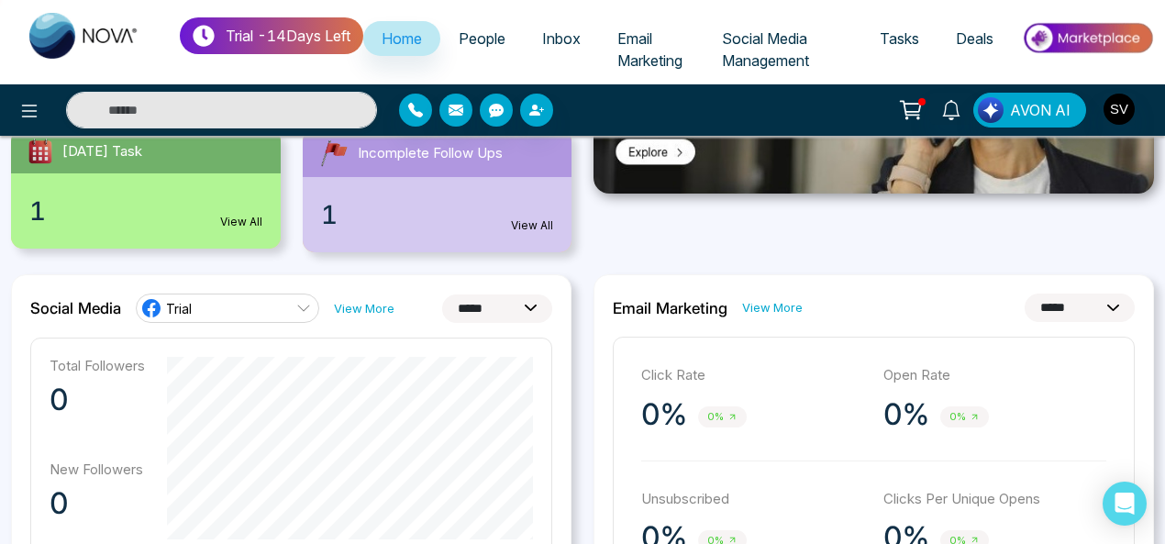
scroll to position [468, 0]
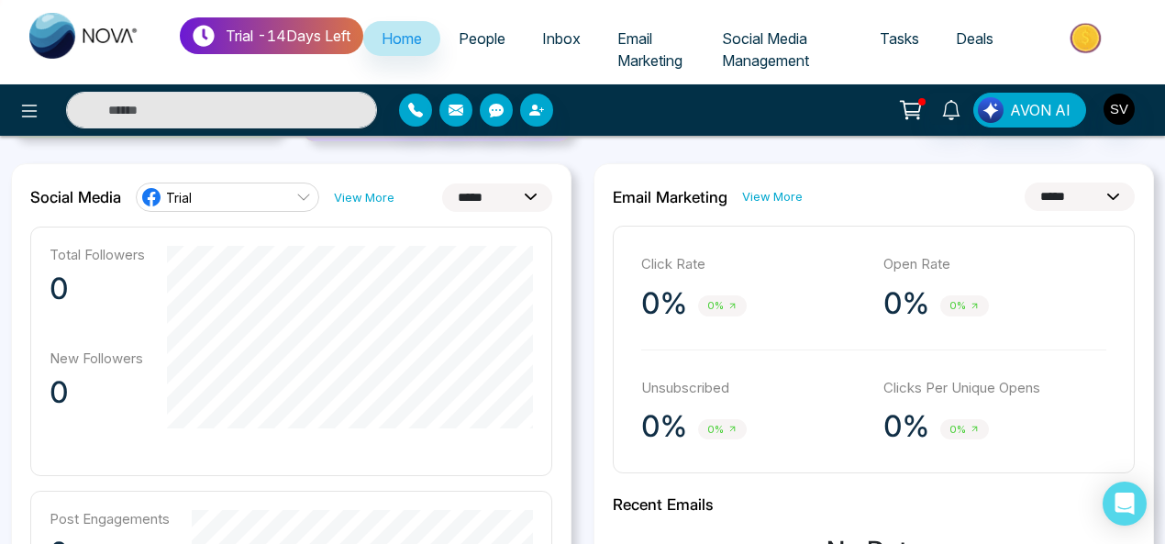
click at [207, 199] on link "Trial" at bounding box center [227, 197] width 183 height 29
click at [522, 186] on select "**********" at bounding box center [497, 197] width 110 height 28
select select "*"
click at [442, 183] on select "**********" at bounding box center [497, 197] width 110 height 28
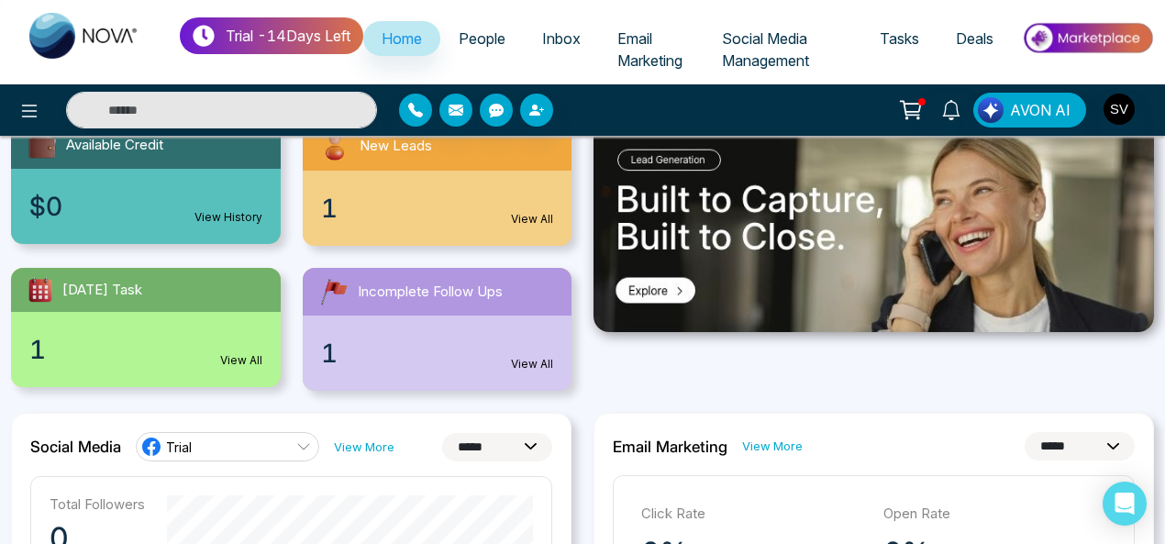
scroll to position [467, 0]
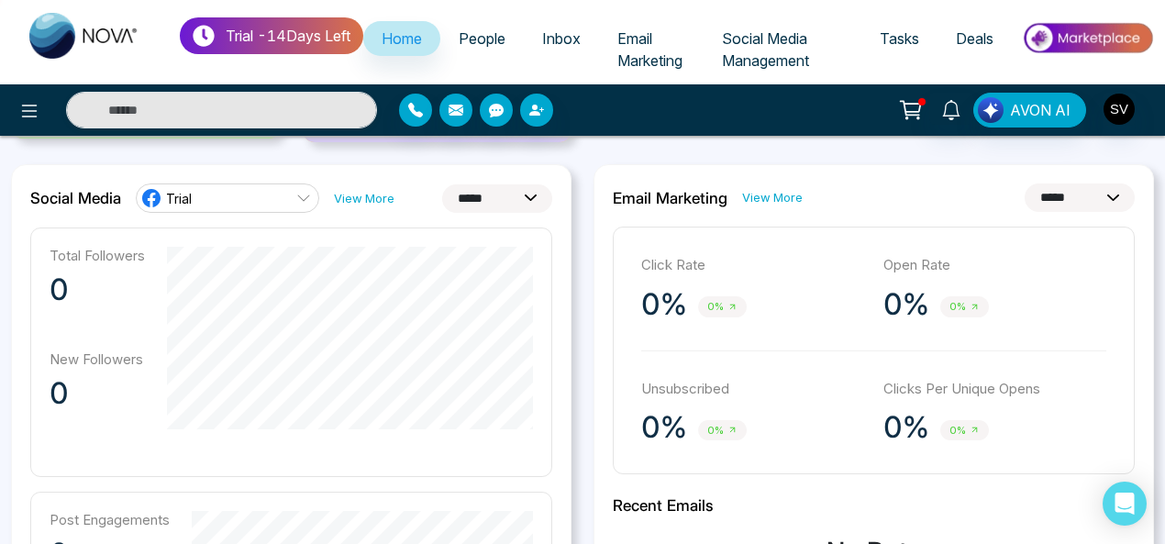
drag, startPoint x: 751, startPoint y: 203, endPoint x: 984, endPoint y: 215, distance: 233.3
click at [753, 203] on link "View More" at bounding box center [772, 197] width 61 height 17
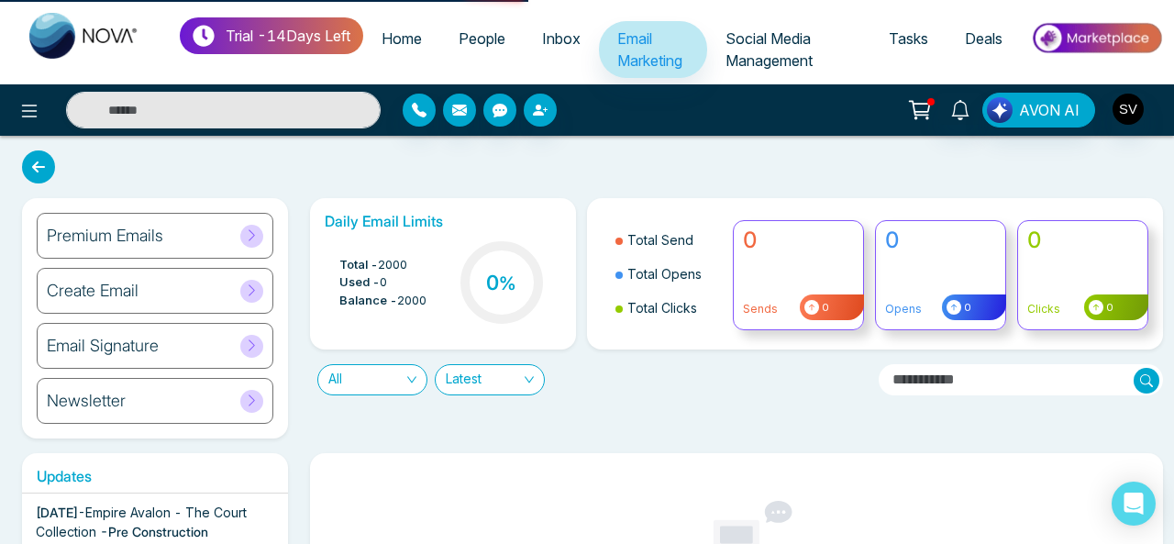
select select "*"
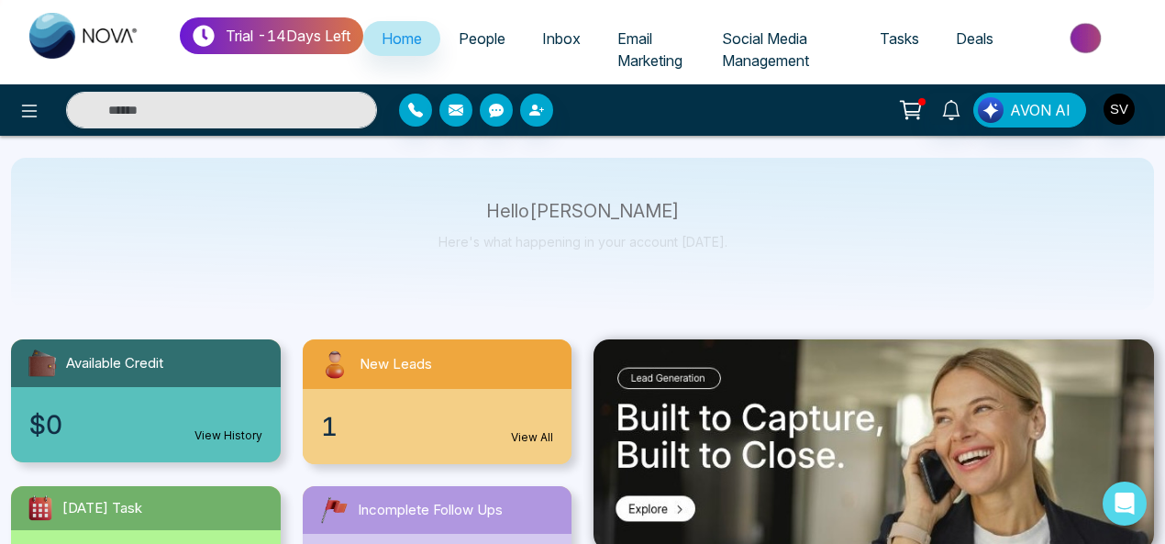
scroll to position [385, 0]
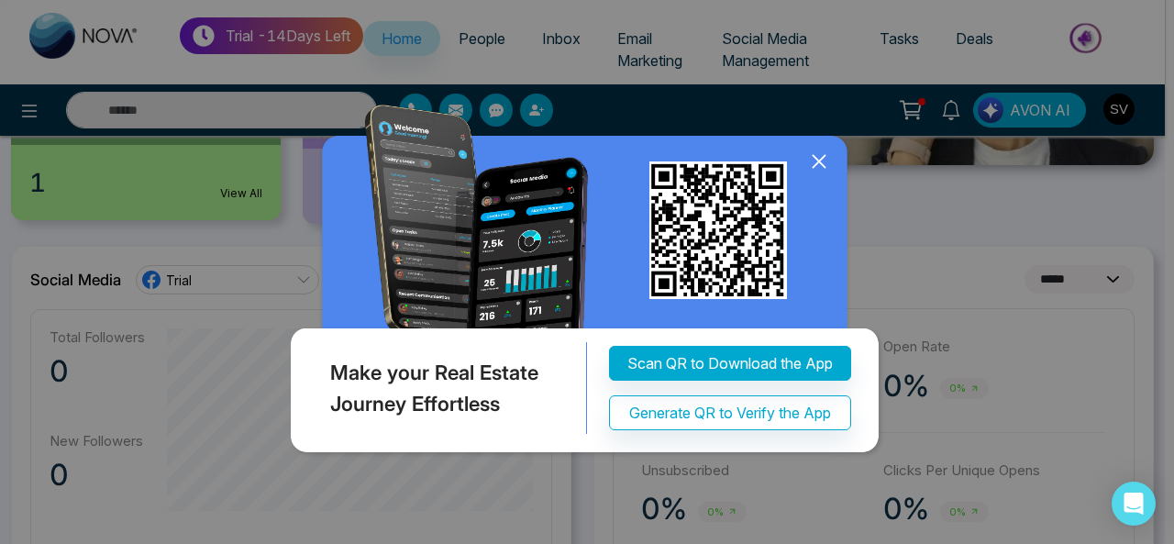
drag, startPoint x: 1169, startPoint y: 113, endPoint x: 1157, endPoint y: 208, distance: 96.2
click at [819, 158] on icon at bounding box center [820, 162] width 28 height 28
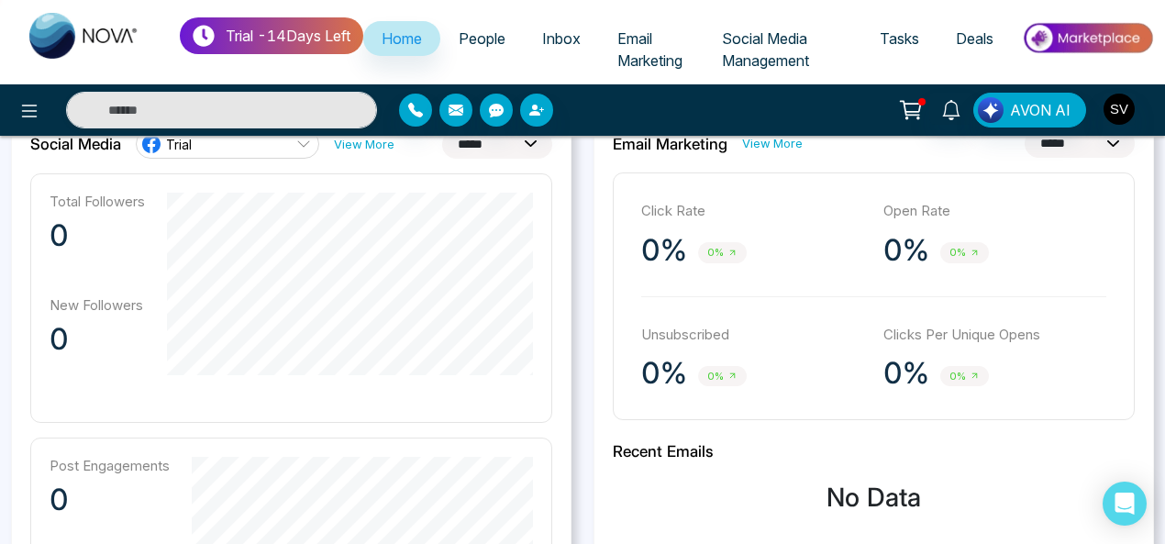
scroll to position [550, 0]
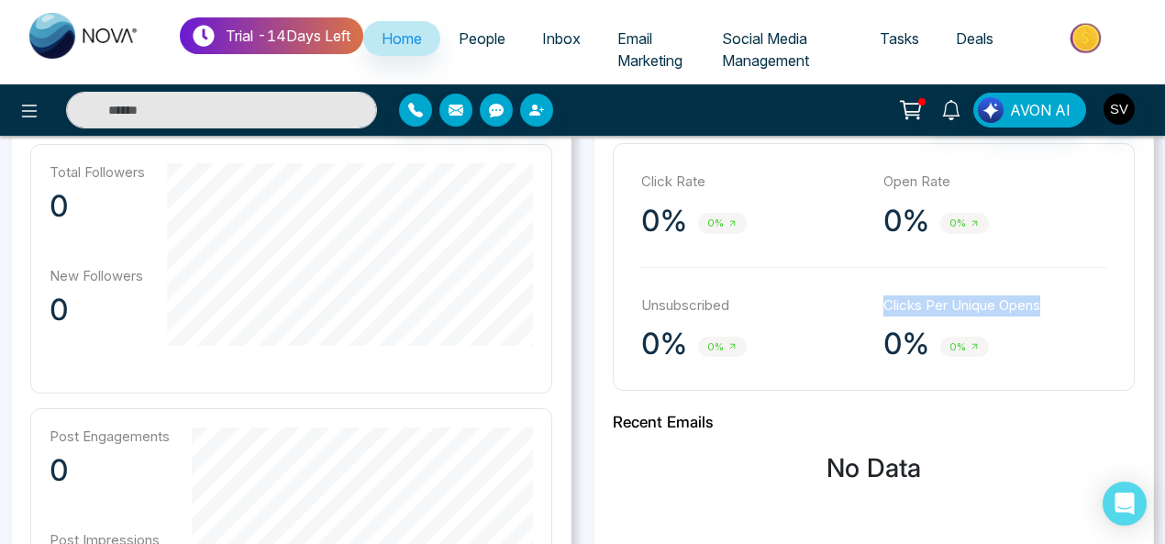
drag, startPoint x: 879, startPoint y: 301, endPoint x: 1055, endPoint y: 301, distance: 176.2
click at [1055, 301] on div "Unsubscribed 0% 0% Clicks Per Unique Opens 0% 0%" at bounding box center [873, 329] width 465 height 68
copy p "Clicks Per Unique Opens"
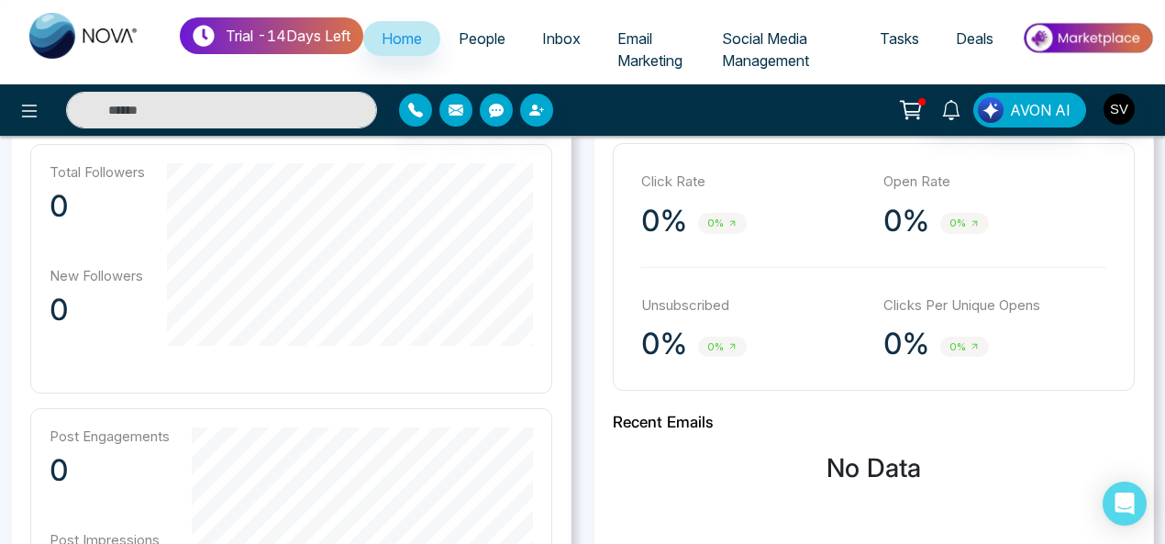
click at [947, 326] on div "0% 0%" at bounding box center [996, 344] width 224 height 37
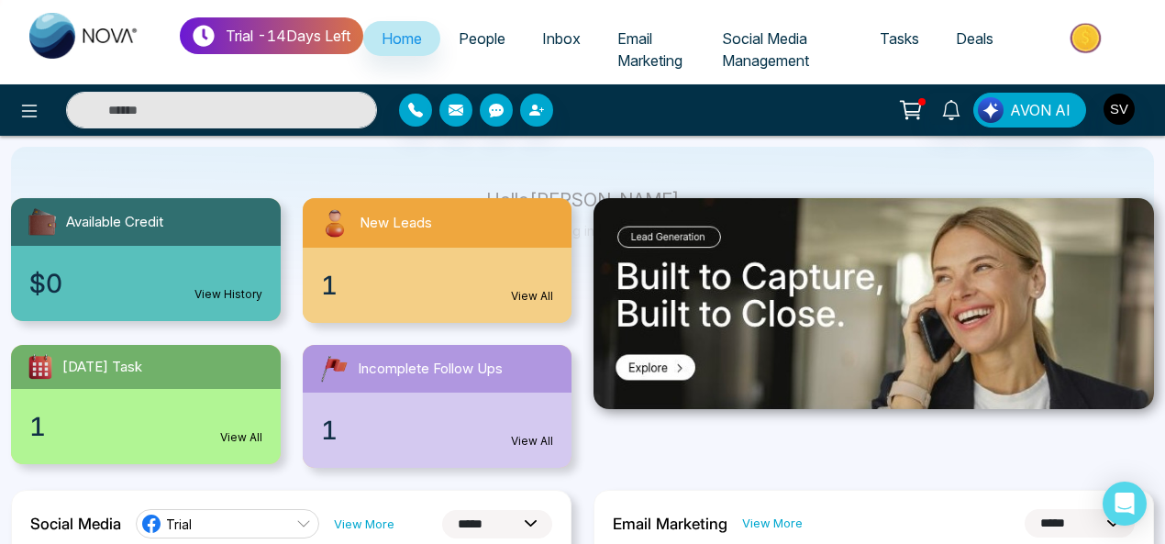
scroll to position [113, 0]
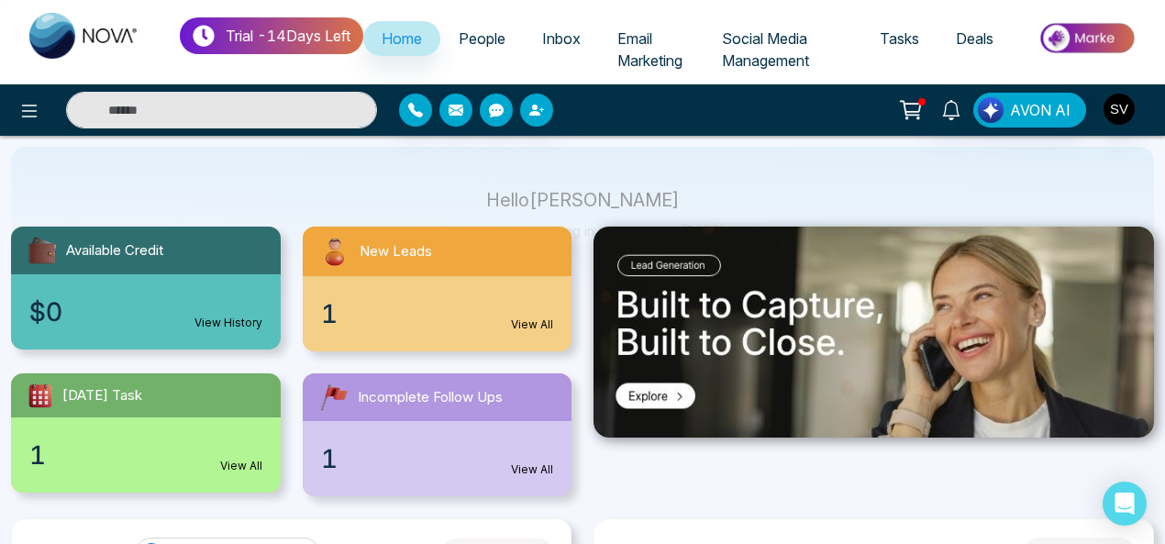
click at [490, 44] on span "People" at bounding box center [482, 38] width 47 height 18
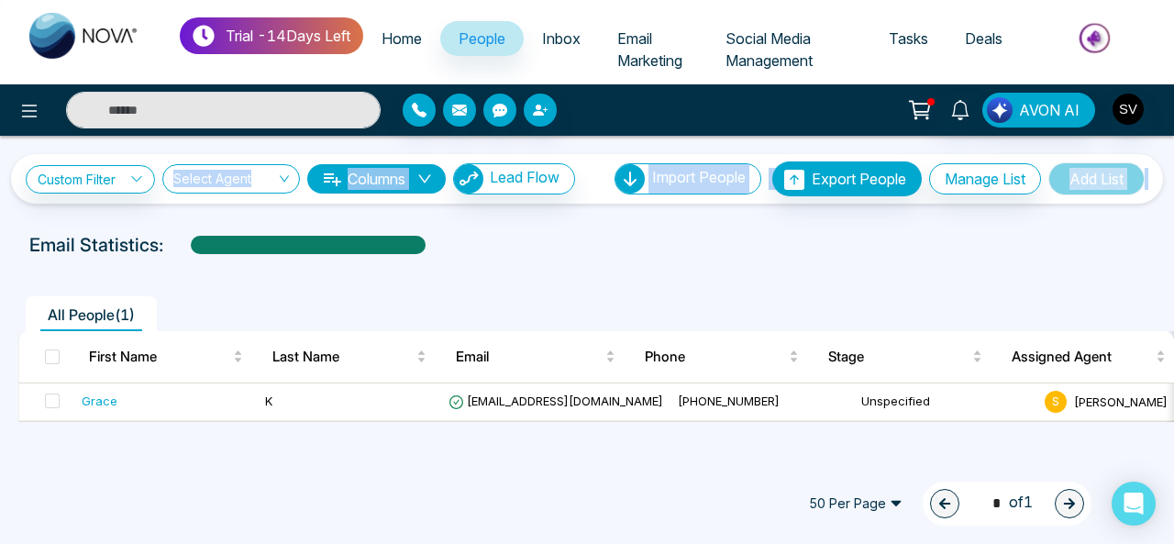
drag, startPoint x: 1173, startPoint y: 113, endPoint x: 1173, endPoint y: 173, distance: 60.6
click at [1173, 173] on div "Trial - 14 Days Left Home People Inbox Email Marketing Social Media Management …" at bounding box center [587, 272] width 1174 height 544
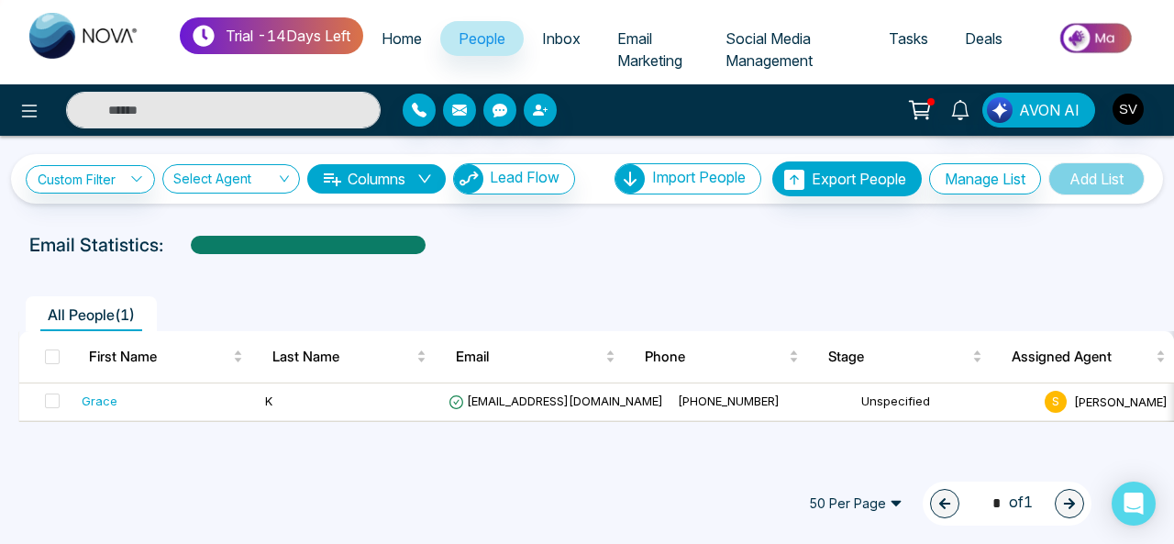
click at [444, 495] on div "50 Per Page 1 * of 1" at bounding box center [587, 503] width 1174 height 81
click at [418, 45] on span "Home" at bounding box center [402, 38] width 40 height 18
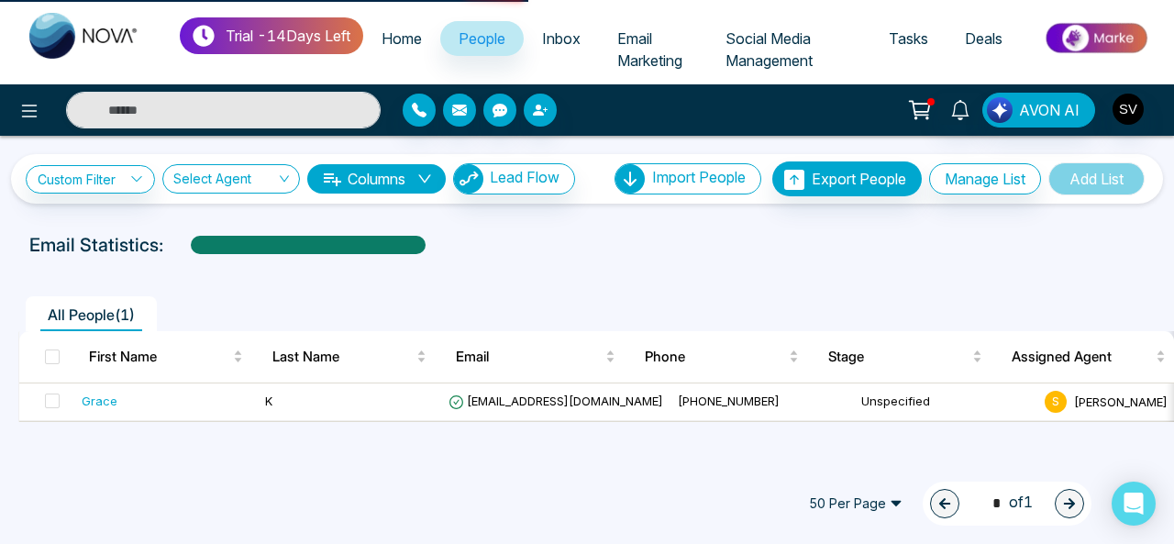
select select "*"
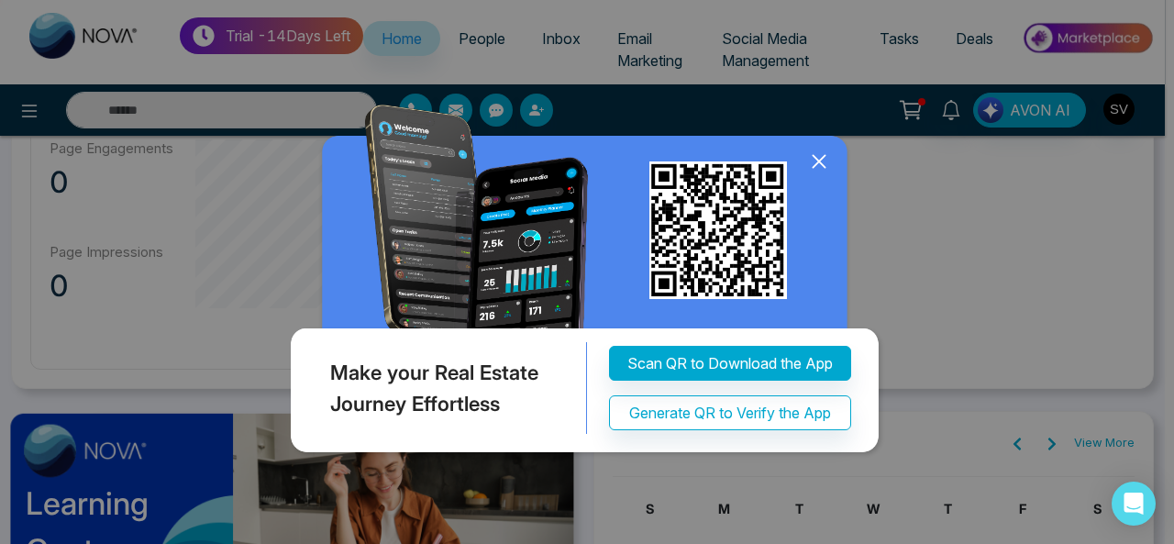
drag, startPoint x: 1169, startPoint y: 27, endPoint x: 937, endPoint y: 369, distance: 413.5
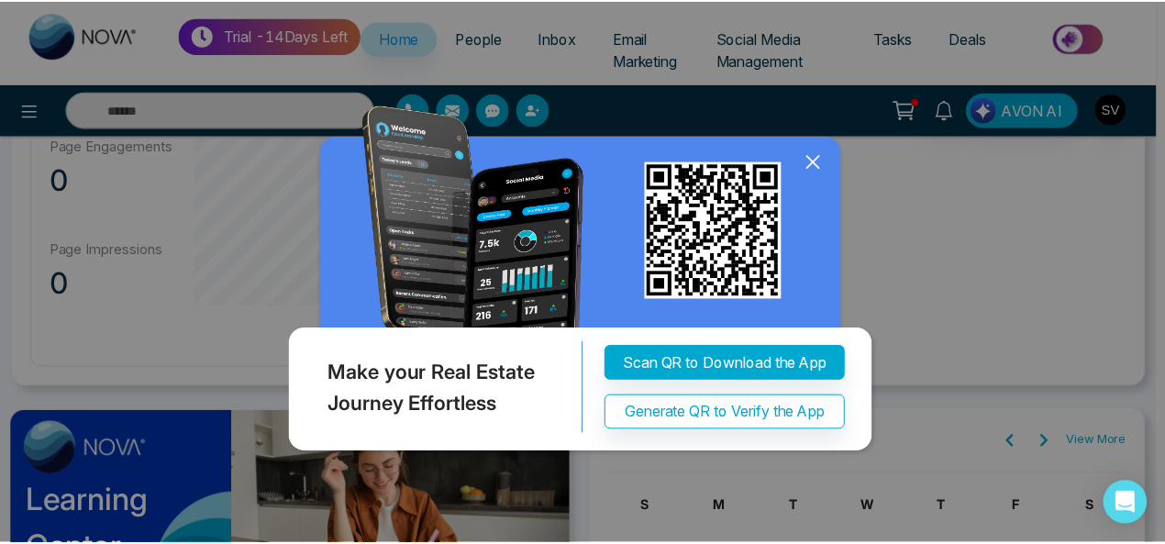
scroll to position [1118, 0]
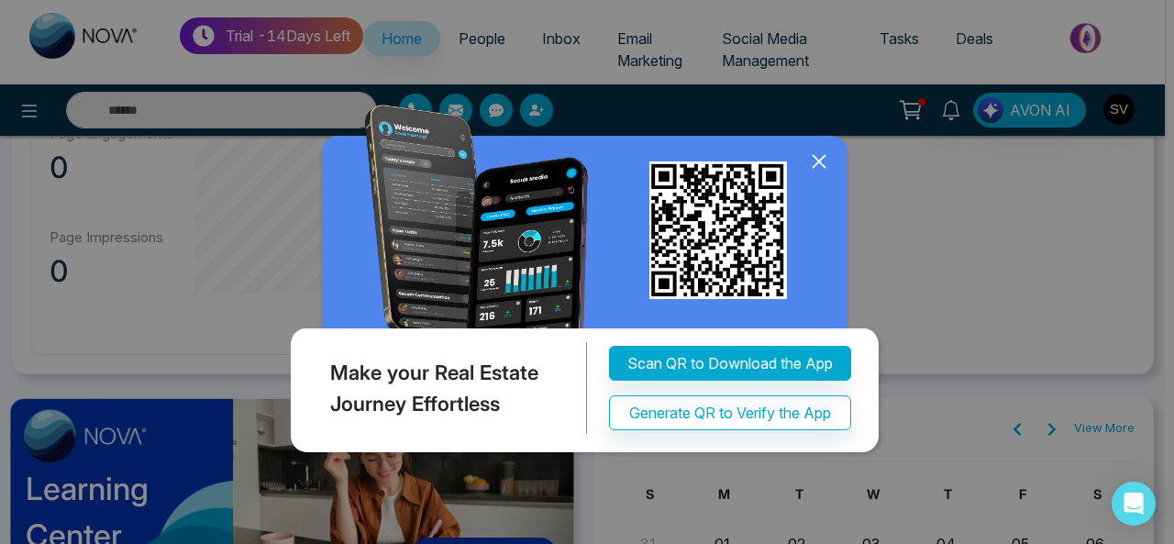
click at [818, 175] on icon at bounding box center [820, 162] width 28 height 28
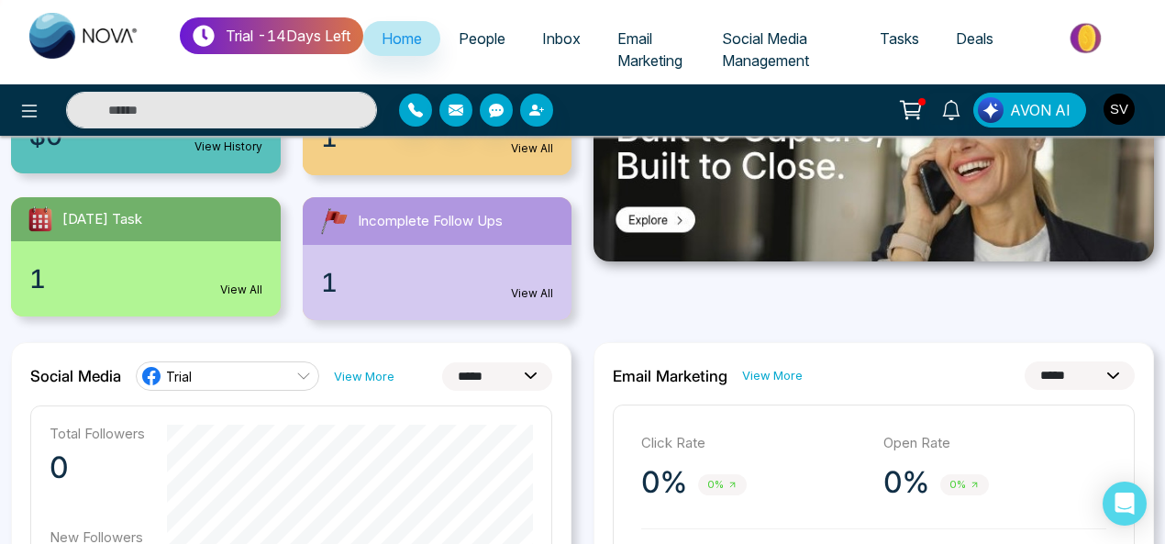
scroll to position [174, 0]
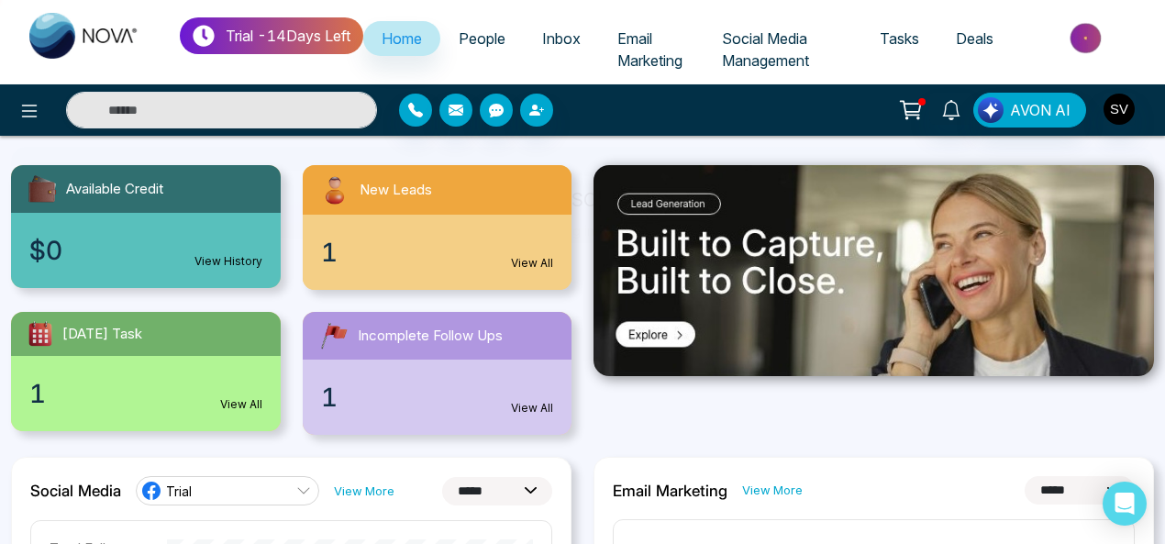
click at [505, 36] on span "People" at bounding box center [482, 38] width 47 height 18
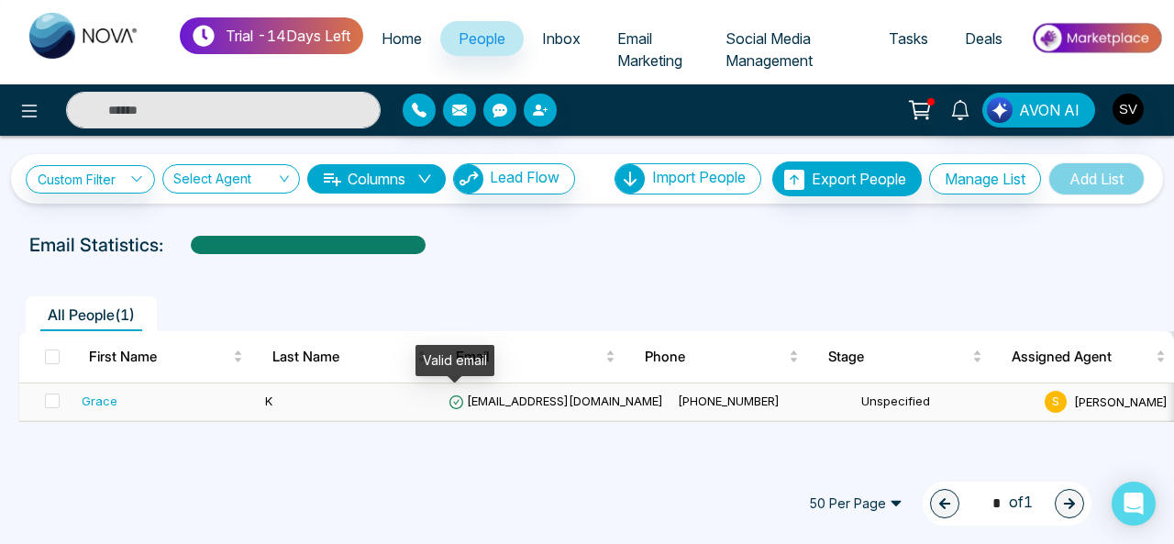
click at [459, 399] on icon at bounding box center [457, 403] width 16 height 16
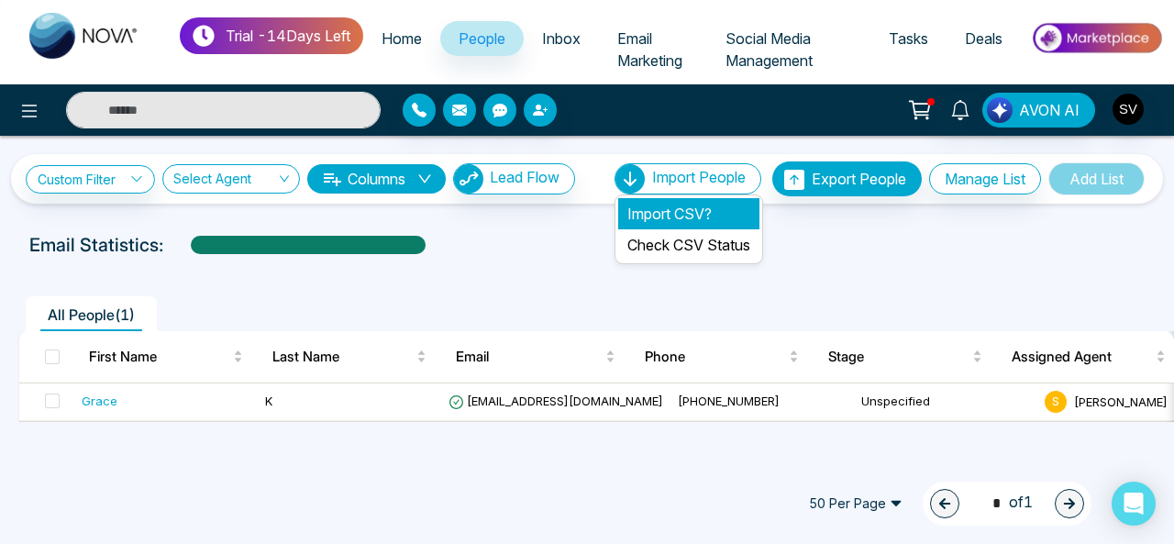
click at [673, 213] on li "Import CSV?" at bounding box center [688, 213] width 141 height 31
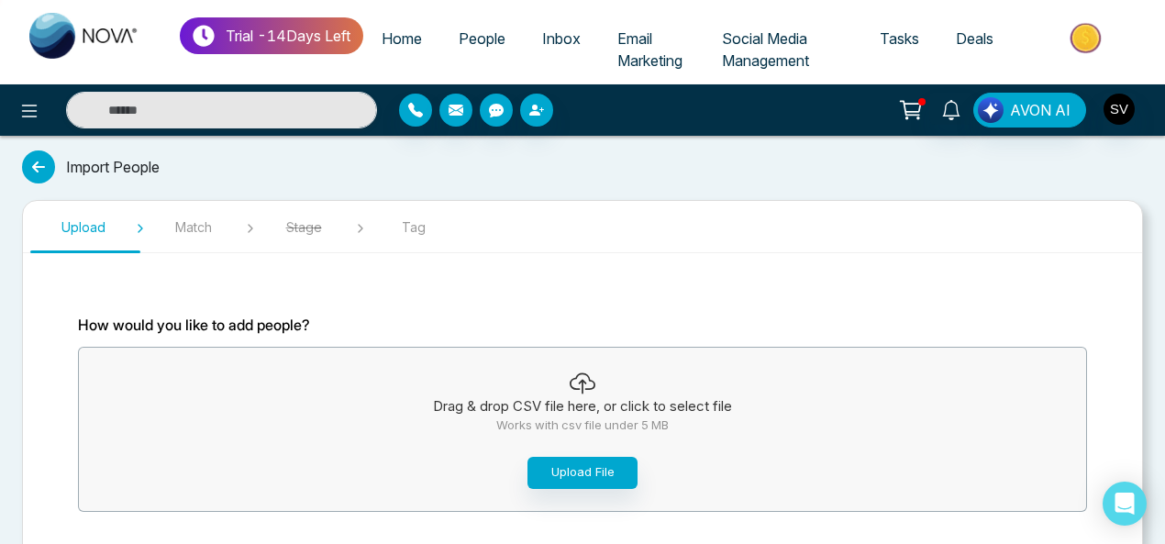
scroll to position [91, 0]
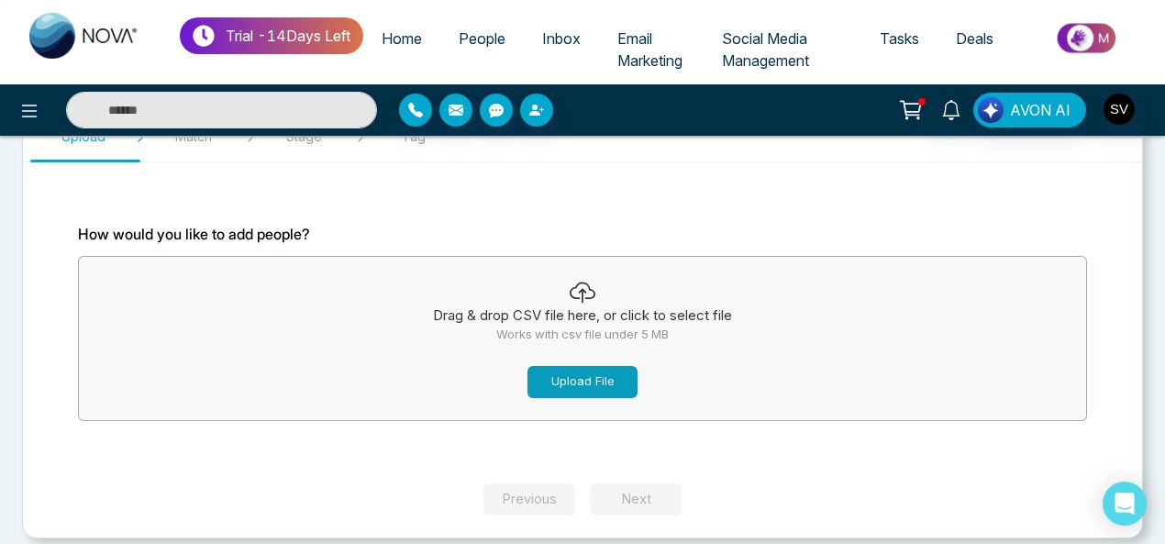
click at [569, 384] on button "Upload File" at bounding box center [583, 382] width 110 height 32
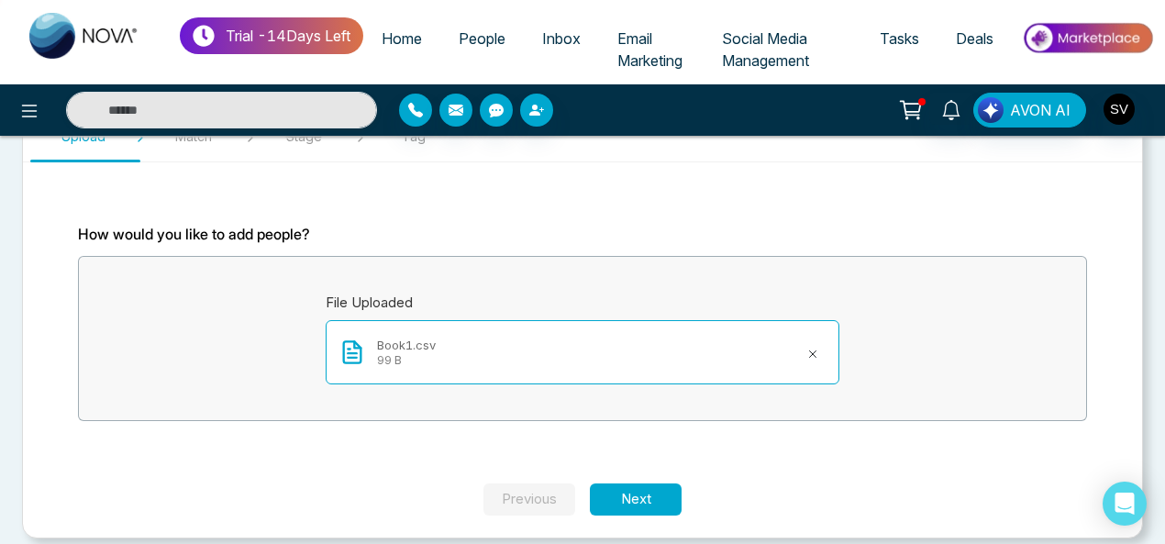
scroll to position [106, 0]
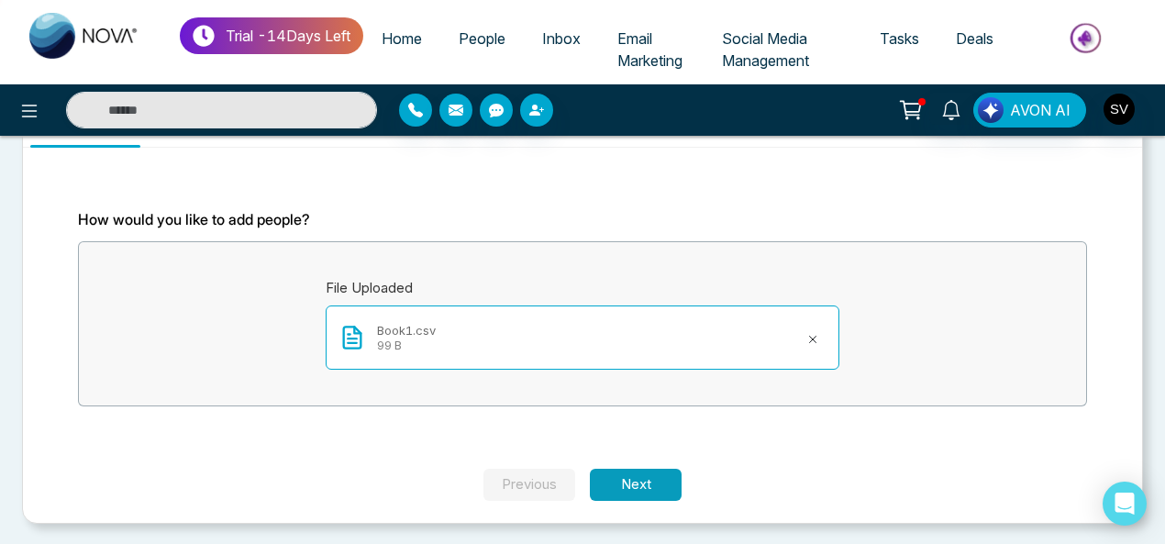
click at [644, 485] on button "Next" at bounding box center [636, 485] width 92 height 32
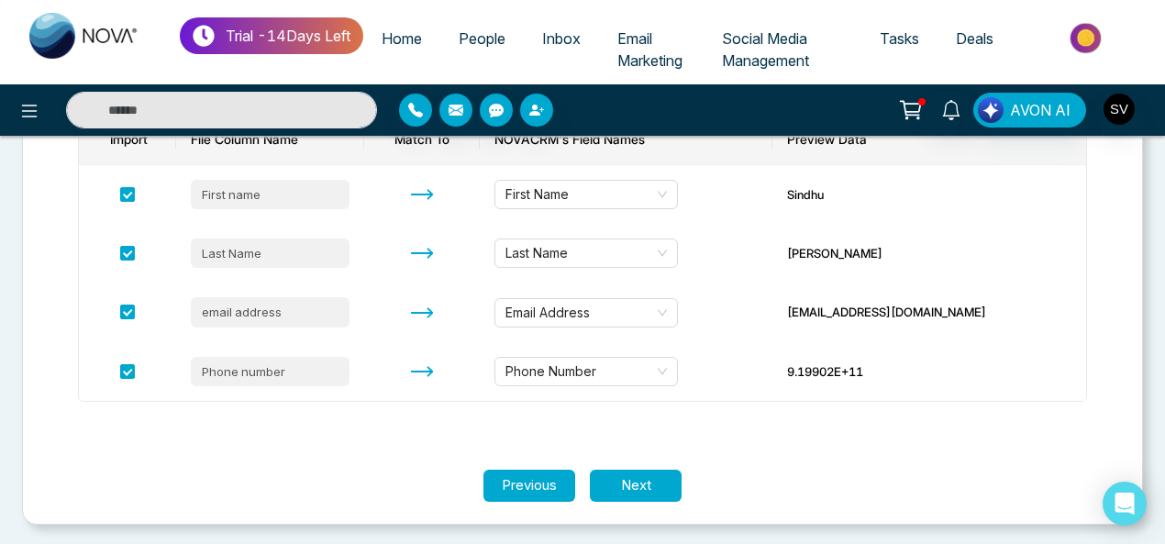
scroll to position [277, 0]
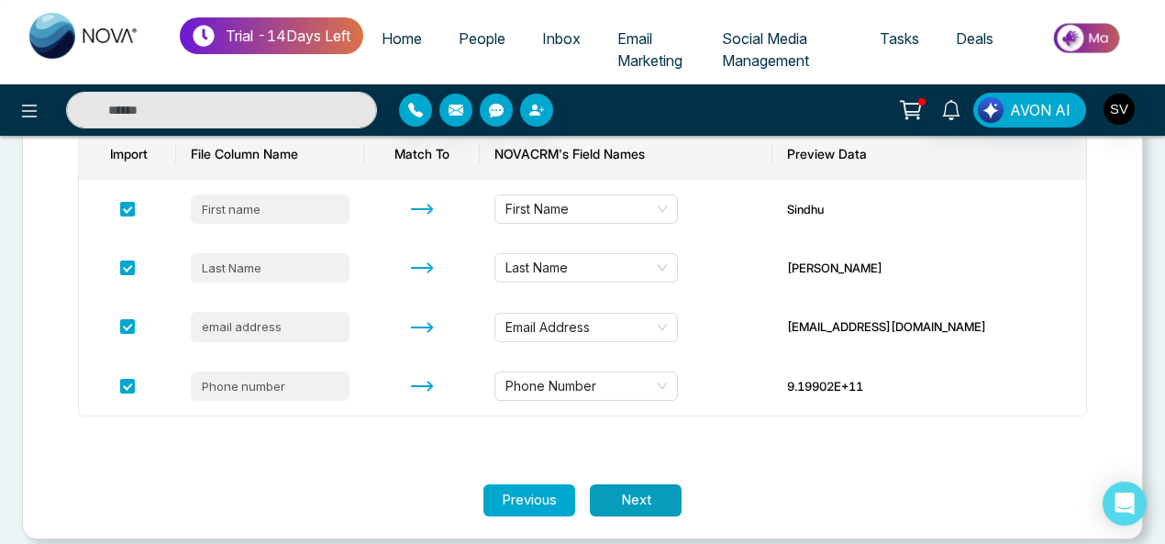
click at [660, 500] on button "Next" at bounding box center [636, 500] width 92 height 32
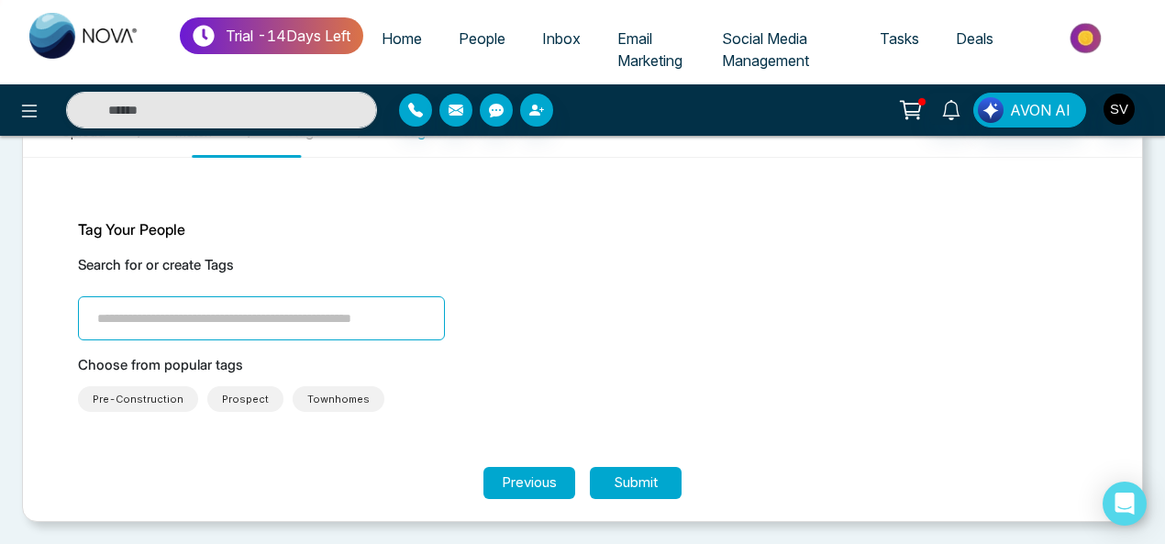
scroll to position [93, 0]
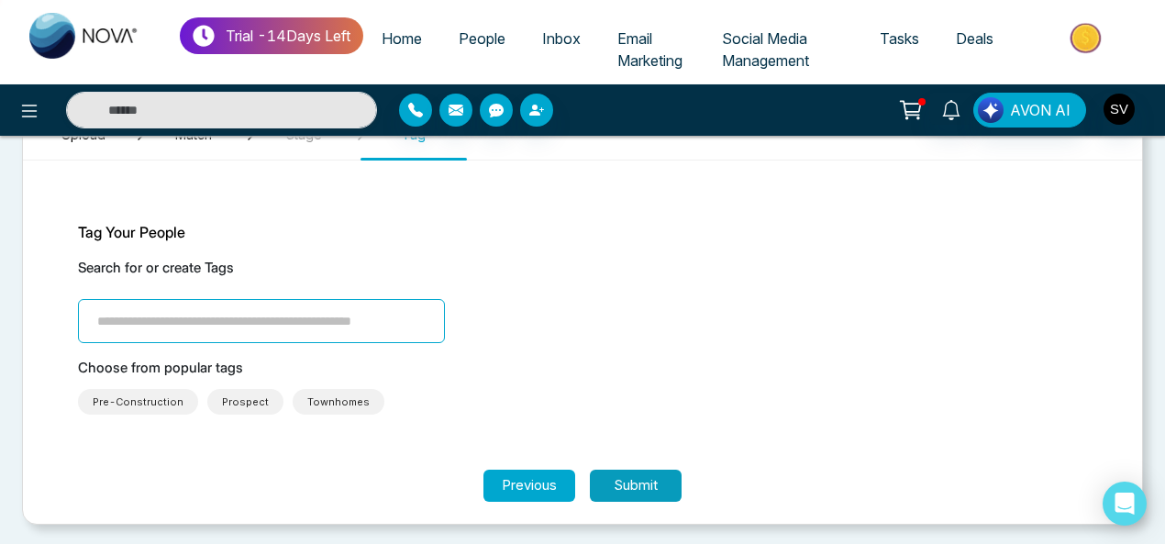
click at [661, 484] on button "Submit" at bounding box center [636, 486] width 92 height 32
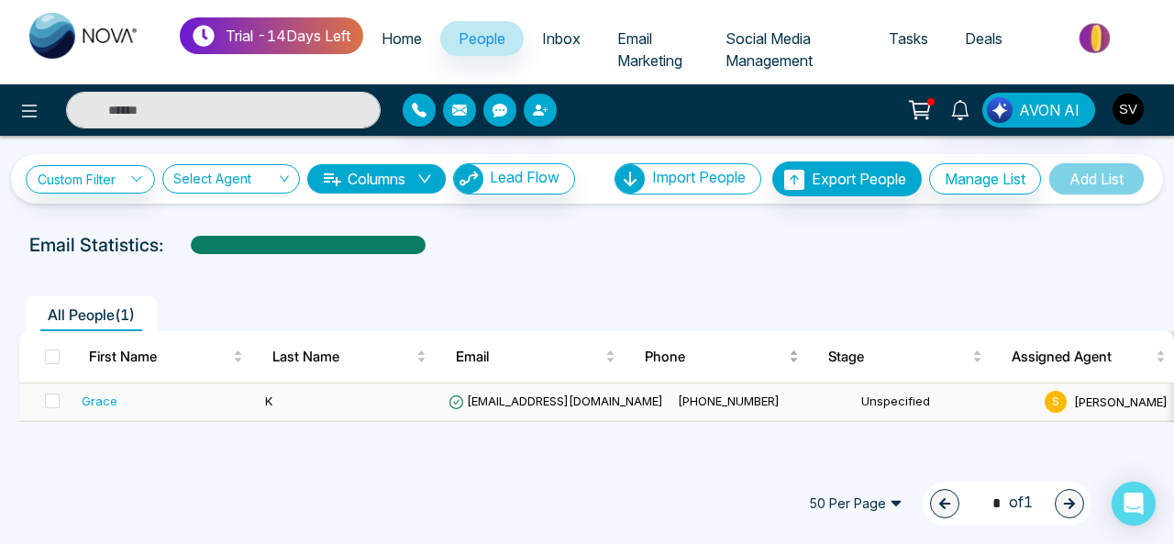
drag, startPoint x: 1170, startPoint y: 405, endPoint x: 668, endPoint y: 379, distance: 502.5
click at [1169, 405] on div "S [PERSON_NAME]" at bounding box center [1129, 402] width 169 height 22
drag, startPoint x: 571, startPoint y: 256, endPoint x: 488, endPoint y: 260, distance: 82.7
click at [492, 261] on div at bounding box center [587, 262] width 1152 height 7
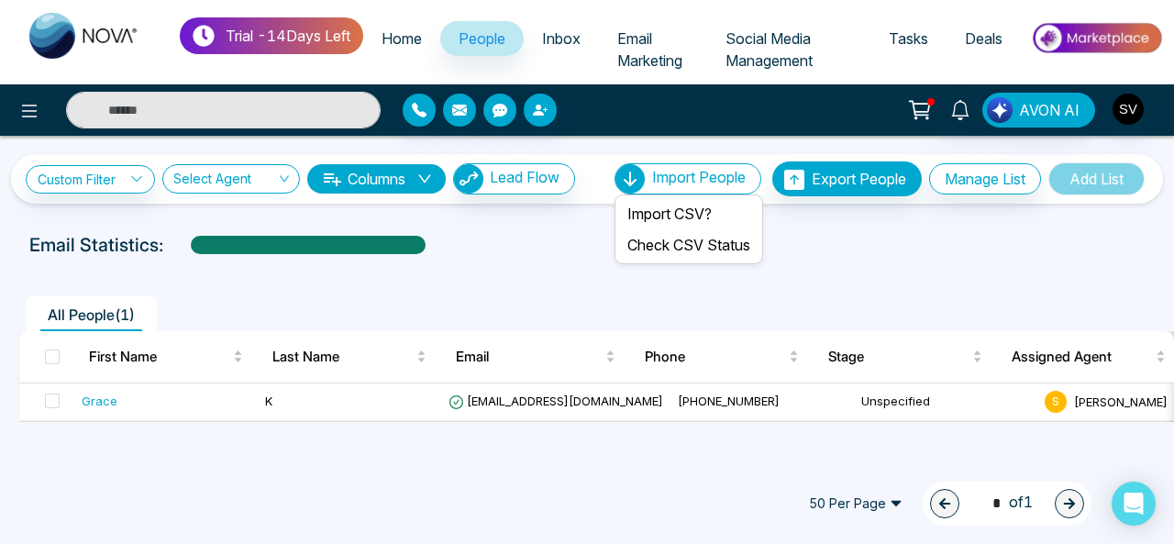
click at [717, 174] on span "Import People" at bounding box center [699, 177] width 94 height 18
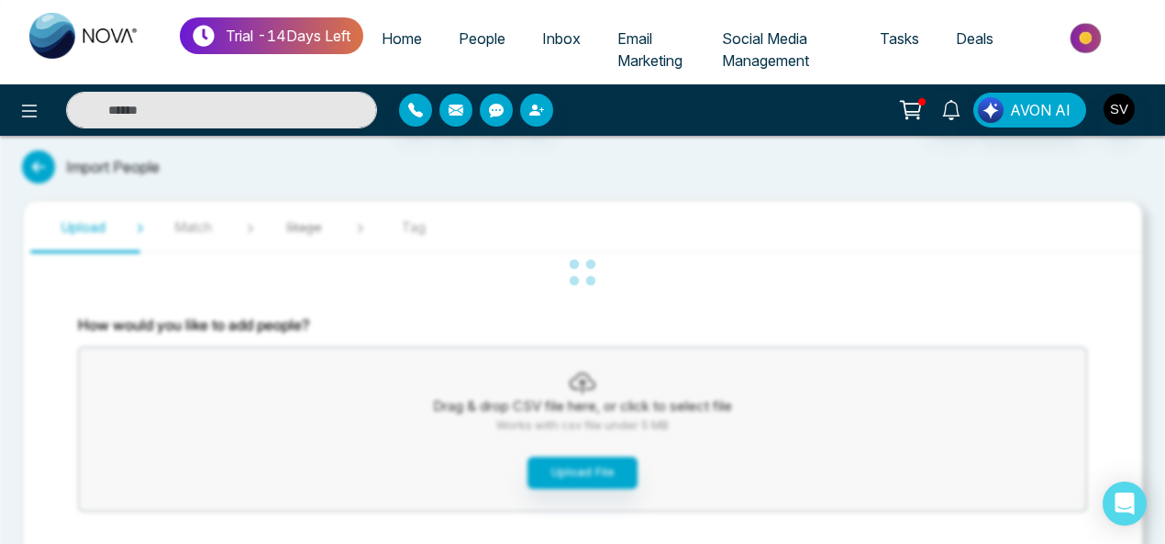
scroll to position [106, 0]
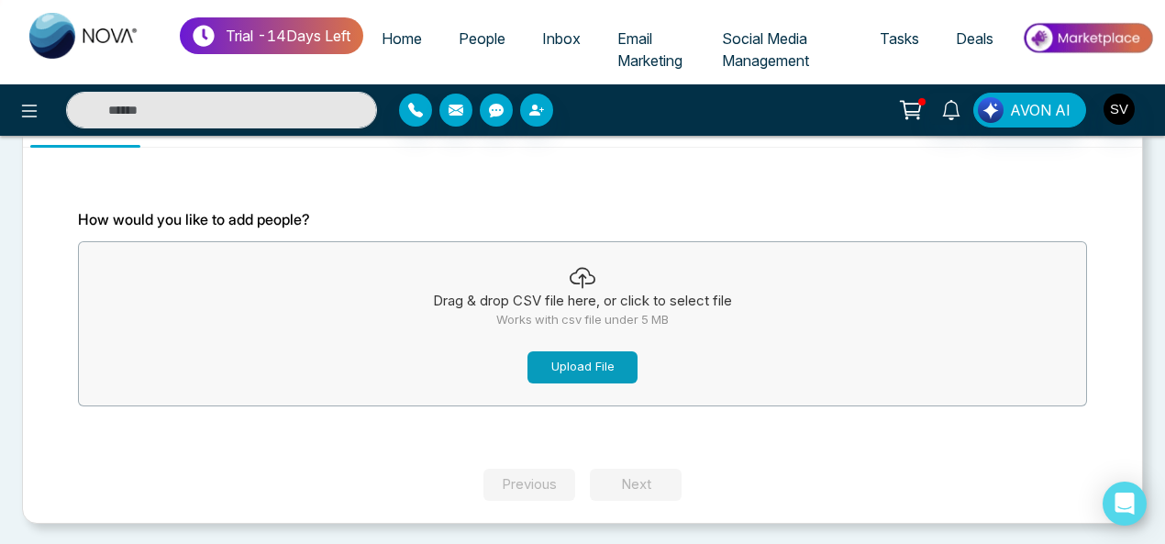
click at [622, 373] on button "Upload File" at bounding box center [583, 367] width 110 height 32
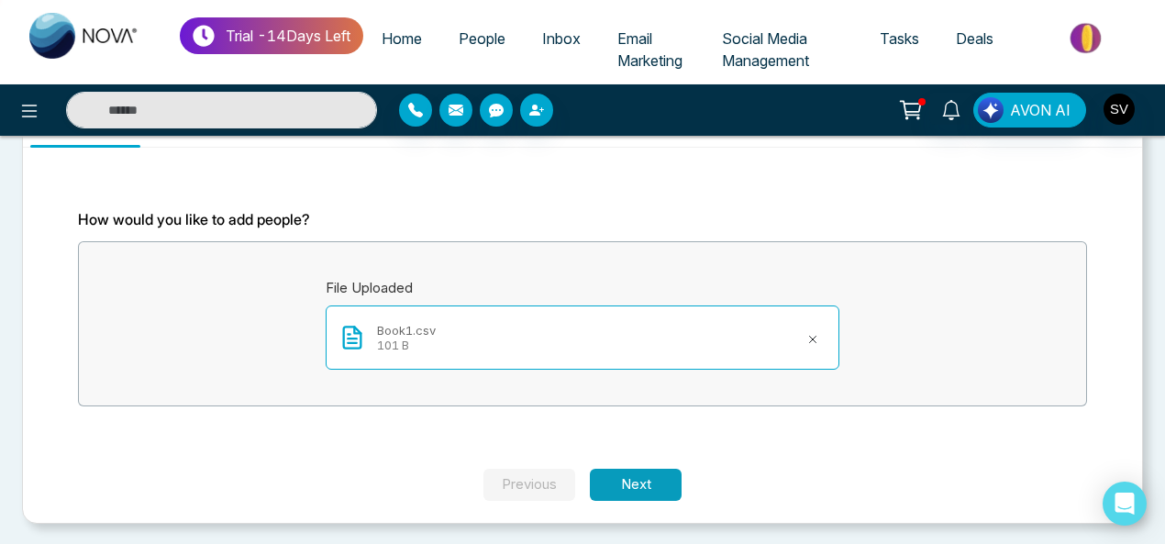
click at [650, 475] on button "Next" at bounding box center [636, 485] width 92 height 32
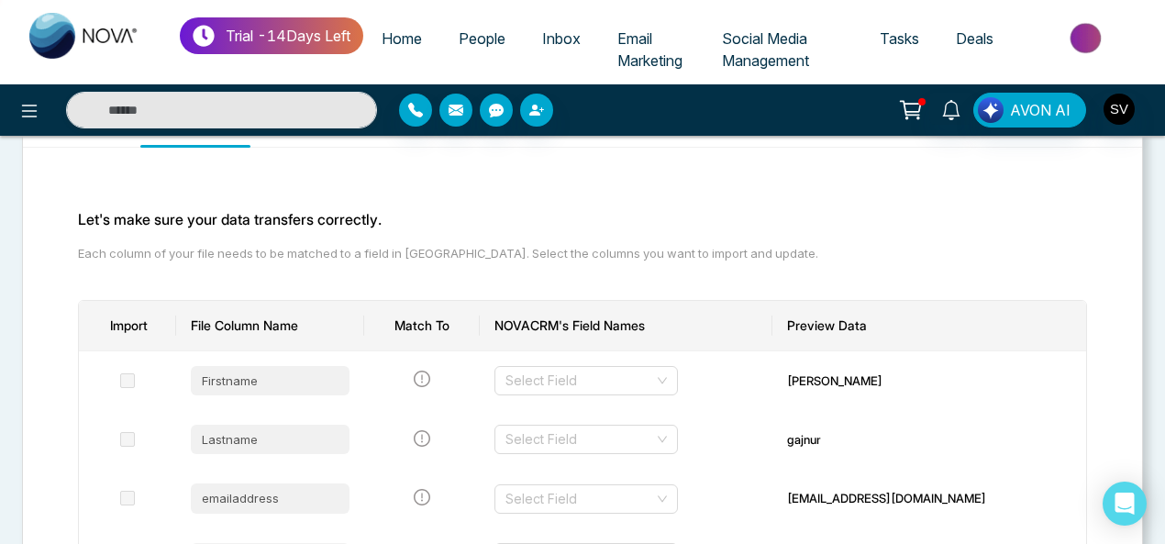
scroll to position [292, 0]
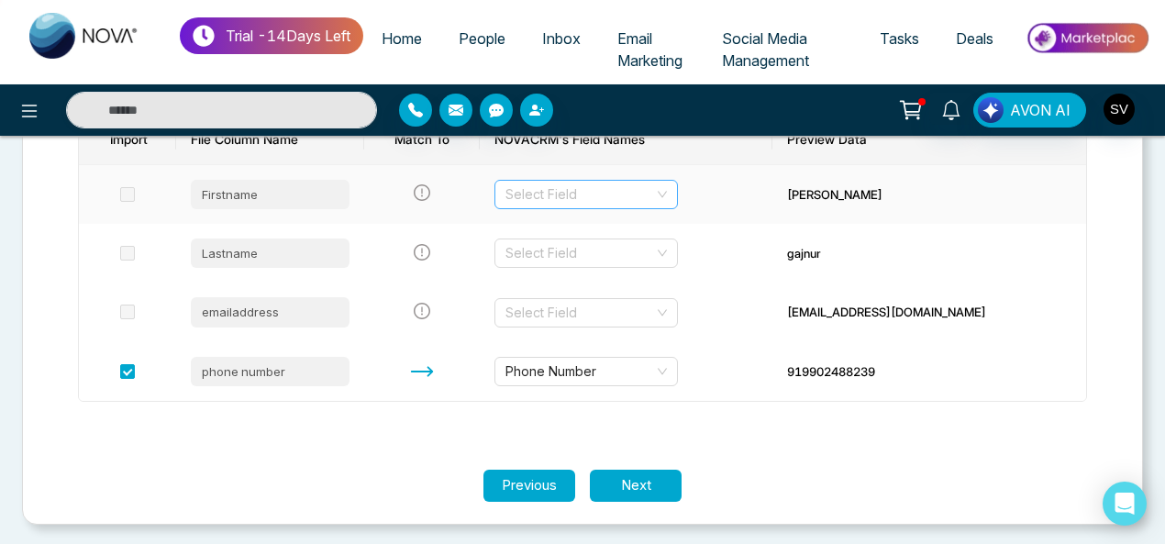
click at [565, 195] on input "search" at bounding box center [580, 195] width 149 height 28
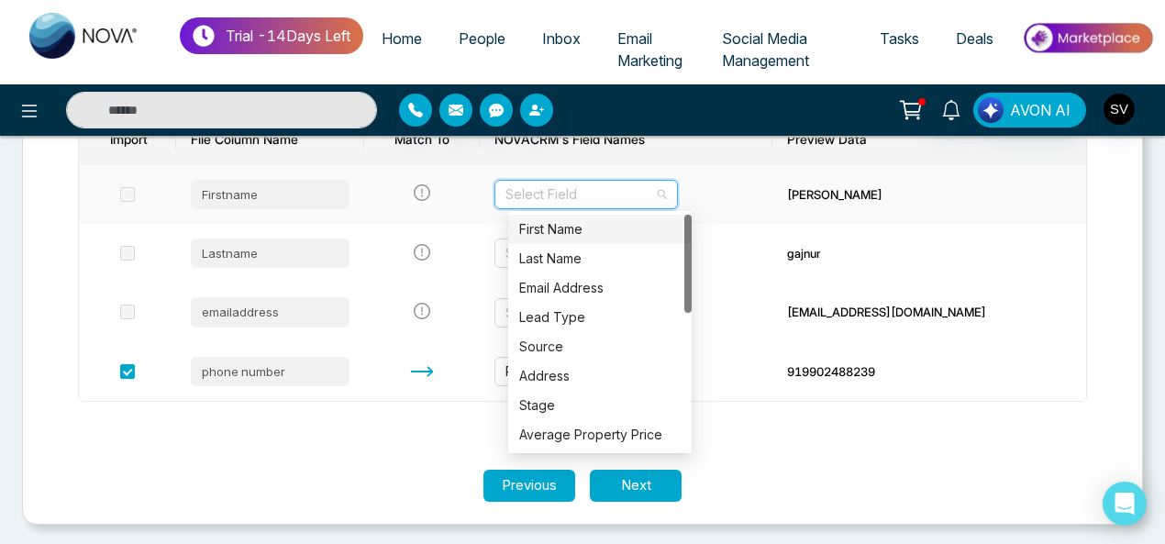
click at [567, 227] on div "First Name" at bounding box center [599, 229] width 161 height 20
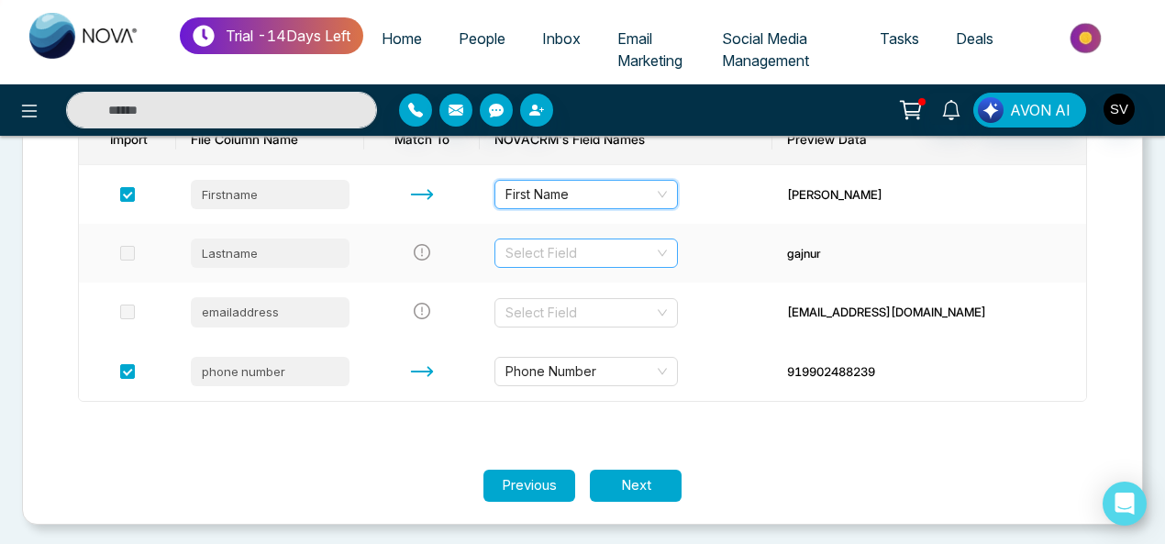
click at [571, 252] on input "search" at bounding box center [580, 253] width 149 height 28
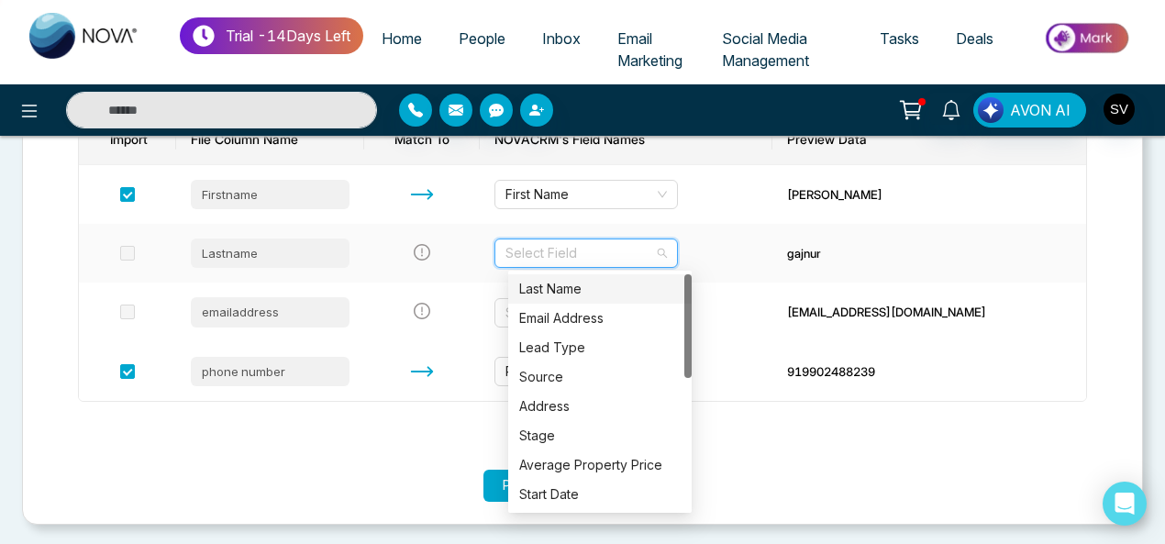
click at [565, 284] on div "Last Name" at bounding box center [599, 289] width 161 height 20
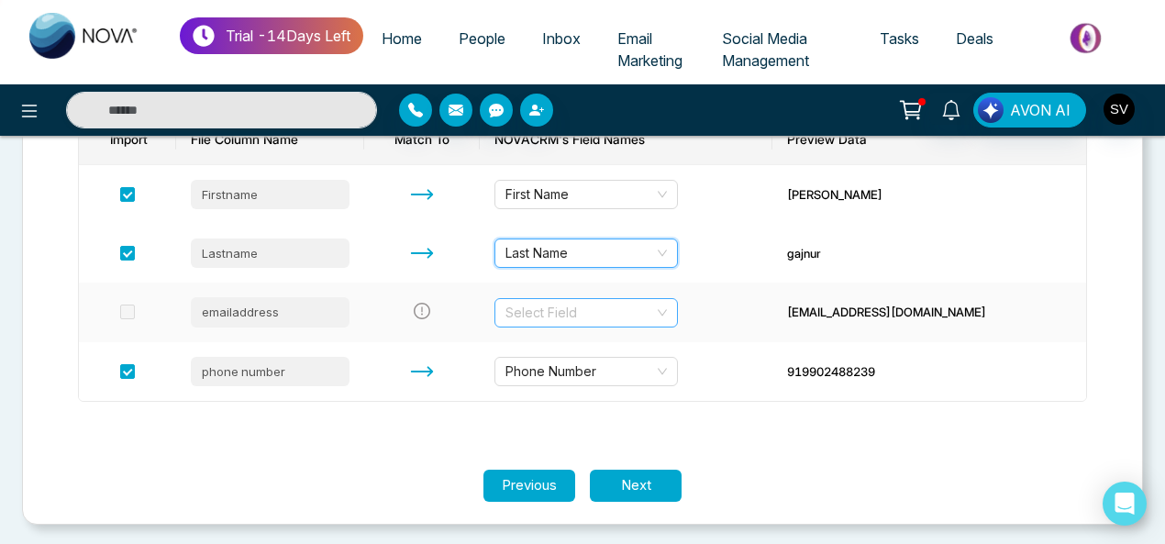
click at [591, 304] on input "search" at bounding box center [580, 313] width 149 height 28
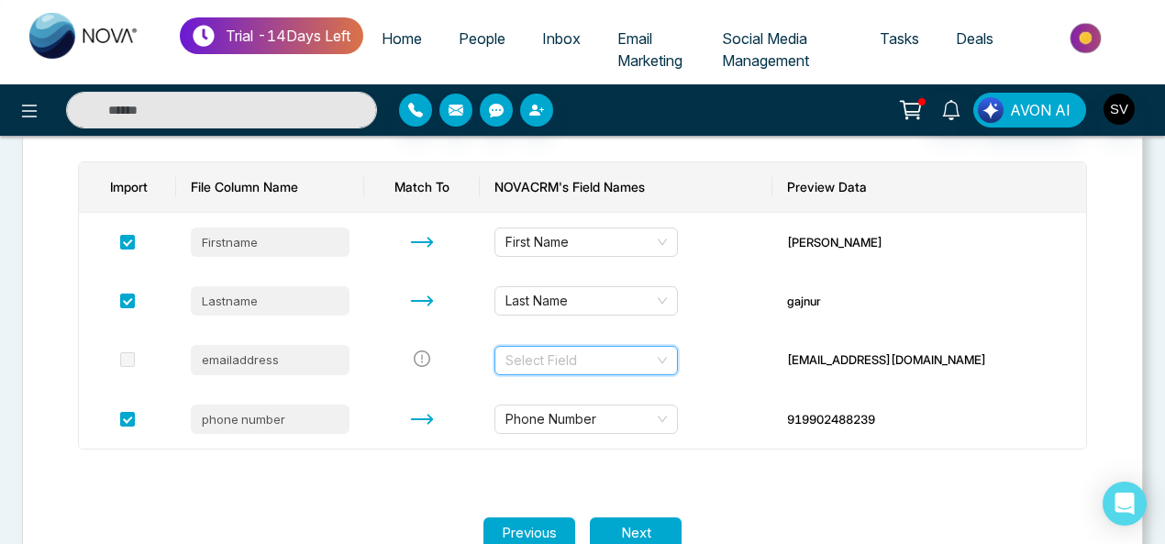
scroll to position [208, 0]
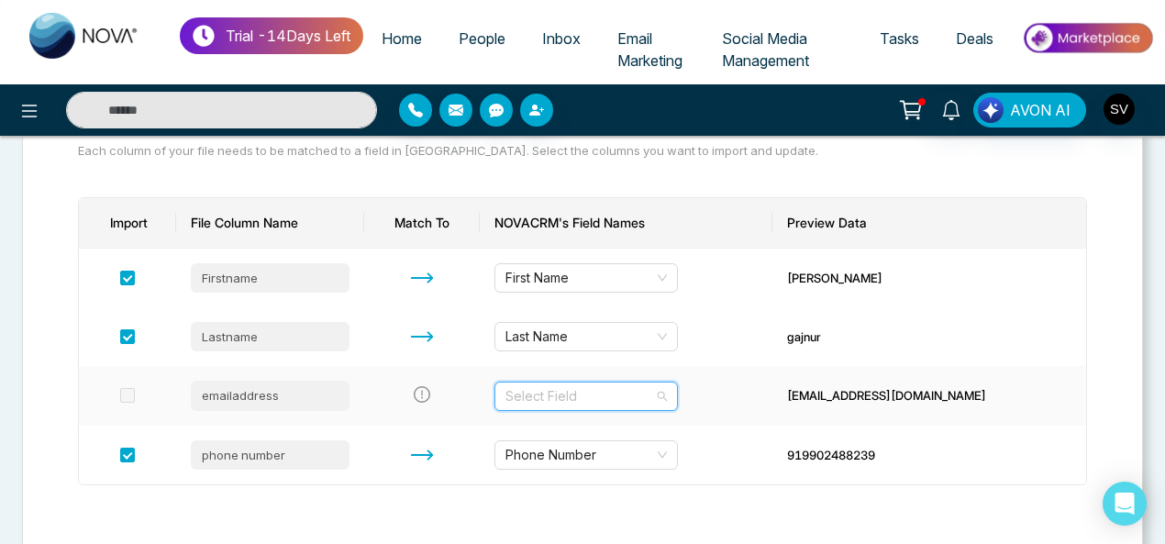
click at [611, 397] on input "search" at bounding box center [580, 397] width 149 height 28
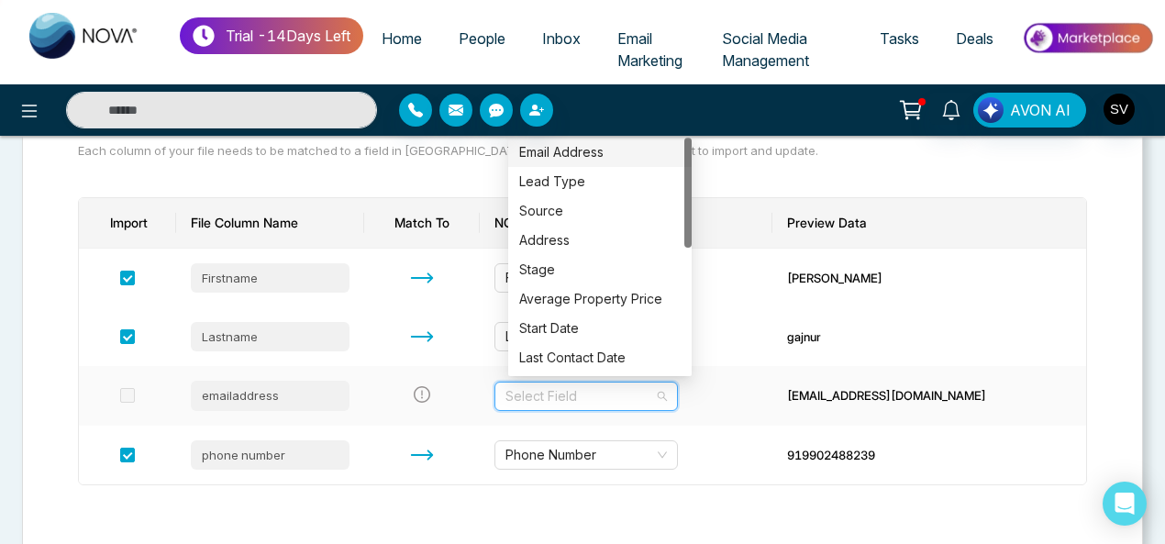
click at [599, 154] on div "Email Address" at bounding box center [599, 152] width 161 height 20
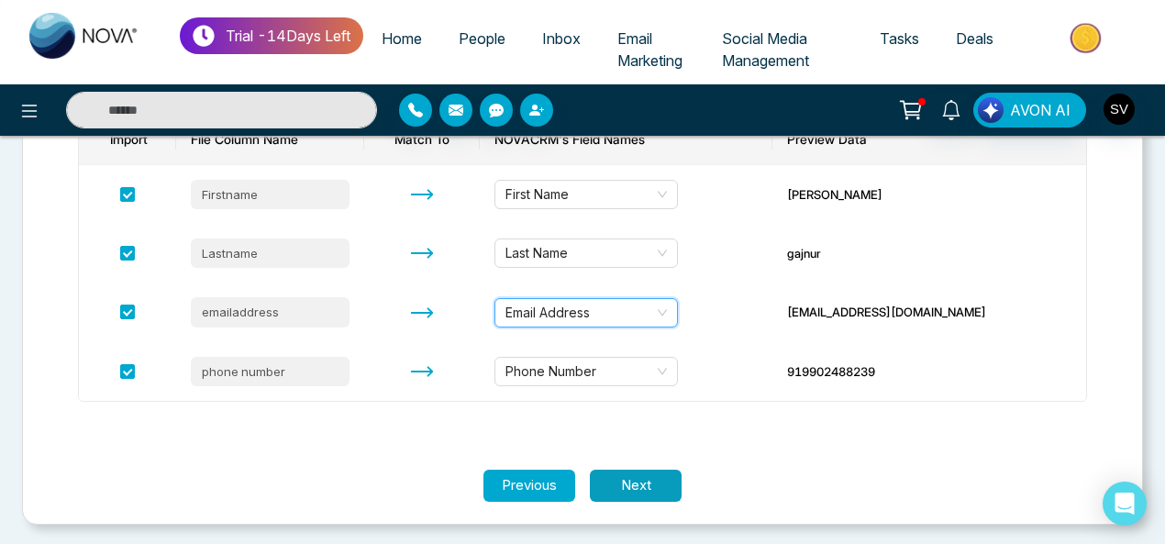
click at [666, 473] on button "Next" at bounding box center [636, 486] width 92 height 32
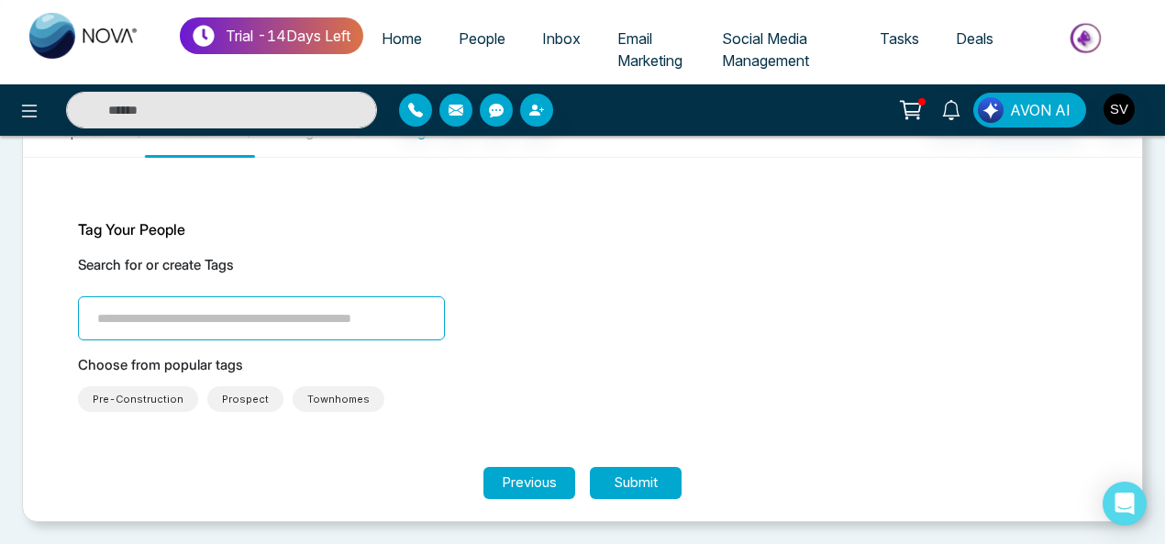
scroll to position [93, 0]
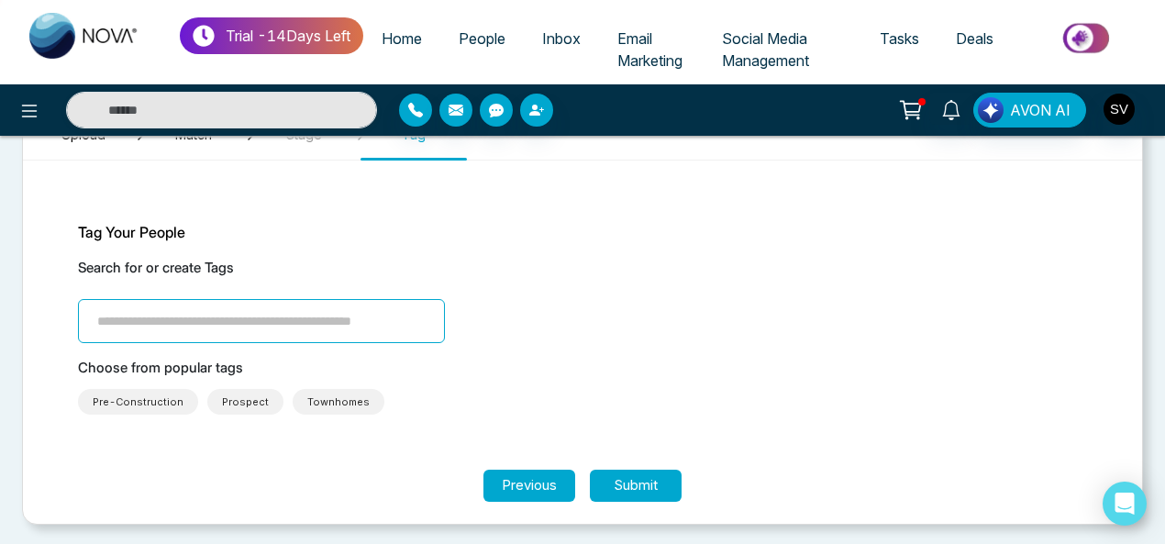
click at [653, 479] on button "Submit" at bounding box center [636, 486] width 92 height 32
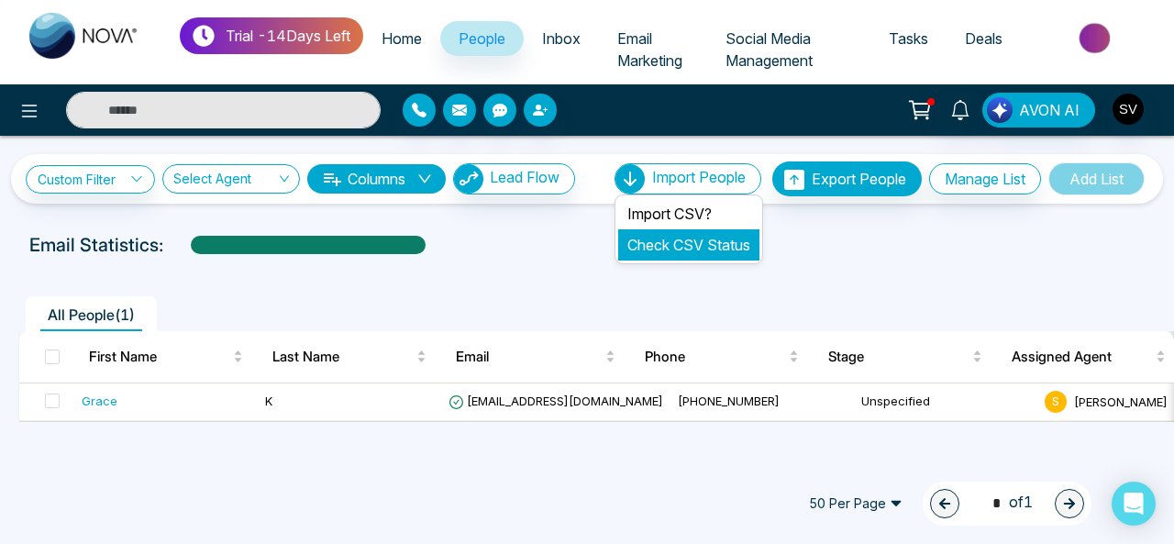
click at [679, 242] on link "Check CSV Status" at bounding box center [689, 245] width 123 height 18
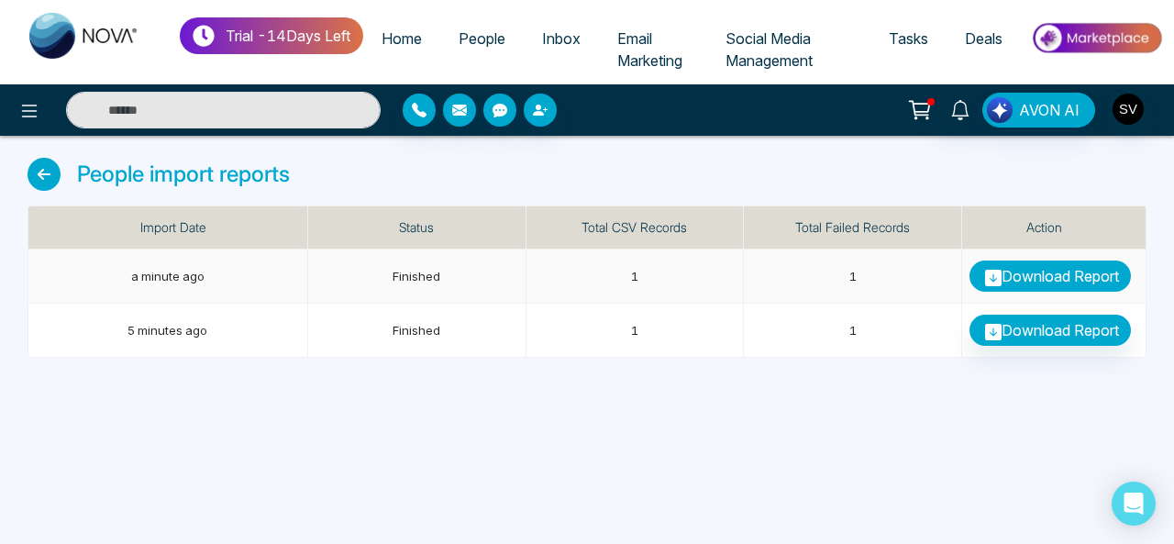
click at [1077, 275] on link "Download Report" at bounding box center [1050, 276] width 161 height 31
click at [573, 36] on span "Inbox" at bounding box center [561, 38] width 39 height 18
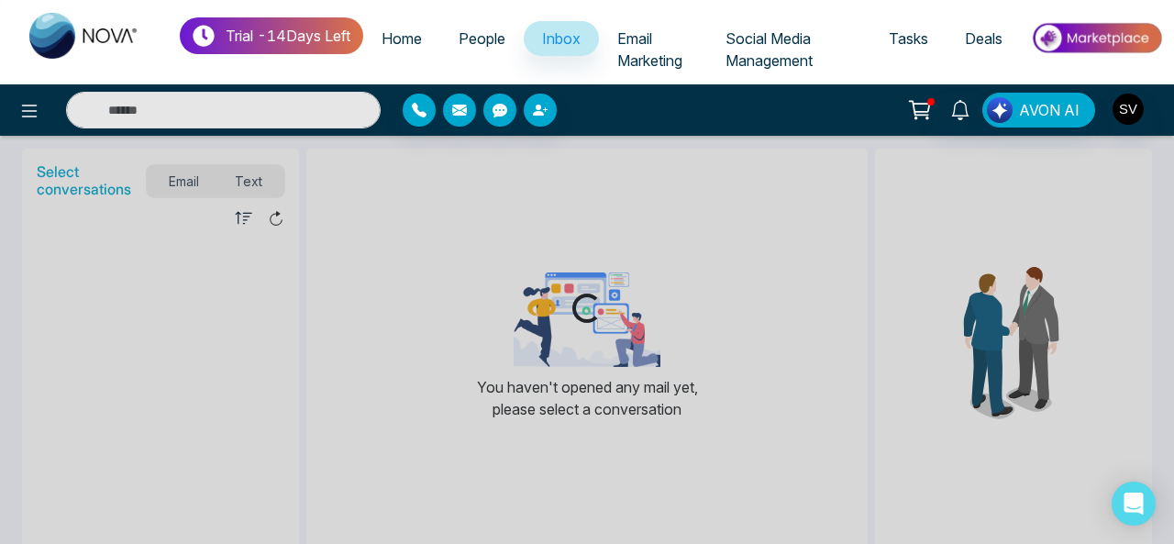
click at [483, 42] on span "People" at bounding box center [482, 38] width 47 height 18
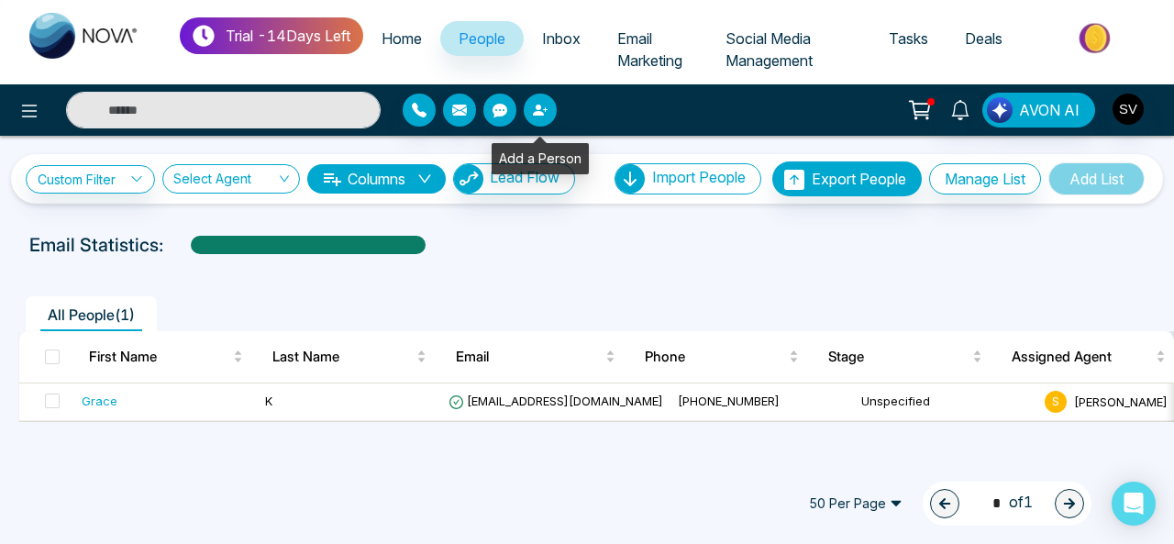
click at [545, 110] on icon "button" at bounding box center [540, 110] width 15 height 15
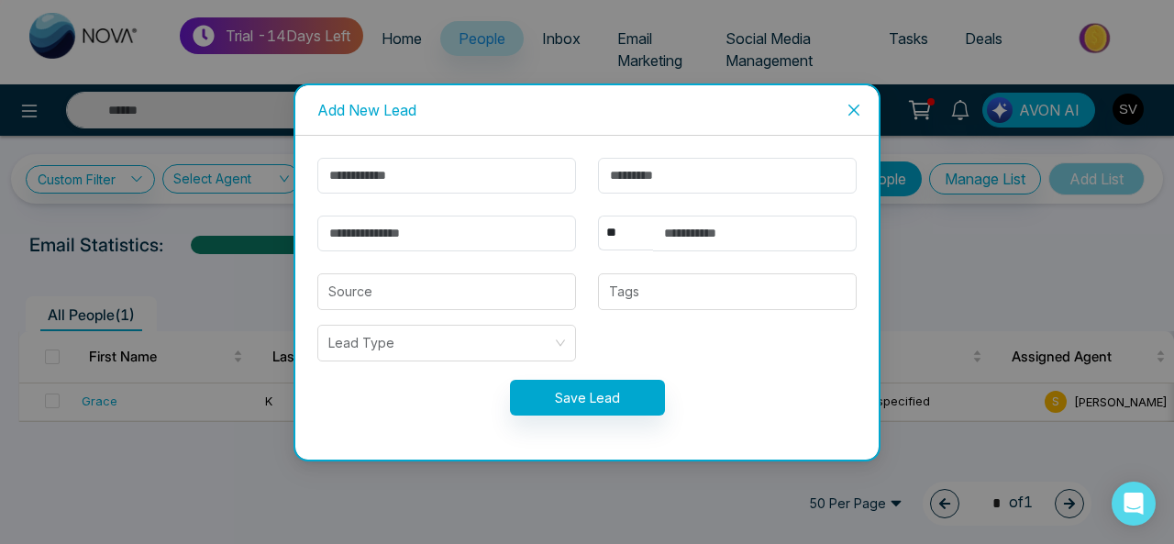
click at [857, 107] on icon "close" at bounding box center [854, 109] width 11 height 11
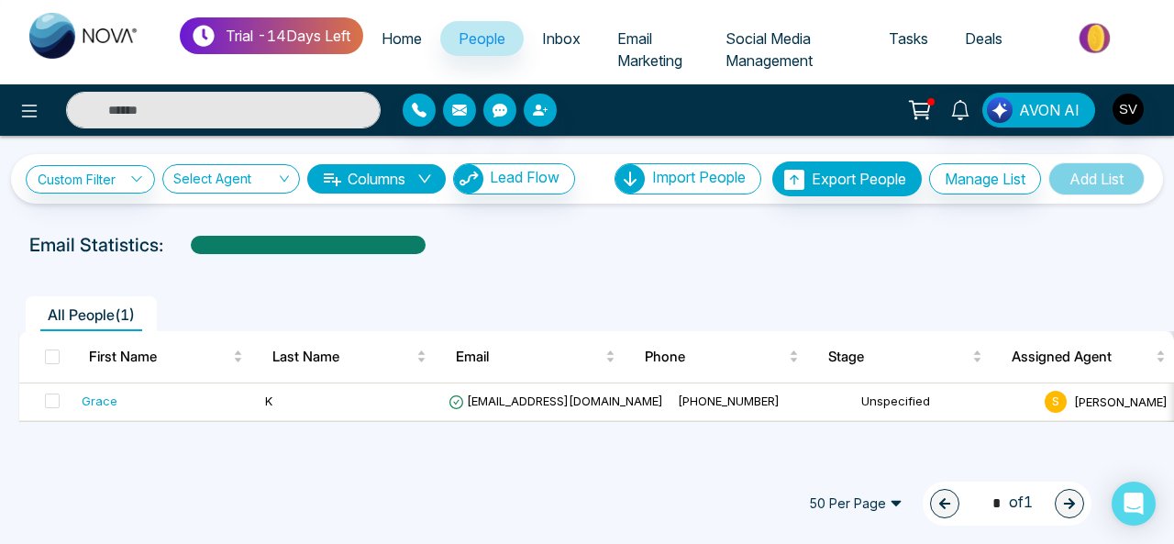
click at [1048, 245] on div "Email Statistics:" at bounding box center [587, 245] width 1174 height 28
drag, startPoint x: 1173, startPoint y: 208, endPoint x: 1173, endPoint y: 258, distance: 49.5
click at [1173, 258] on div "Custom Filter Choose a filter Cancel Apply Select Agent Columns Lead Flow Impor…" at bounding box center [587, 302] width 1174 height 333
click at [105, 181] on link "Custom Filter" at bounding box center [90, 179] width 129 height 28
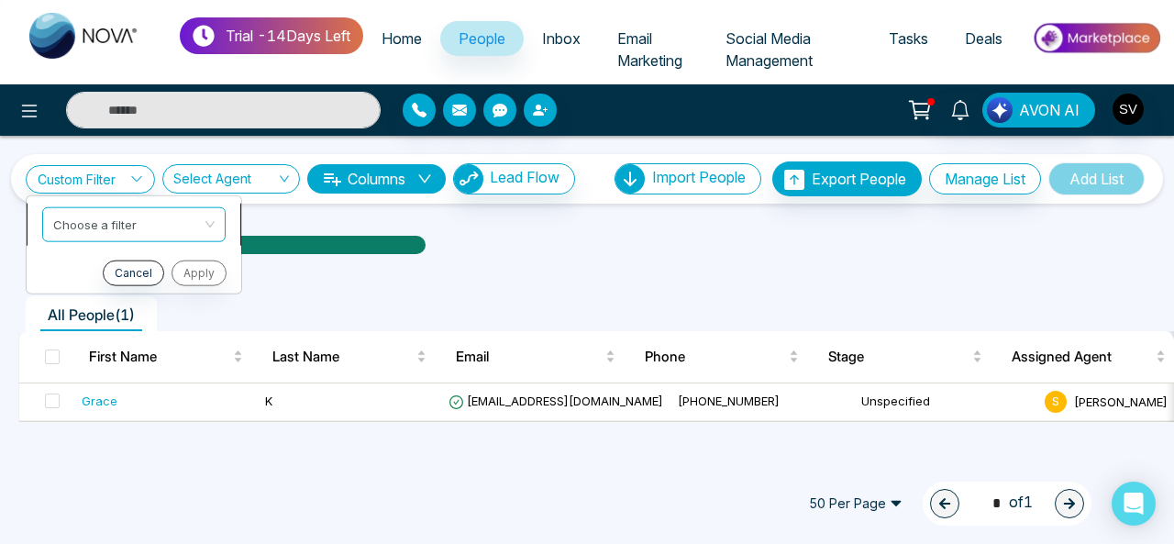
click at [138, 229] on div "Custom Filter Choose a filter Cancel Apply Select Agent Columns Lead Flow Impor…" at bounding box center [587, 302] width 1174 height 333
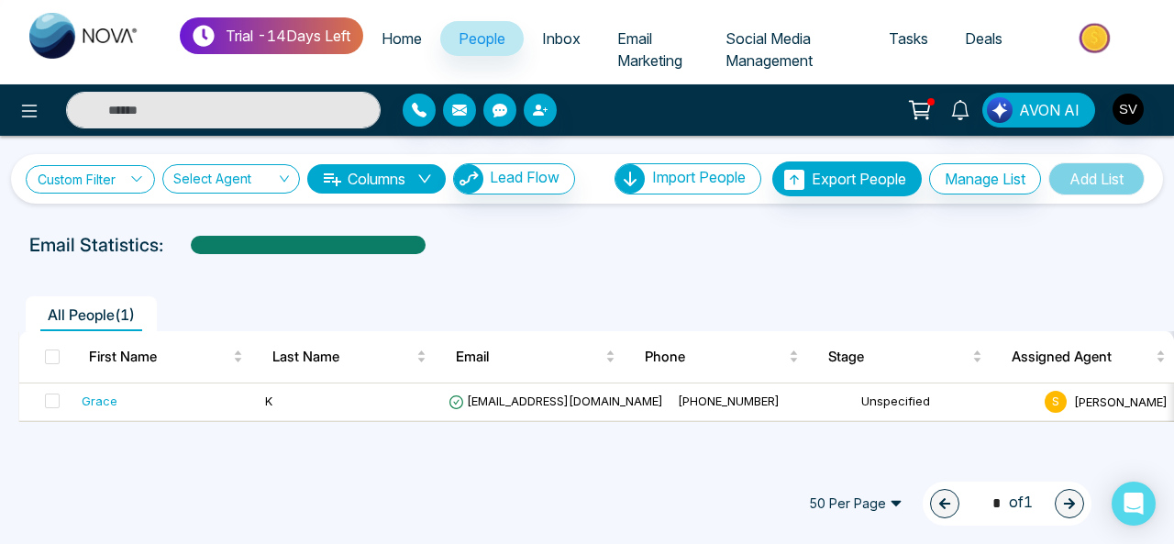
click at [112, 190] on link "Custom Filter" at bounding box center [90, 179] width 129 height 28
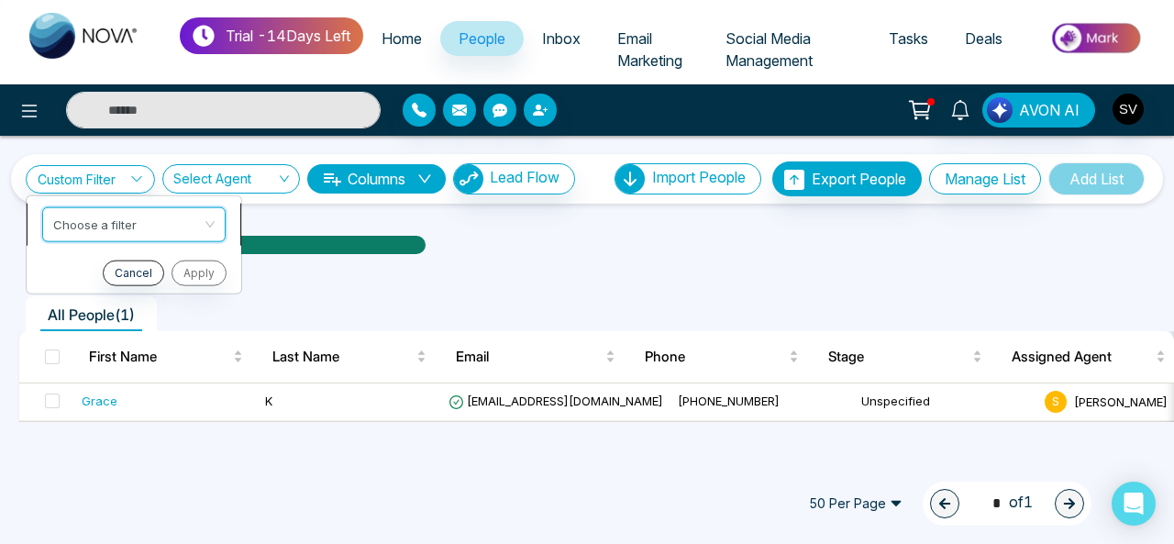
click at [128, 232] on div "Custom Filter Choose a filter Cancel Apply Select Agent Columns Lead Flow Impor…" at bounding box center [587, 302] width 1174 height 333
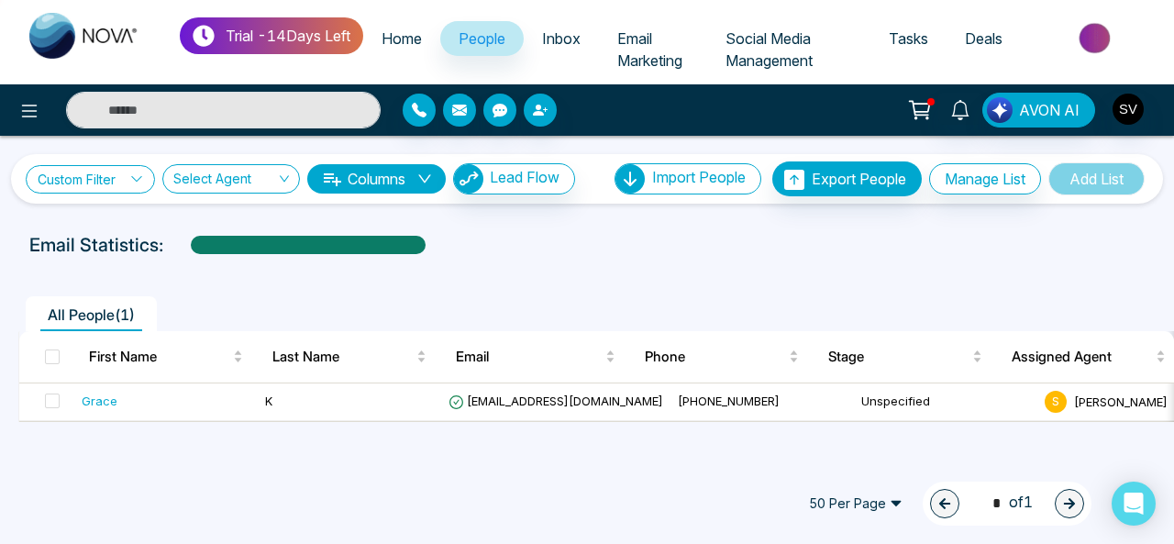
click at [109, 186] on link "Custom Filter" at bounding box center [90, 179] width 129 height 28
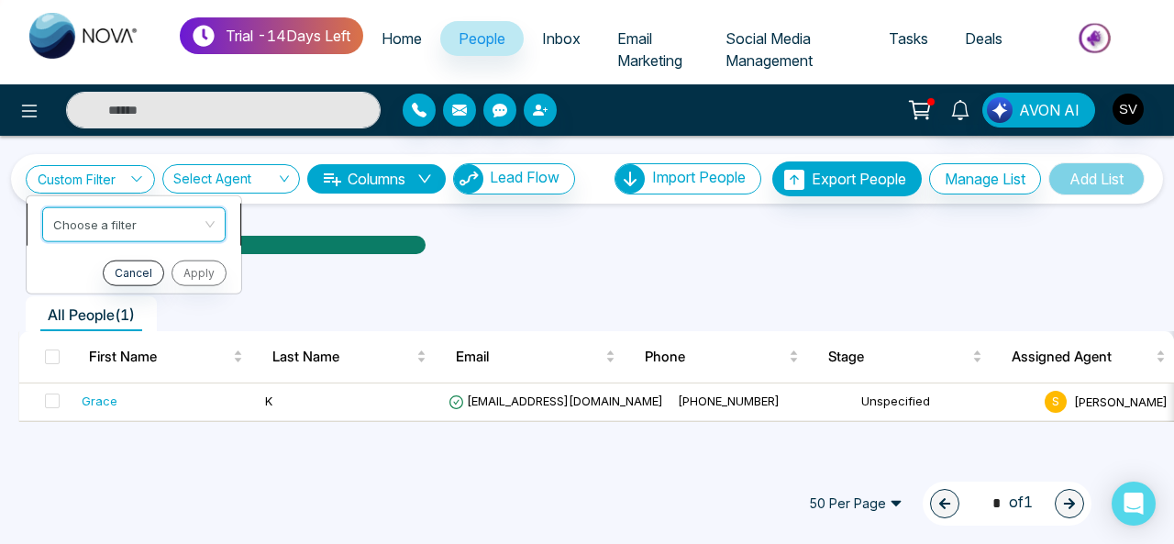
click at [125, 223] on input "search" at bounding box center [127, 221] width 149 height 28
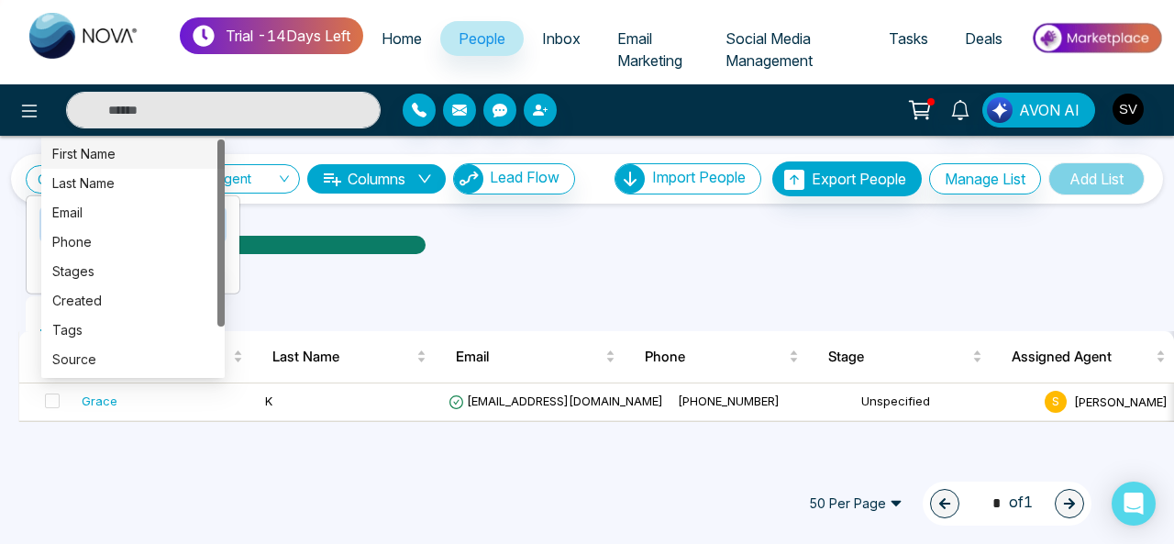
click at [100, 157] on div "First Name" at bounding box center [132, 154] width 161 height 20
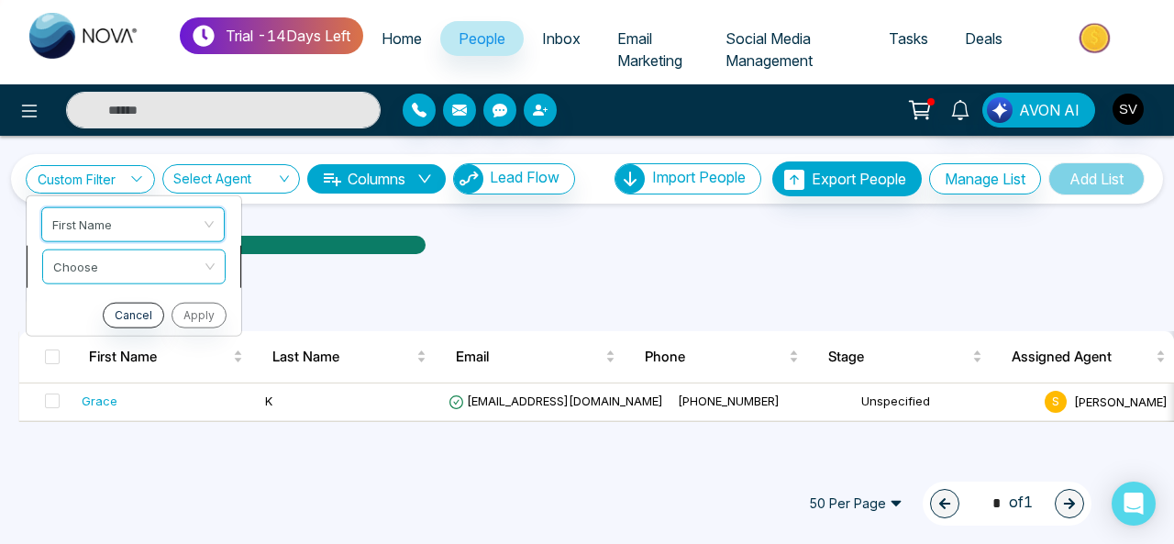
click at [130, 272] on input "search" at bounding box center [127, 264] width 149 height 28
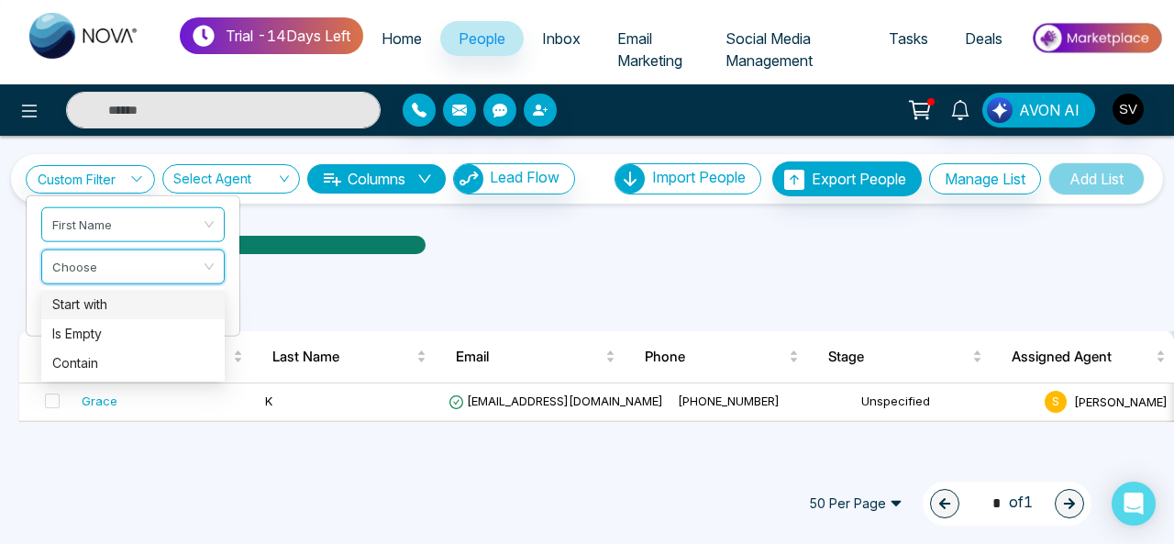
click at [129, 300] on div "Start with" at bounding box center [132, 305] width 161 height 20
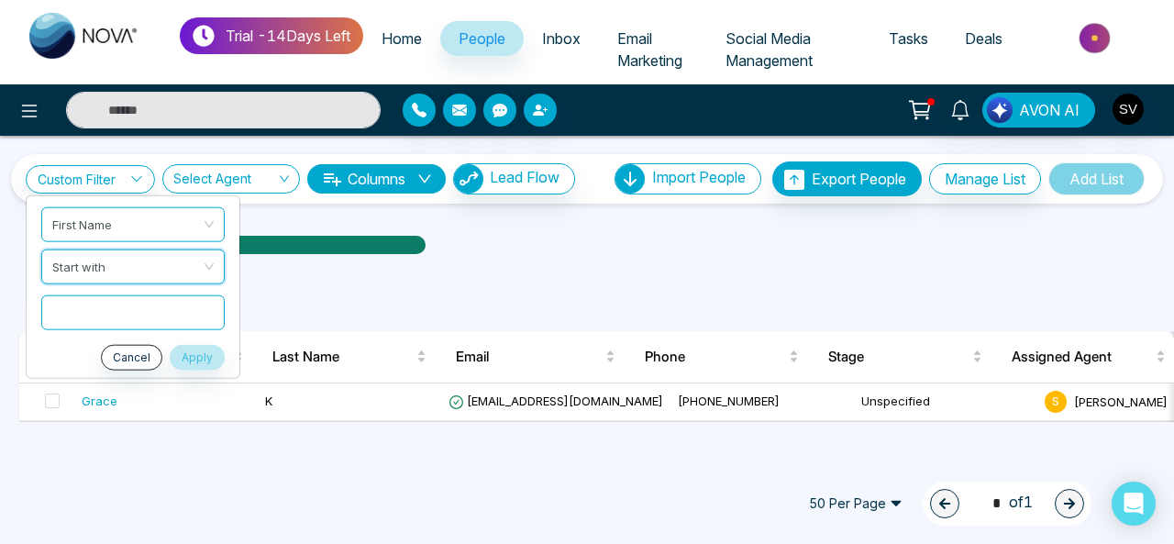
click at [106, 312] on input "text" at bounding box center [132, 312] width 183 height 35
type input "*****"
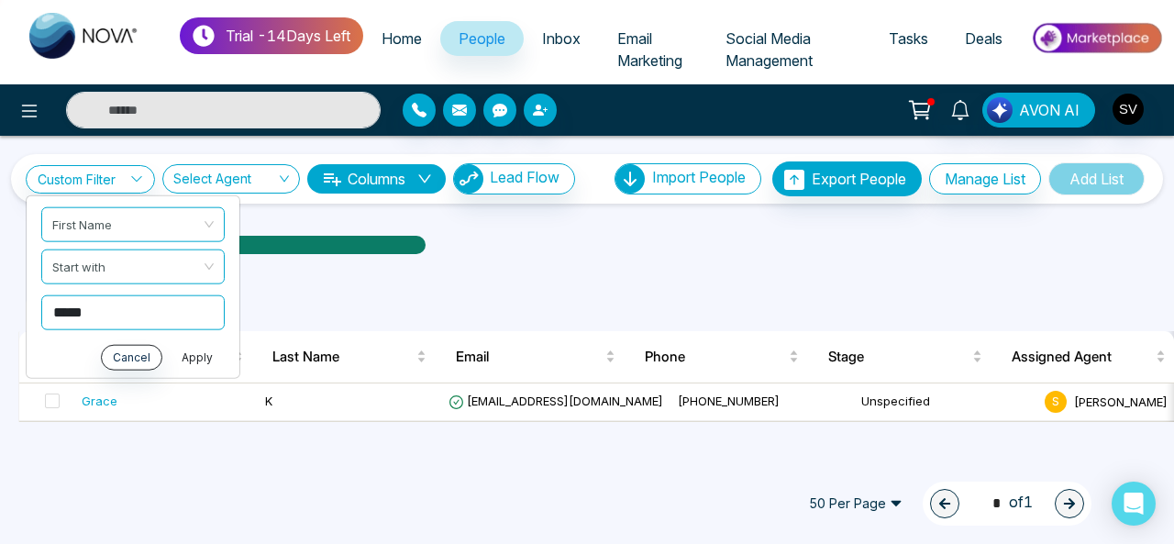
click at [195, 345] on button "Apply" at bounding box center [197, 357] width 55 height 26
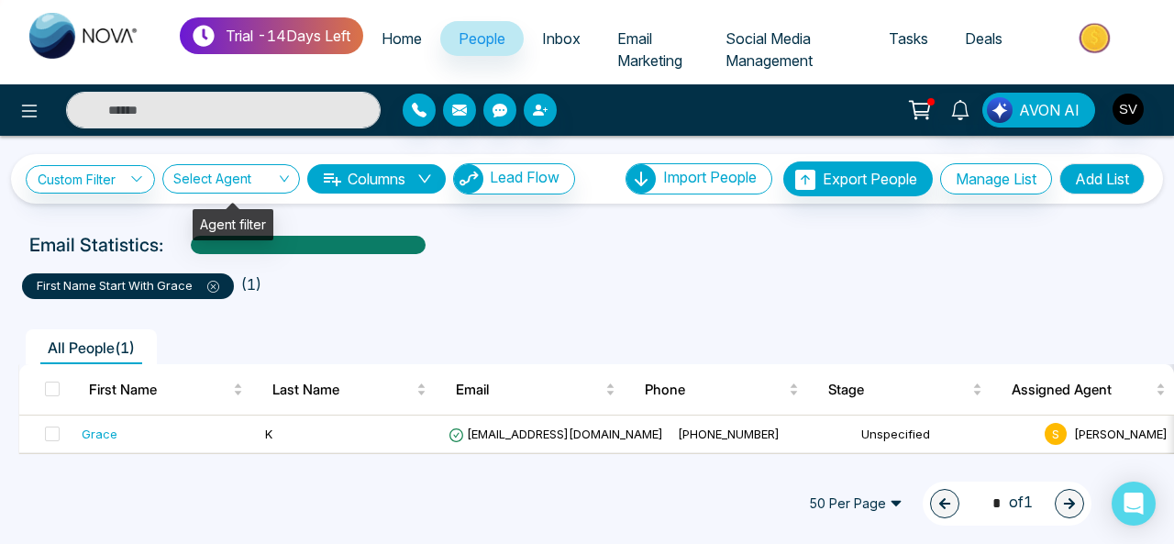
click at [248, 184] on input "search" at bounding box center [224, 182] width 103 height 35
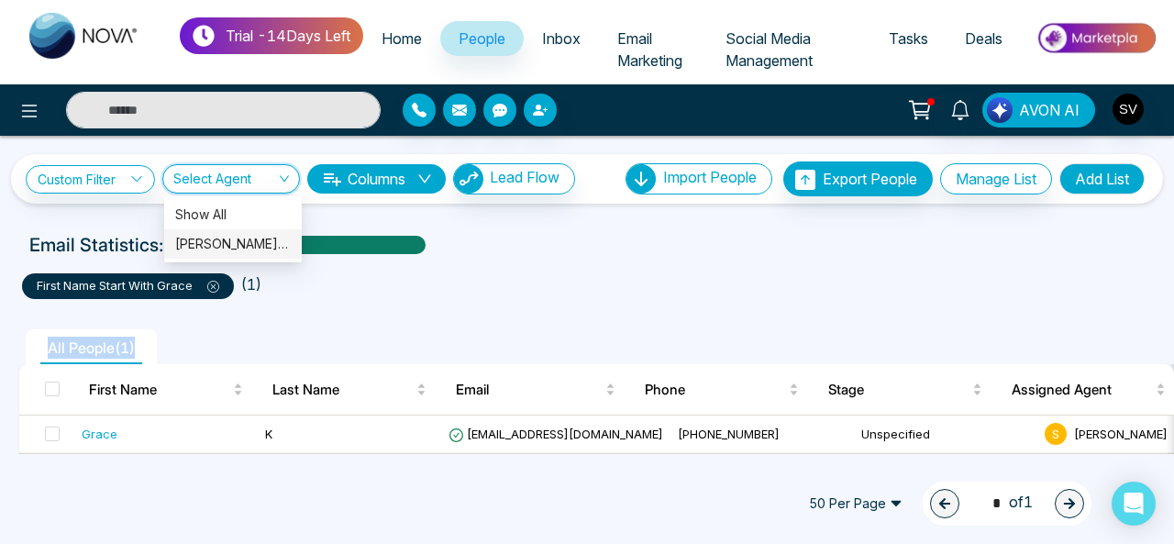
drag, startPoint x: 648, startPoint y: 296, endPoint x: 312, endPoint y: 333, distance: 337.8
click at [605, 306] on div "first name start with grace ( 1 ) All People ( 1 ) First Name Last Name Email P…" at bounding box center [587, 356] width 1152 height 195
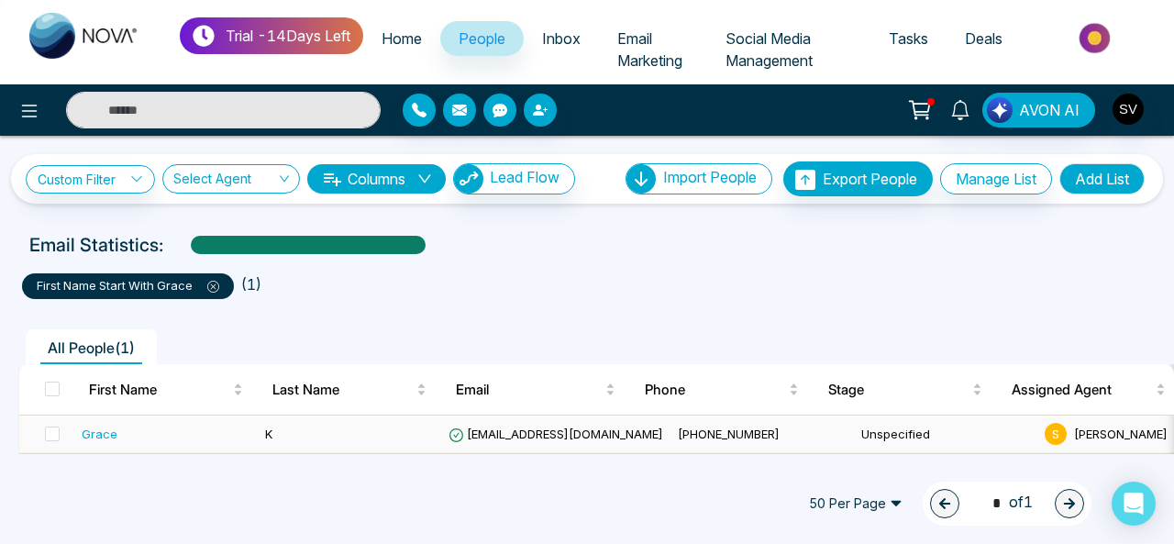
click at [64, 436] on td at bounding box center [46, 435] width 55 height 38
click at [52, 436] on span at bounding box center [52, 434] width 15 height 15
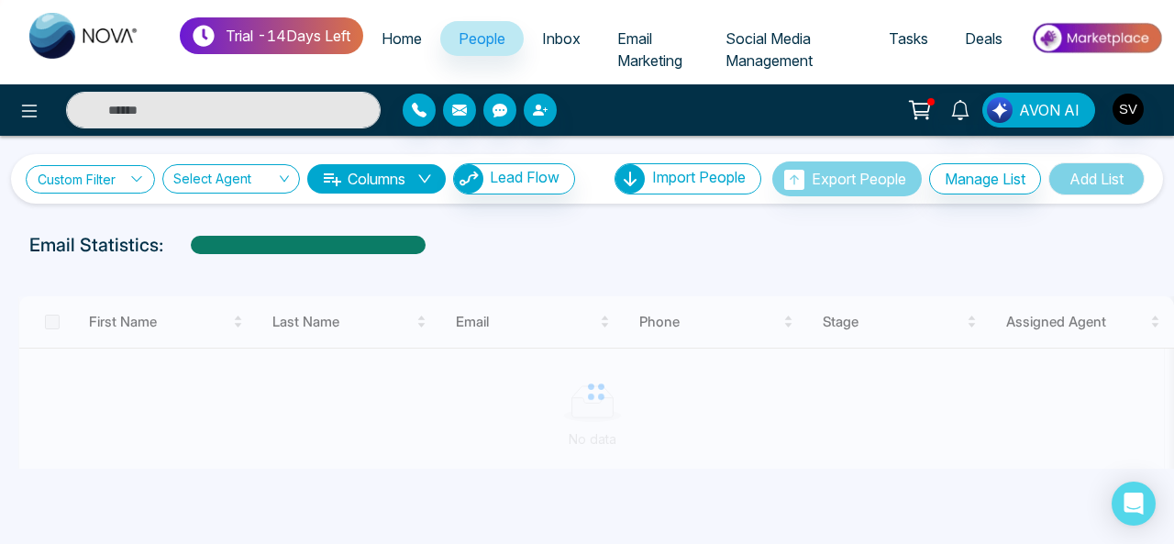
click at [97, 183] on link "Custom Filter" at bounding box center [90, 179] width 129 height 28
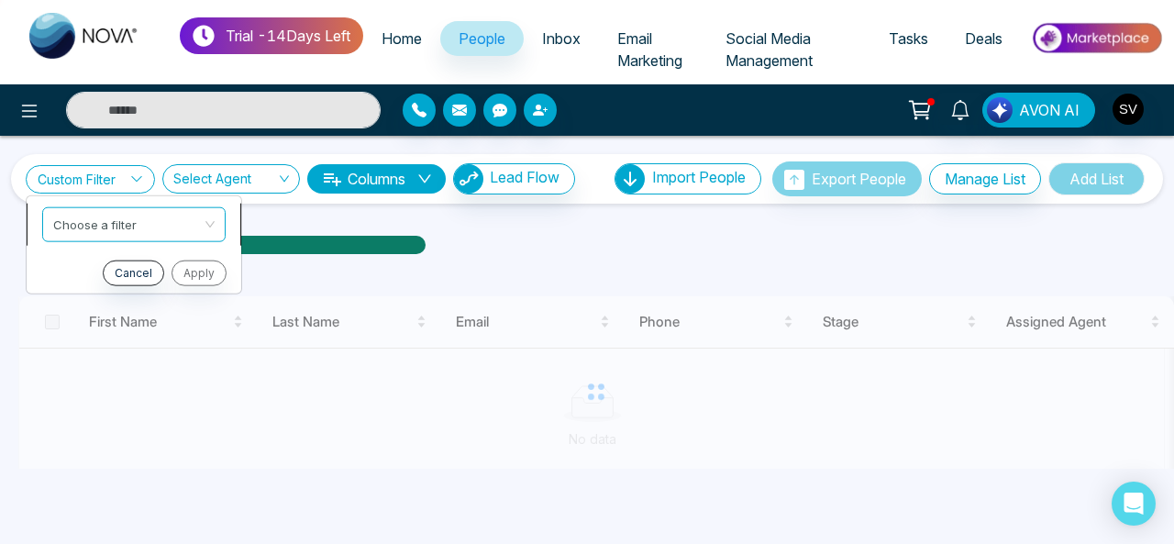
click at [127, 235] on span at bounding box center [127, 223] width 149 height 33
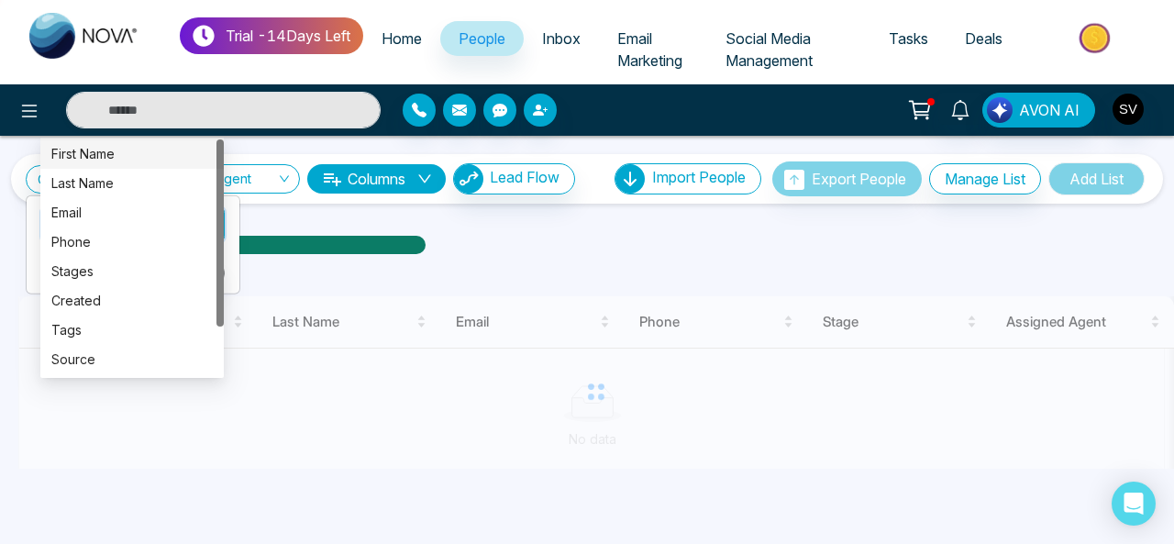
click at [89, 153] on div "First Name" at bounding box center [131, 154] width 161 height 20
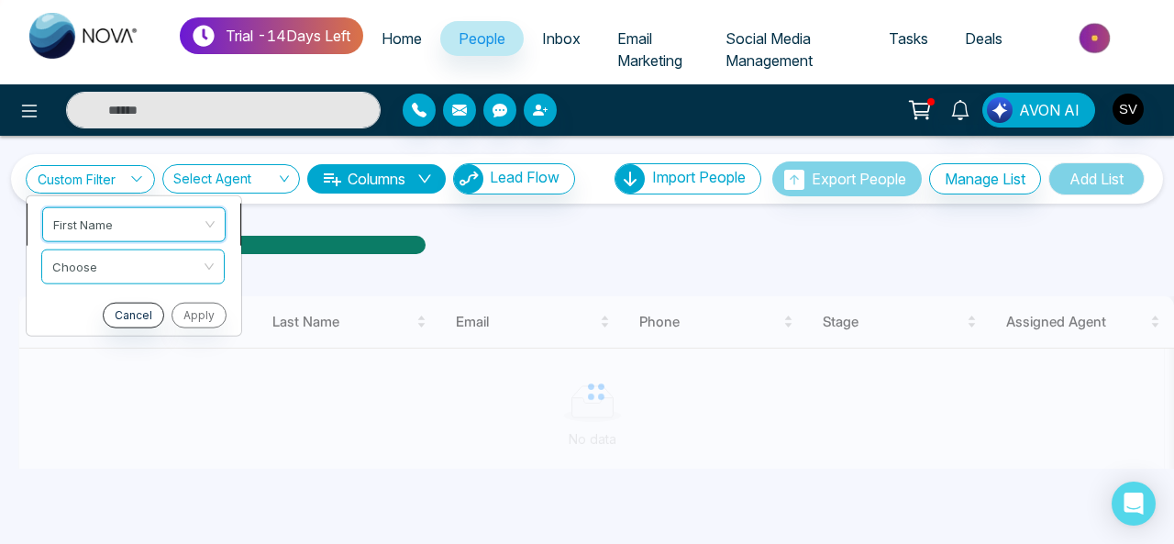
click at [117, 221] on div "Custom Filter First Name First Name Choose Cancel Apply Select Agent Columns Le…" at bounding box center [587, 302] width 1174 height 333
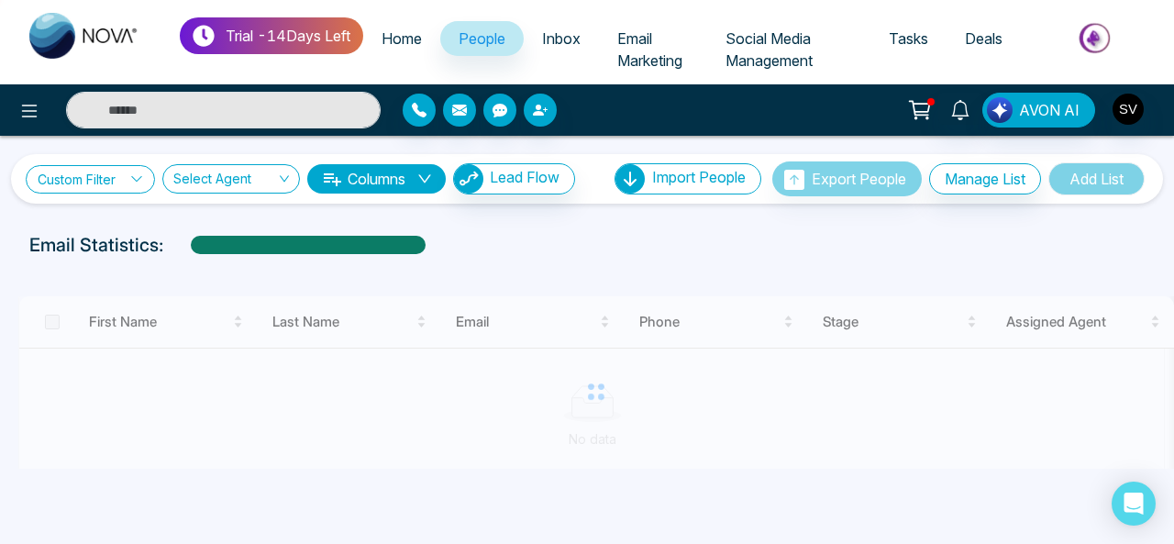
click at [121, 181] on link "Custom Filter" at bounding box center [90, 179] width 129 height 28
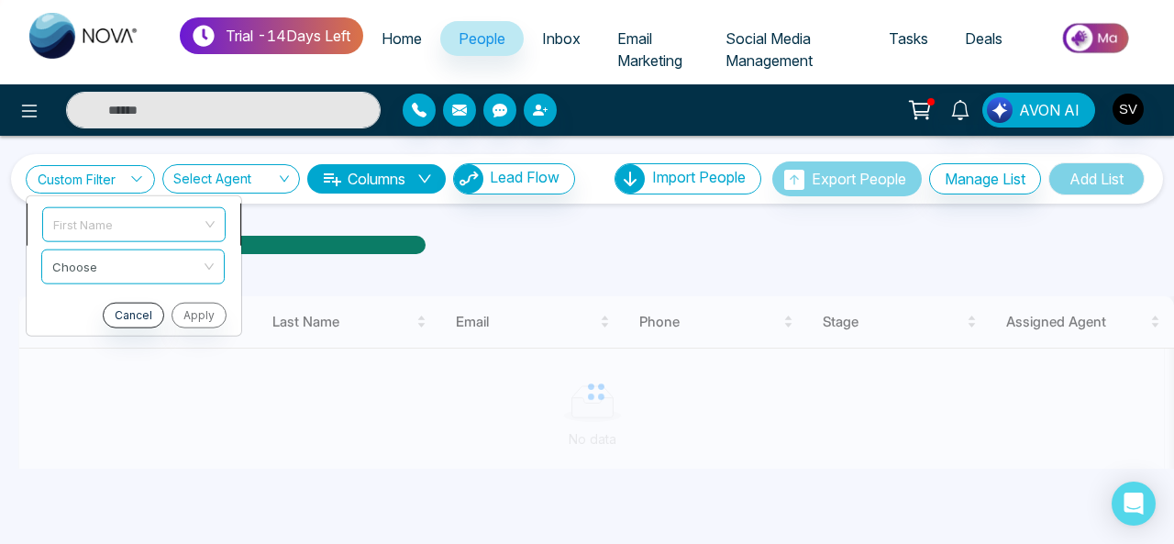
click at [138, 223] on span "First Name" at bounding box center [133, 223] width 161 height 33
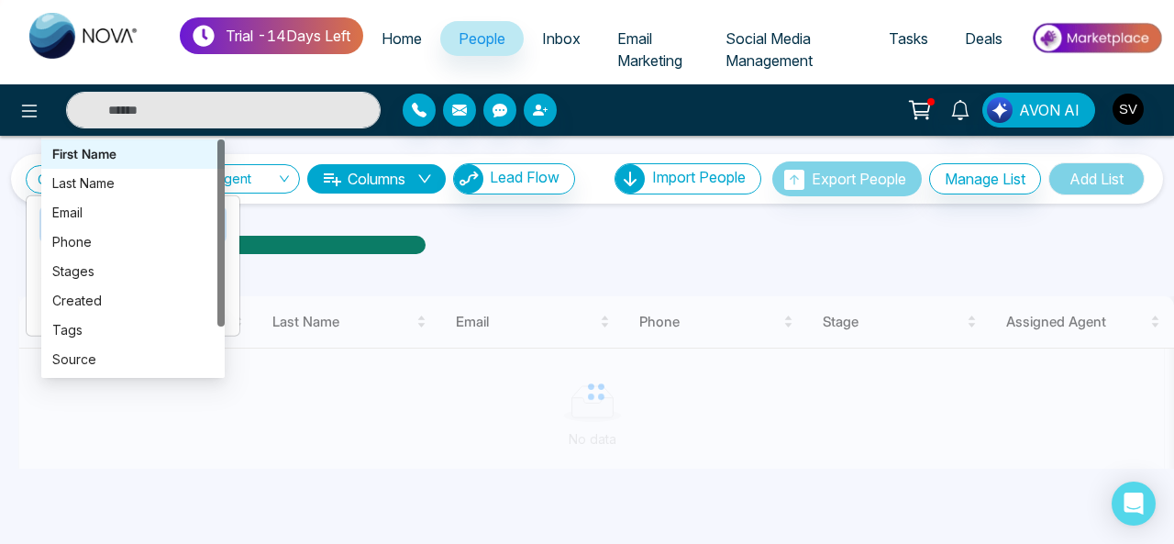
click at [84, 157] on div "First Name" at bounding box center [132, 154] width 161 height 20
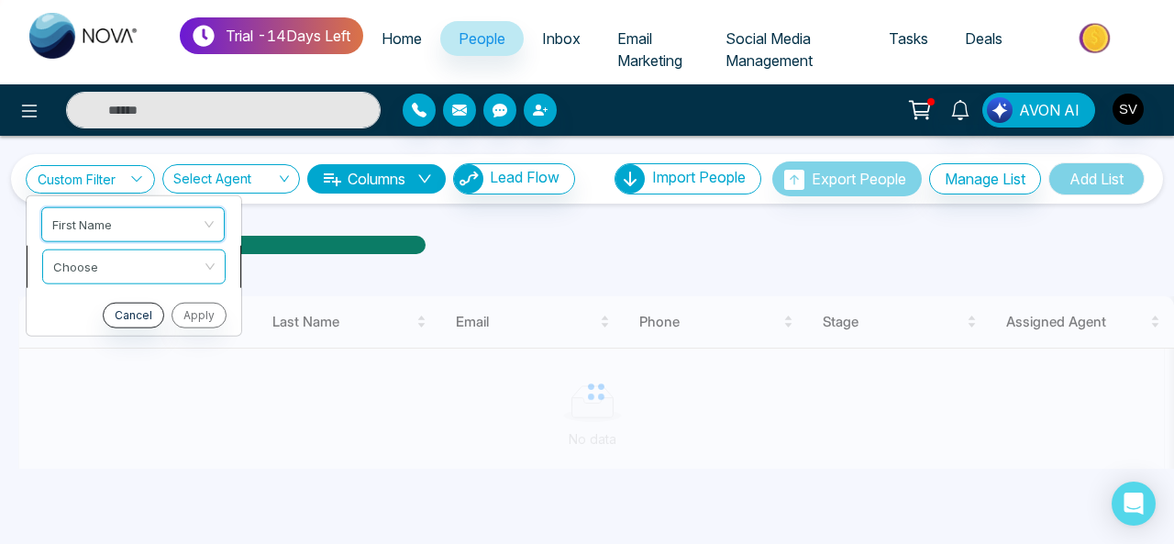
click at [88, 263] on input "search" at bounding box center [127, 264] width 149 height 28
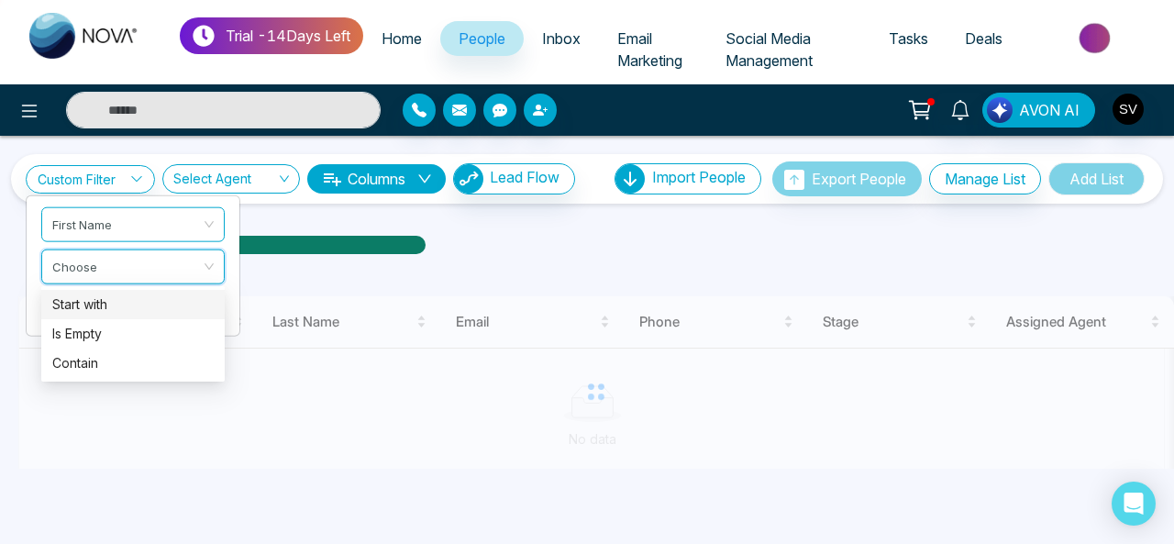
click at [103, 306] on div "Start with" at bounding box center [132, 305] width 161 height 20
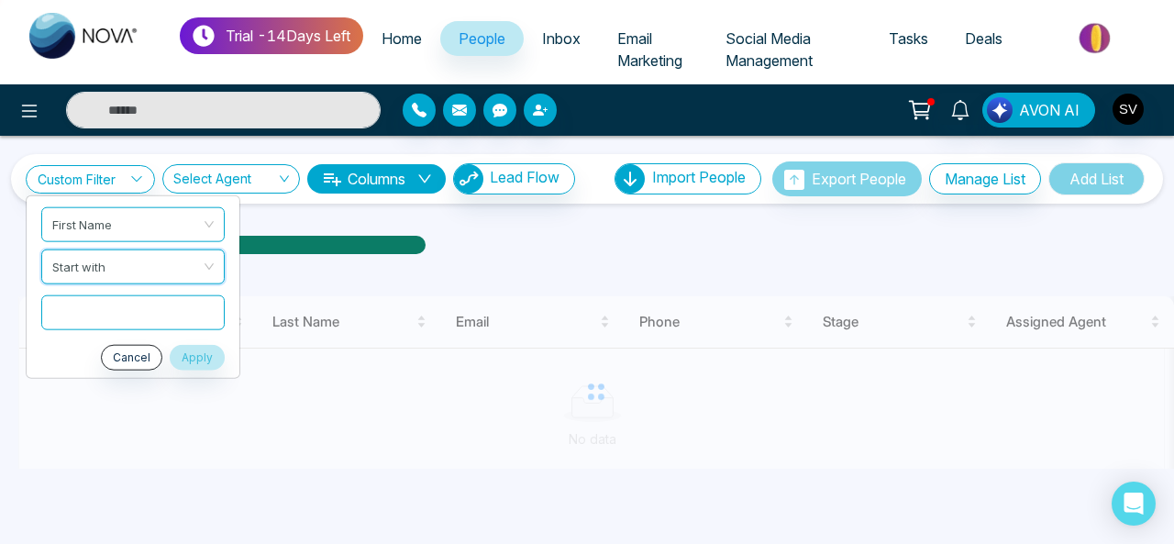
click at [105, 305] on input "text" at bounding box center [132, 312] width 183 height 35
type input "*****"
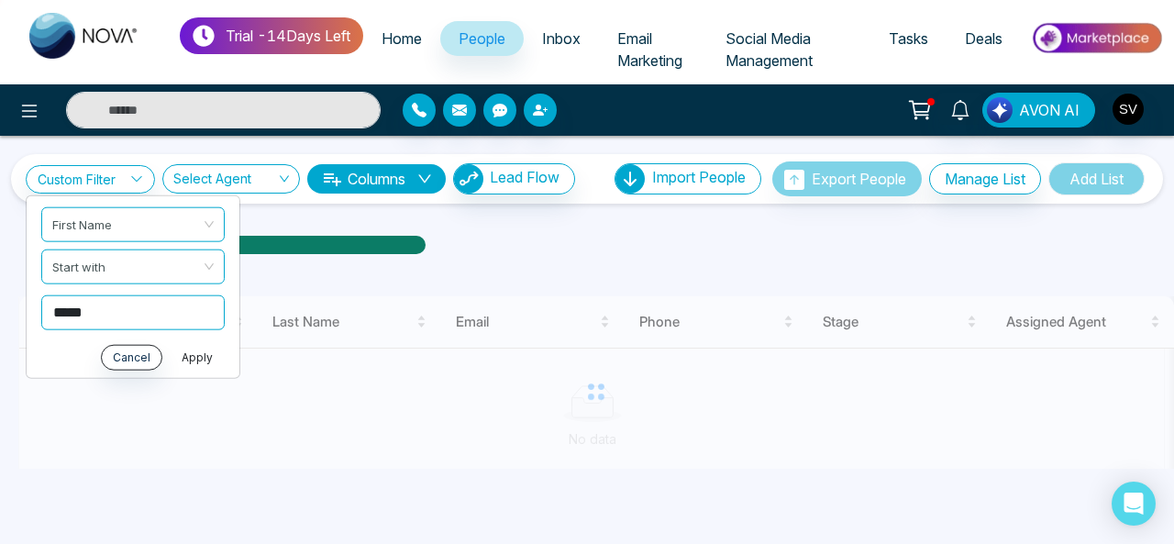
click at [188, 353] on button "Apply" at bounding box center [197, 357] width 55 height 26
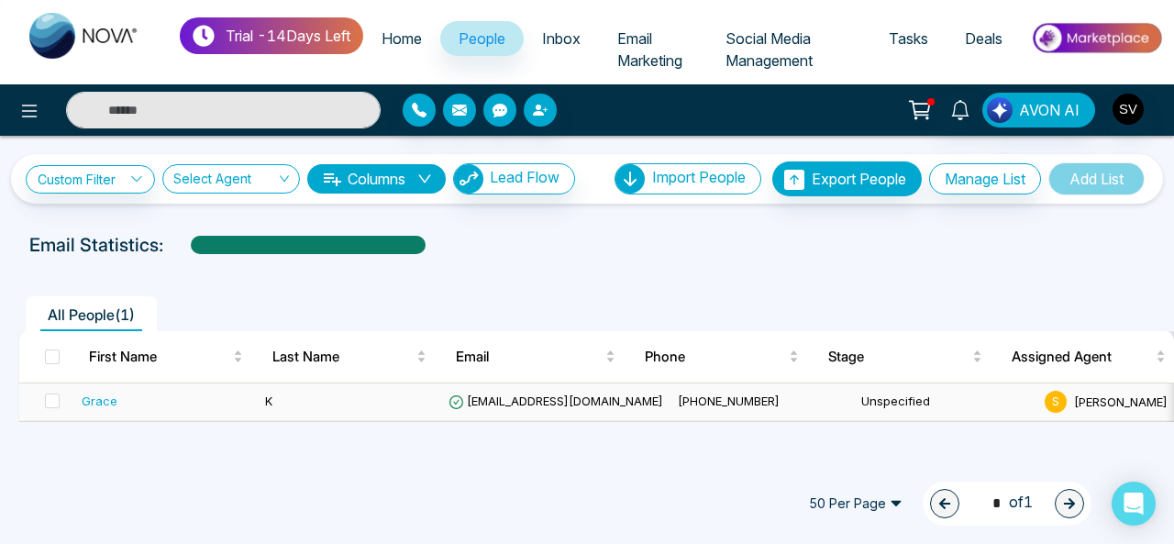
click at [60, 402] on td at bounding box center [46, 403] width 55 height 38
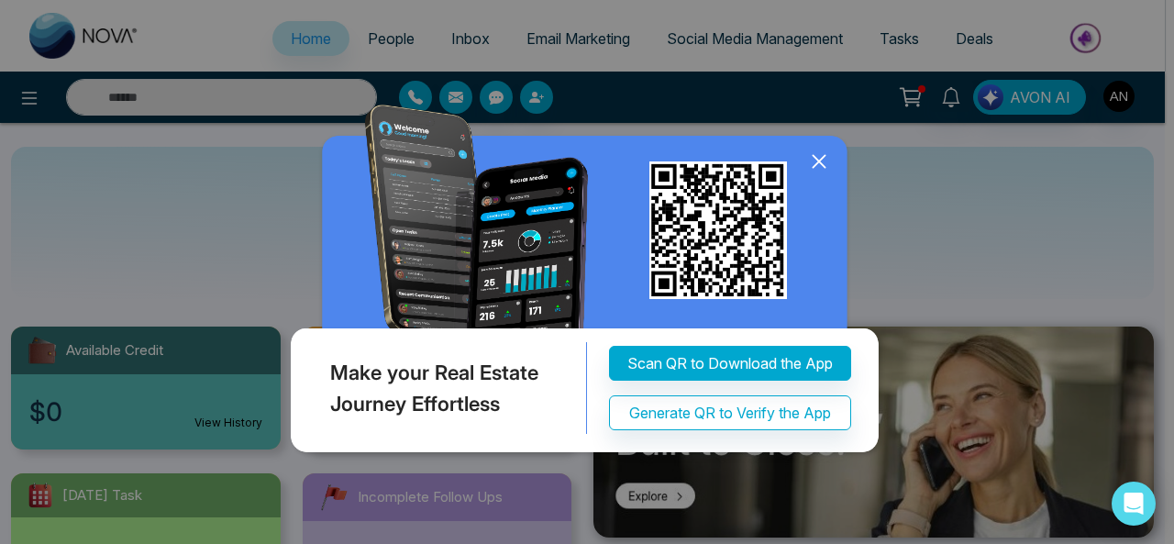
select select "*"
click at [820, 160] on icon at bounding box center [819, 161] width 12 height 12
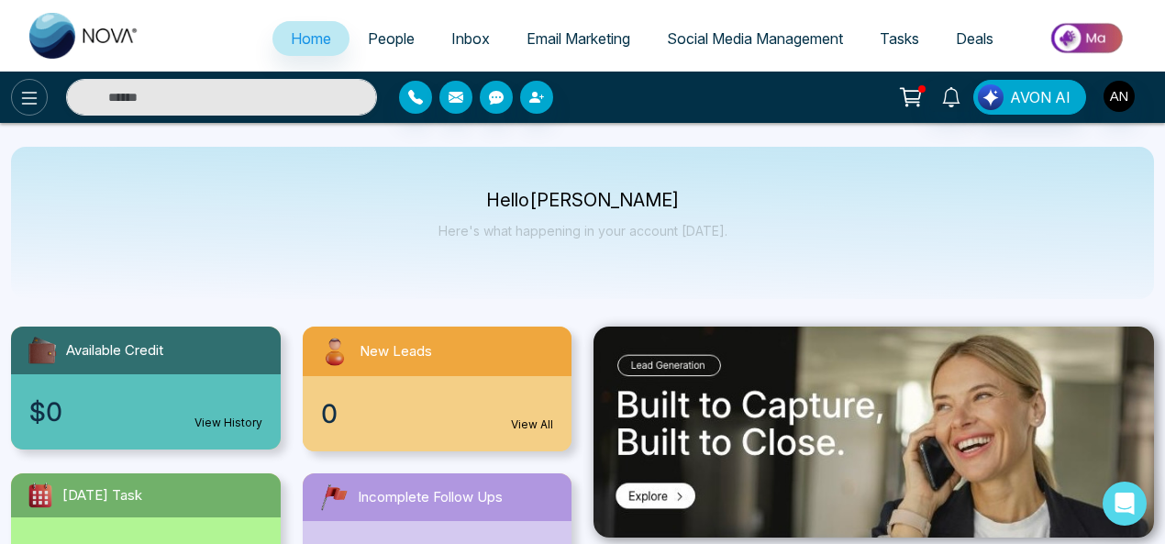
click at [28, 106] on icon at bounding box center [29, 98] width 22 height 22
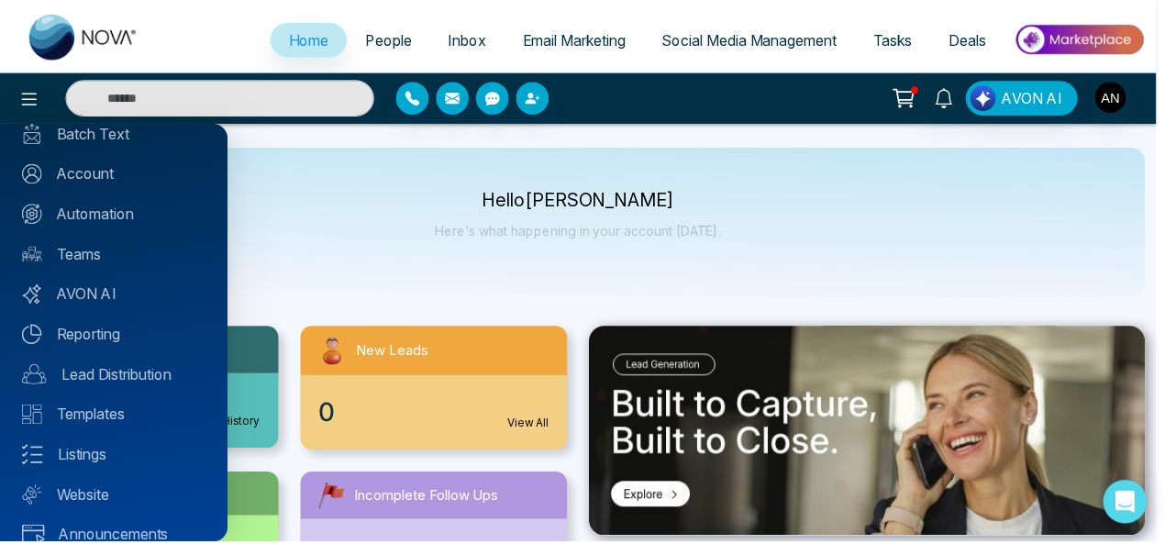
scroll to position [196, 0]
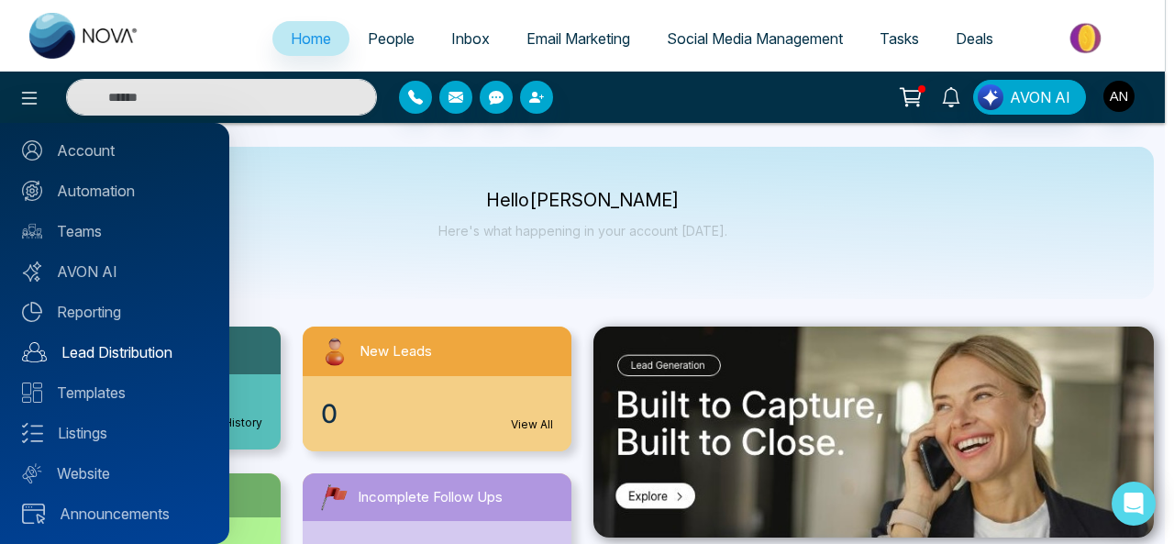
click at [161, 357] on link "Lead Distribution" at bounding box center [114, 352] width 185 height 22
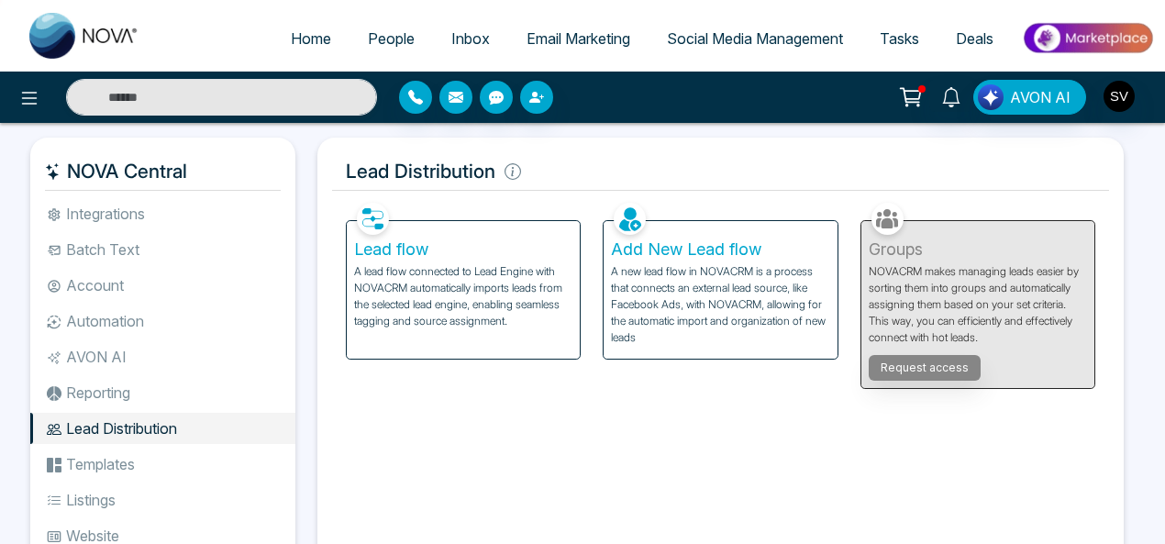
click at [105, 203] on li "Integrations" at bounding box center [162, 213] width 265 height 31
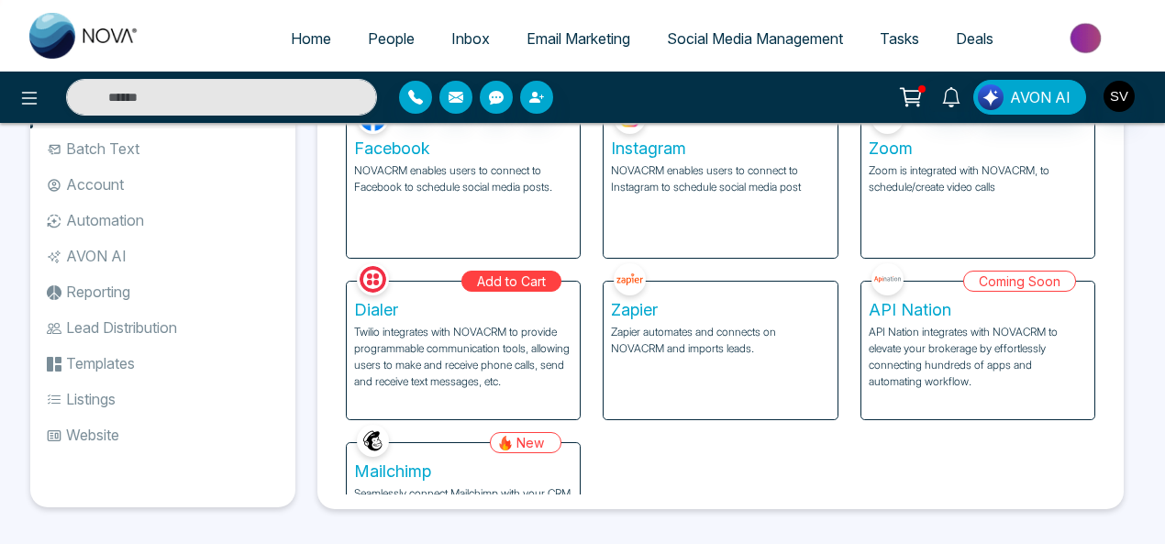
scroll to position [109, 0]
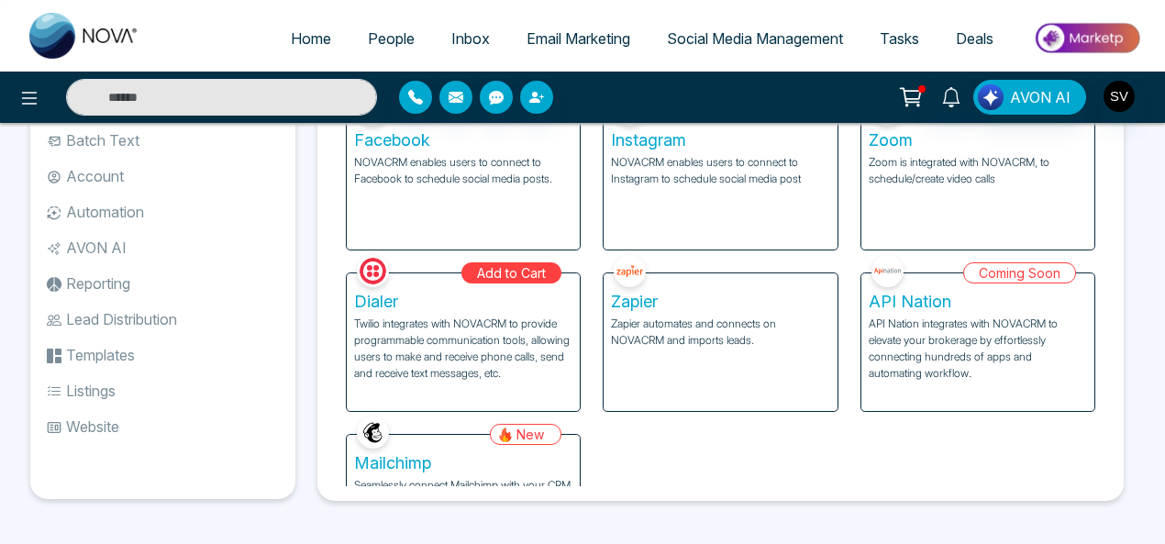
click at [129, 145] on li "Batch Text" at bounding box center [162, 140] width 265 height 31
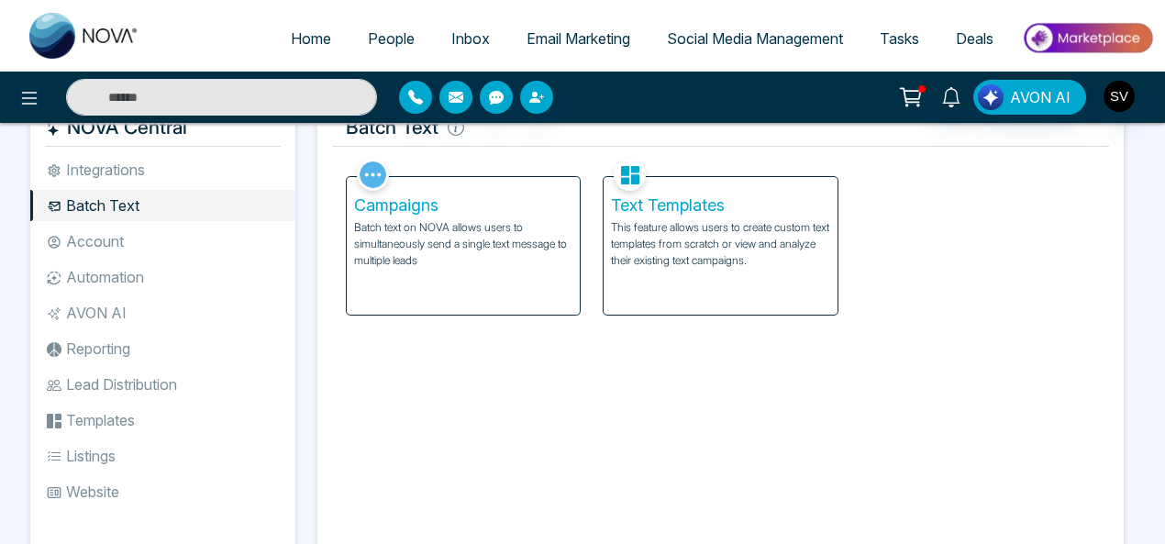
scroll to position [42, 0]
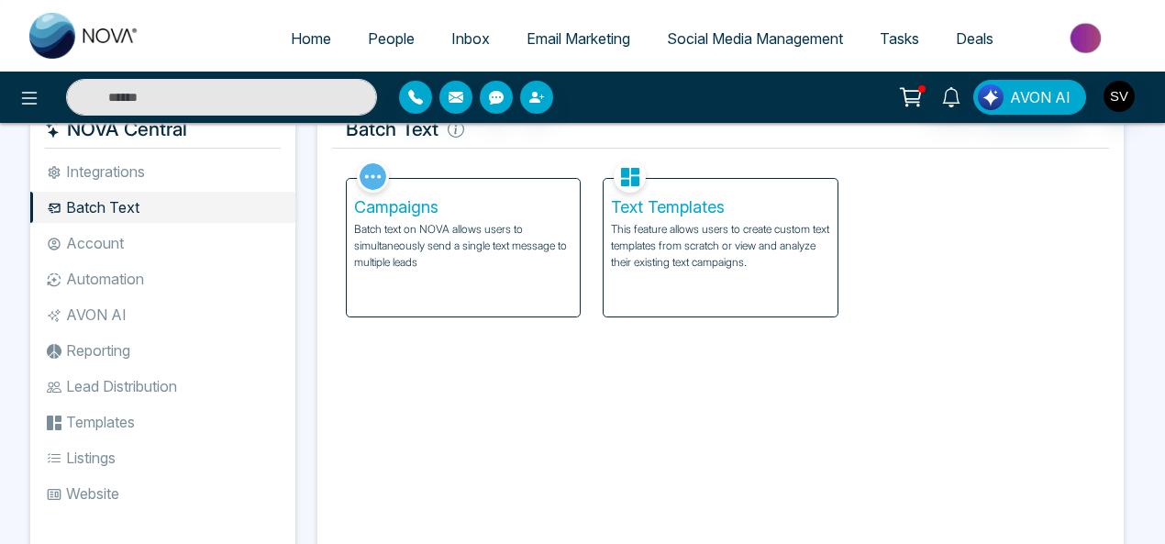
click at [422, 251] on p "Batch text on NOVA allows users to simultaneously send a single text message to…" at bounding box center [463, 246] width 218 height 50
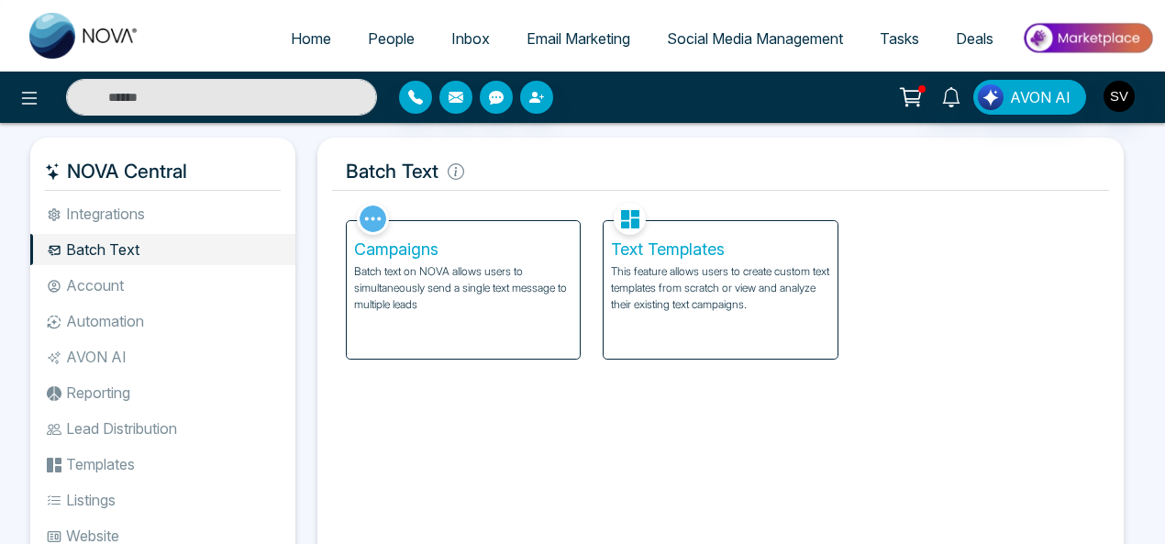
click at [77, 287] on li "Account" at bounding box center [162, 285] width 265 height 31
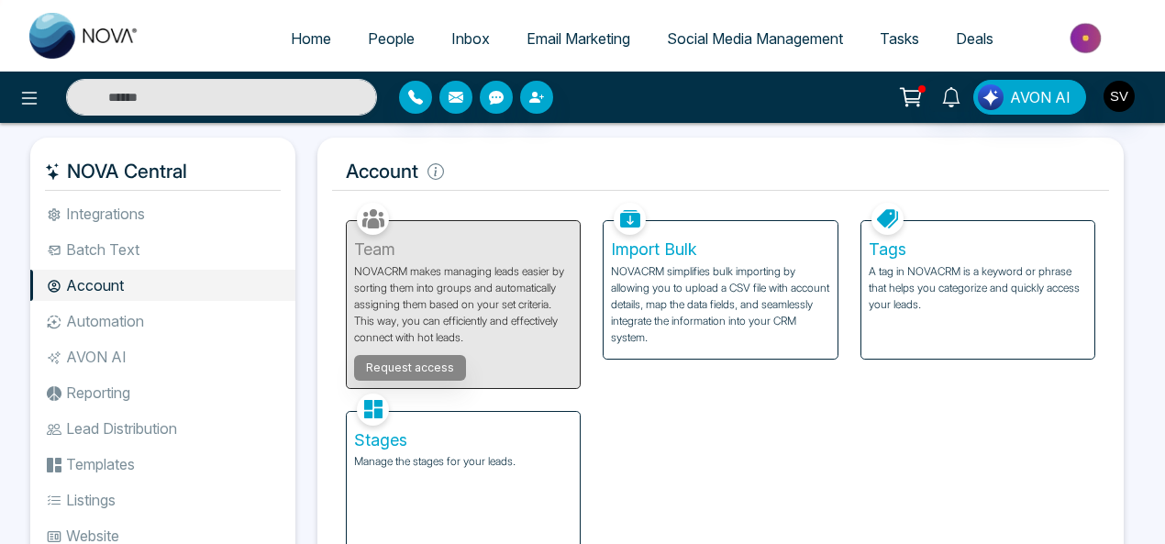
click at [99, 315] on li "Automation" at bounding box center [162, 321] width 265 height 31
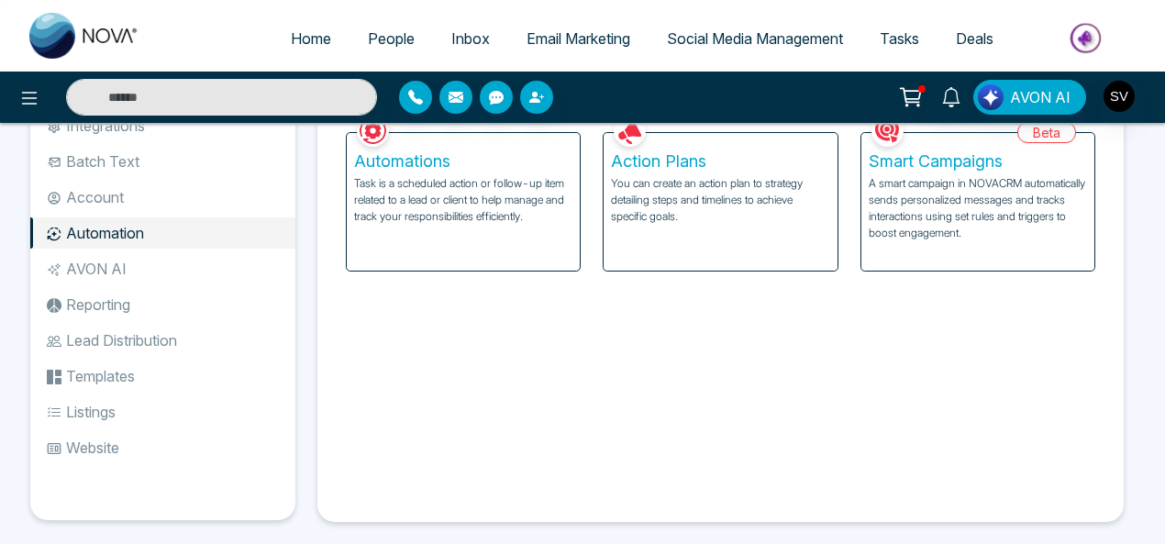
scroll to position [101, 0]
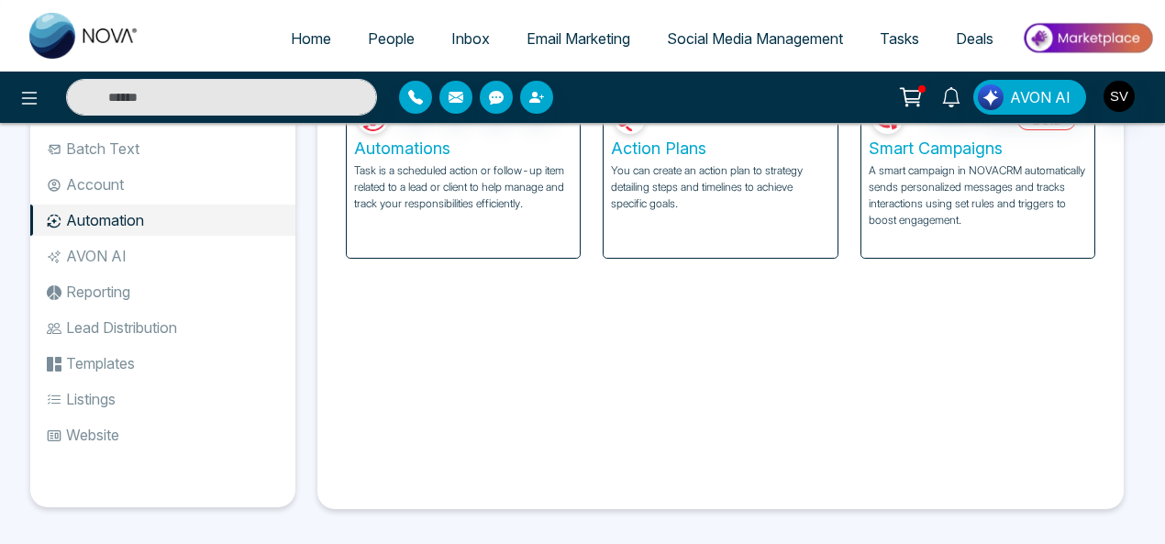
click at [140, 256] on li "AVON AI" at bounding box center [162, 255] width 265 height 31
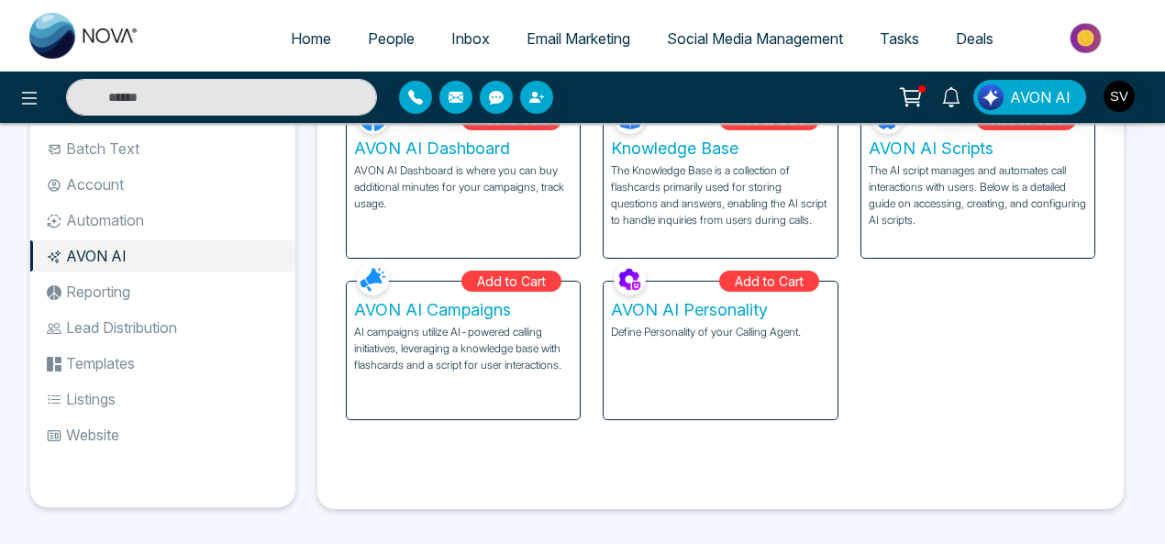
click at [123, 271] on li "AVON AI" at bounding box center [162, 255] width 265 height 31
click at [120, 292] on li "Reporting" at bounding box center [162, 291] width 265 height 31
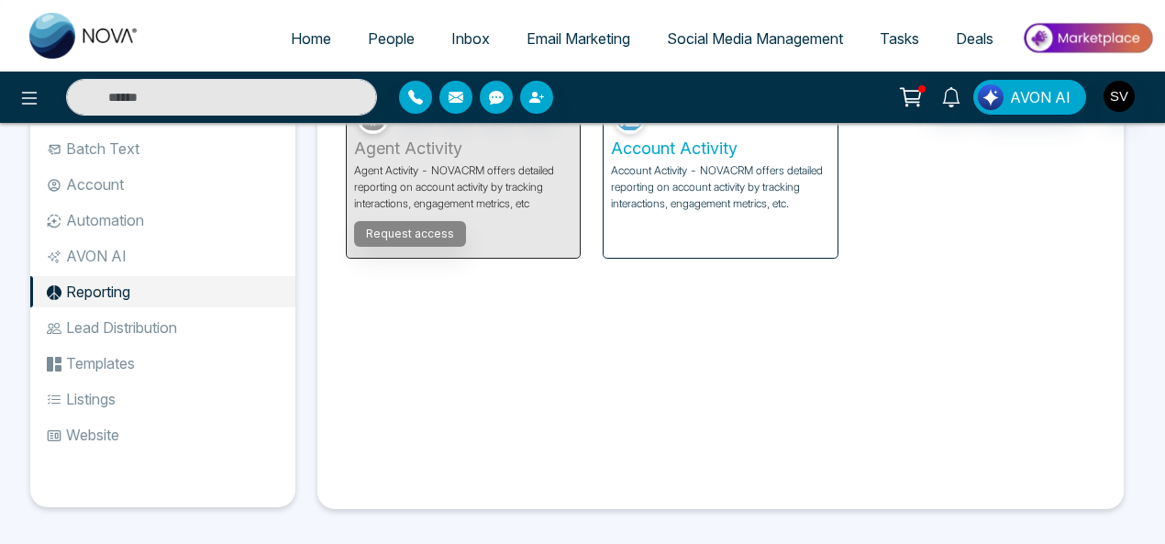
click at [120, 324] on li "Lead Distribution" at bounding box center [162, 327] width 265 height 31
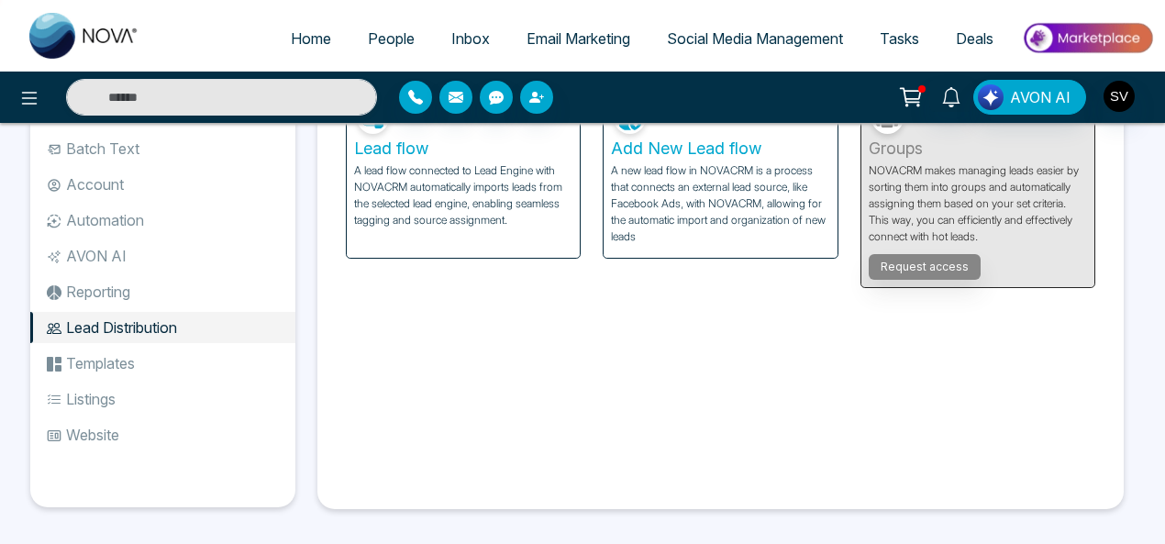
click at [103, 364] on li "Templates" at bounding box center [162, 363] width 265 height 31
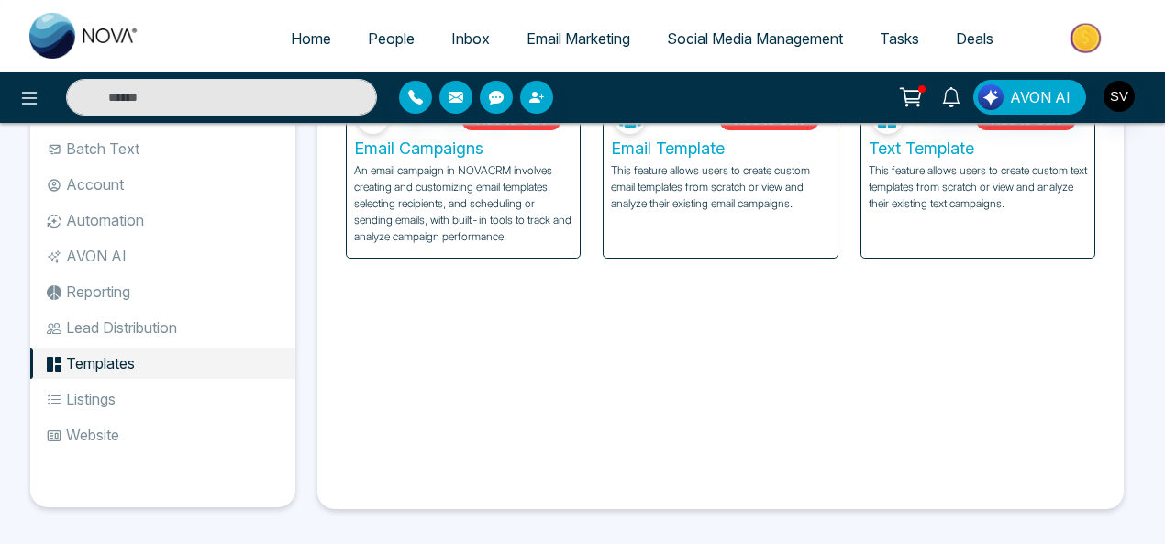
click at [105, 396] on li "Listings" at bounding box center [162, 399] width 265 height 31
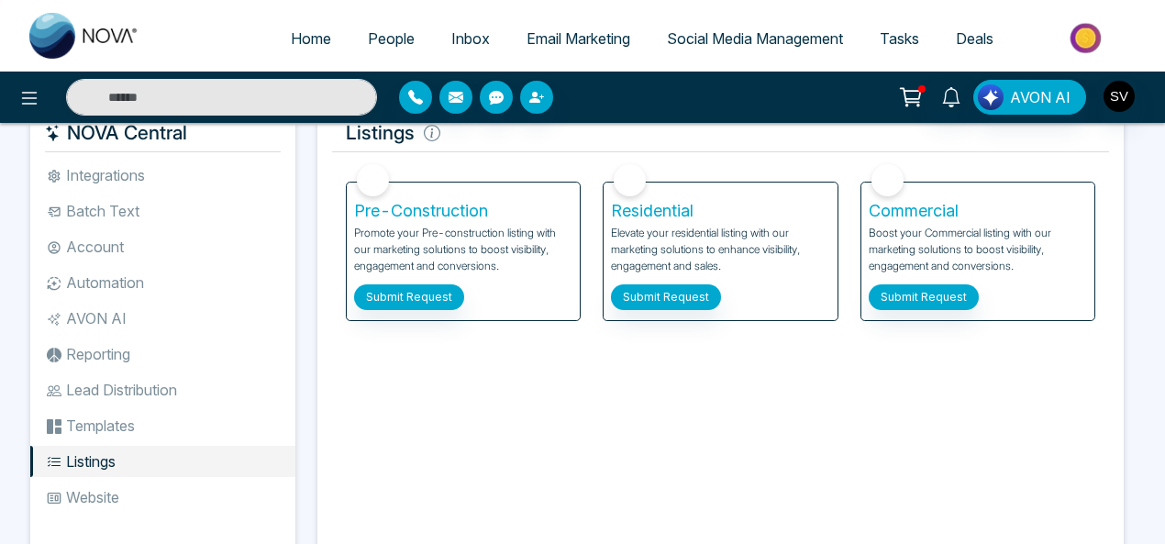
scroll to position [37, 0]
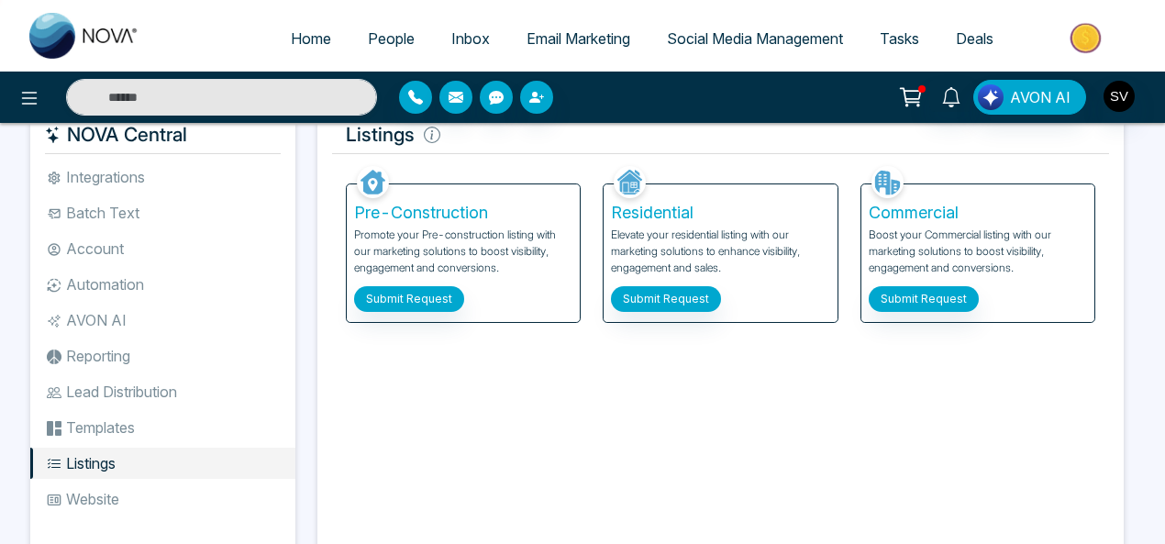
click at [105, 500] on li "Website" at bounding box center [162, 499] width 265 height 31
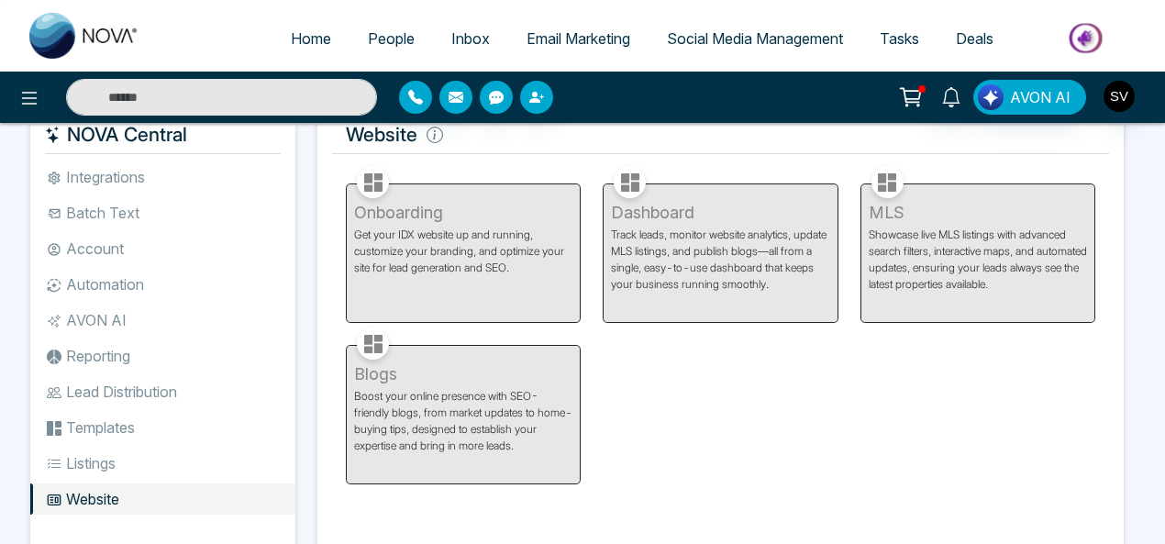
click at [89, 211] on li "Batch Text" at bounding box center [162, 212] width 265 height 31
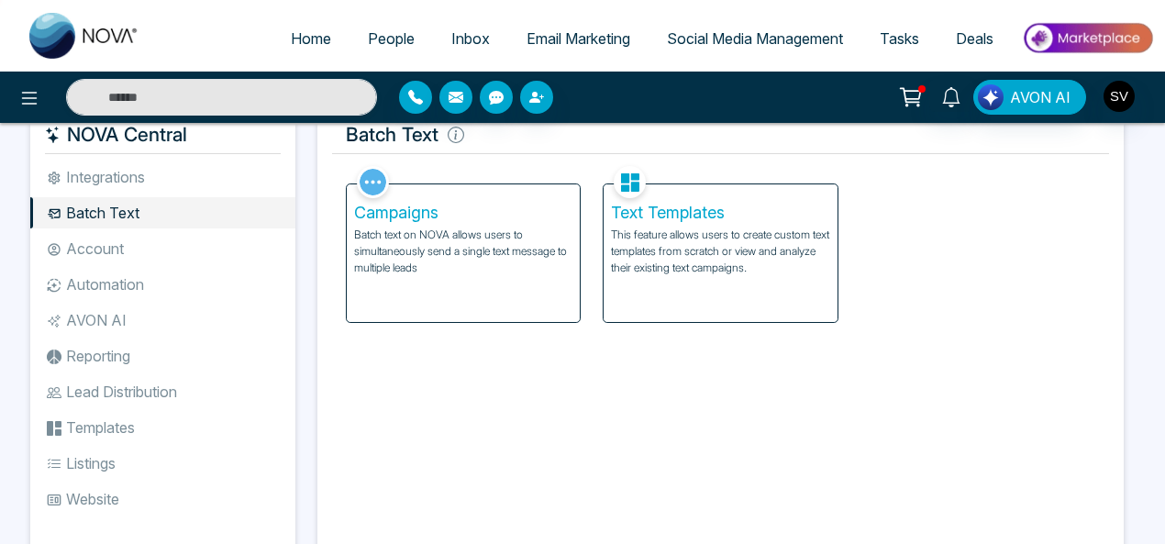
click at [99, 250] on li "Account" at bounding box center [162, 248] width 265 height 31
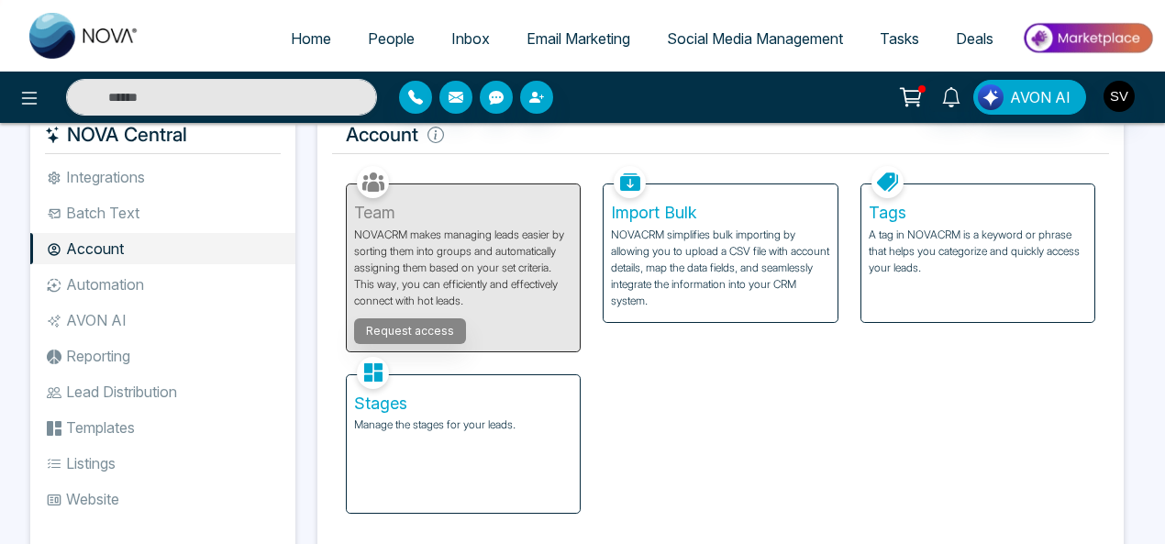
click at [94, 282] on li "Automation" at bounding box center [162, 284] width 265 height 31
